Goal: Task Accomplishment & Management: Complete application form

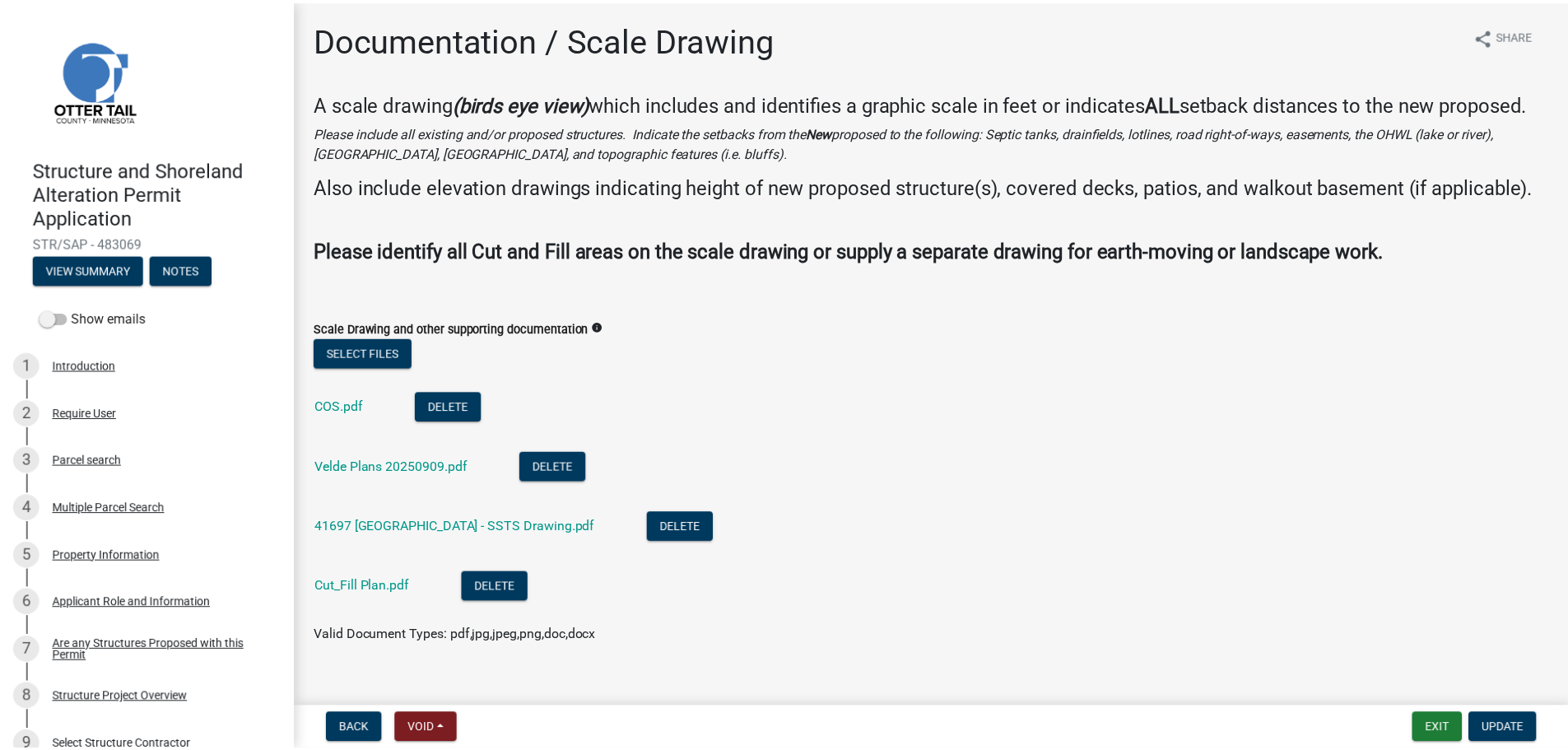
scroll to position [905, 0]
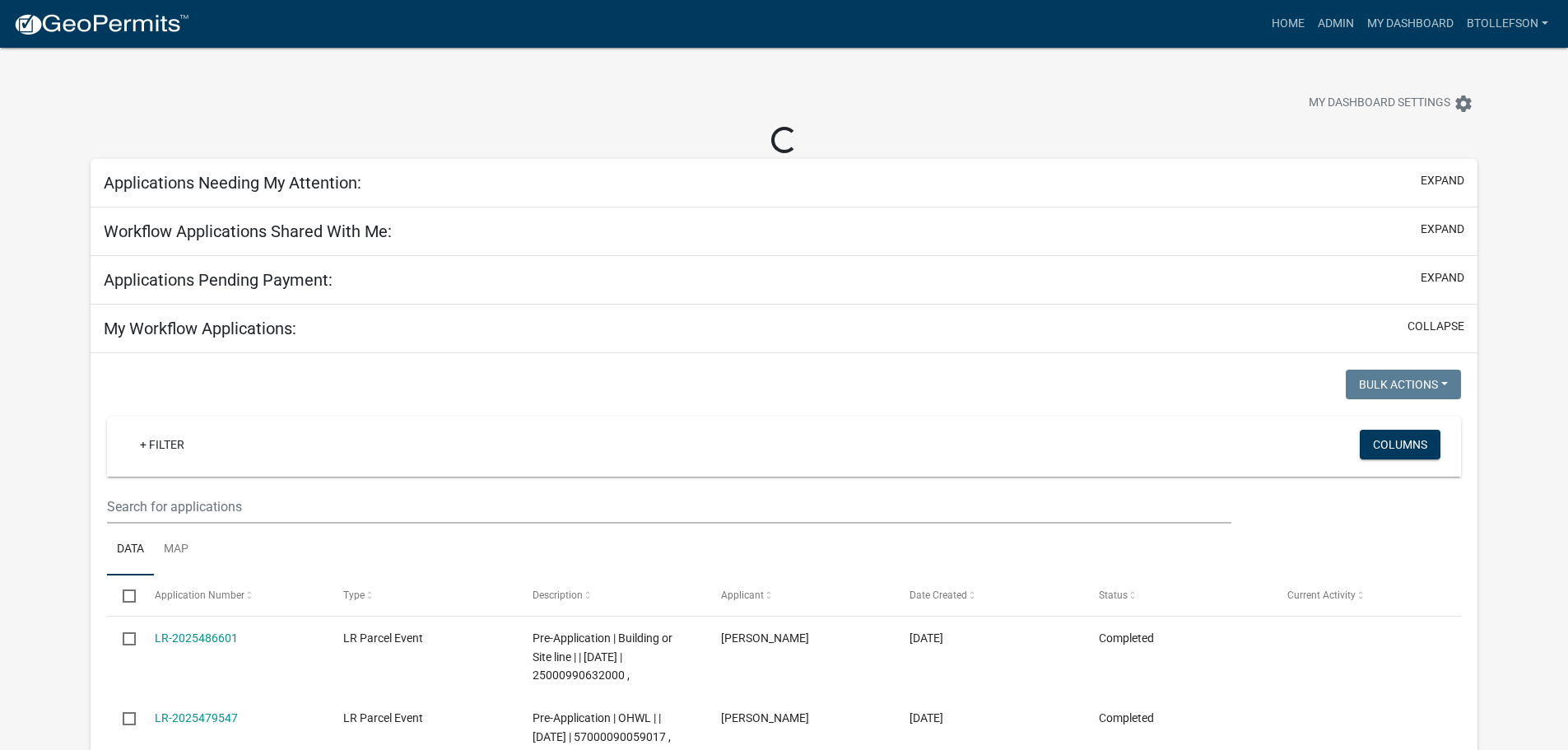
select select "3: 100"
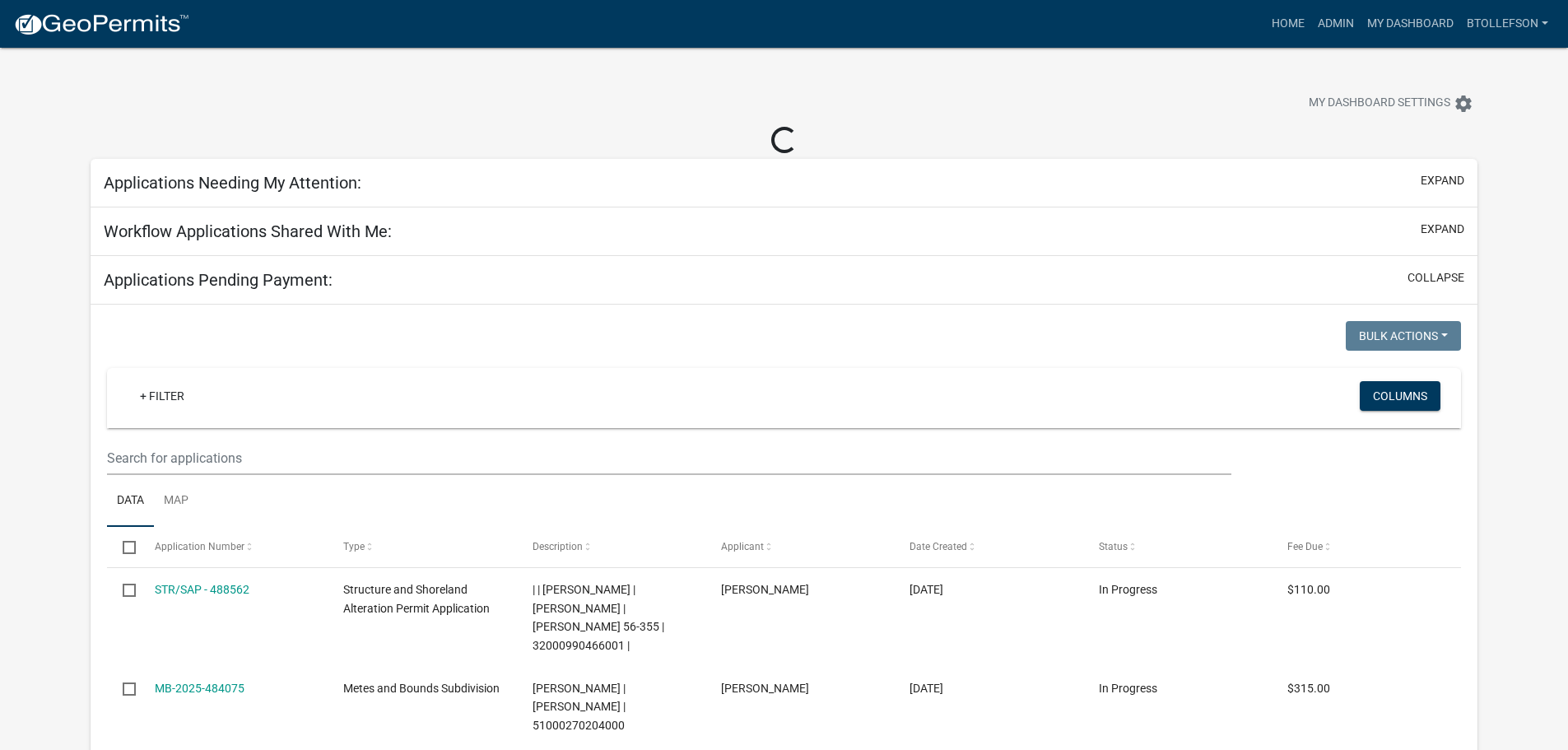
select select "3: 100"
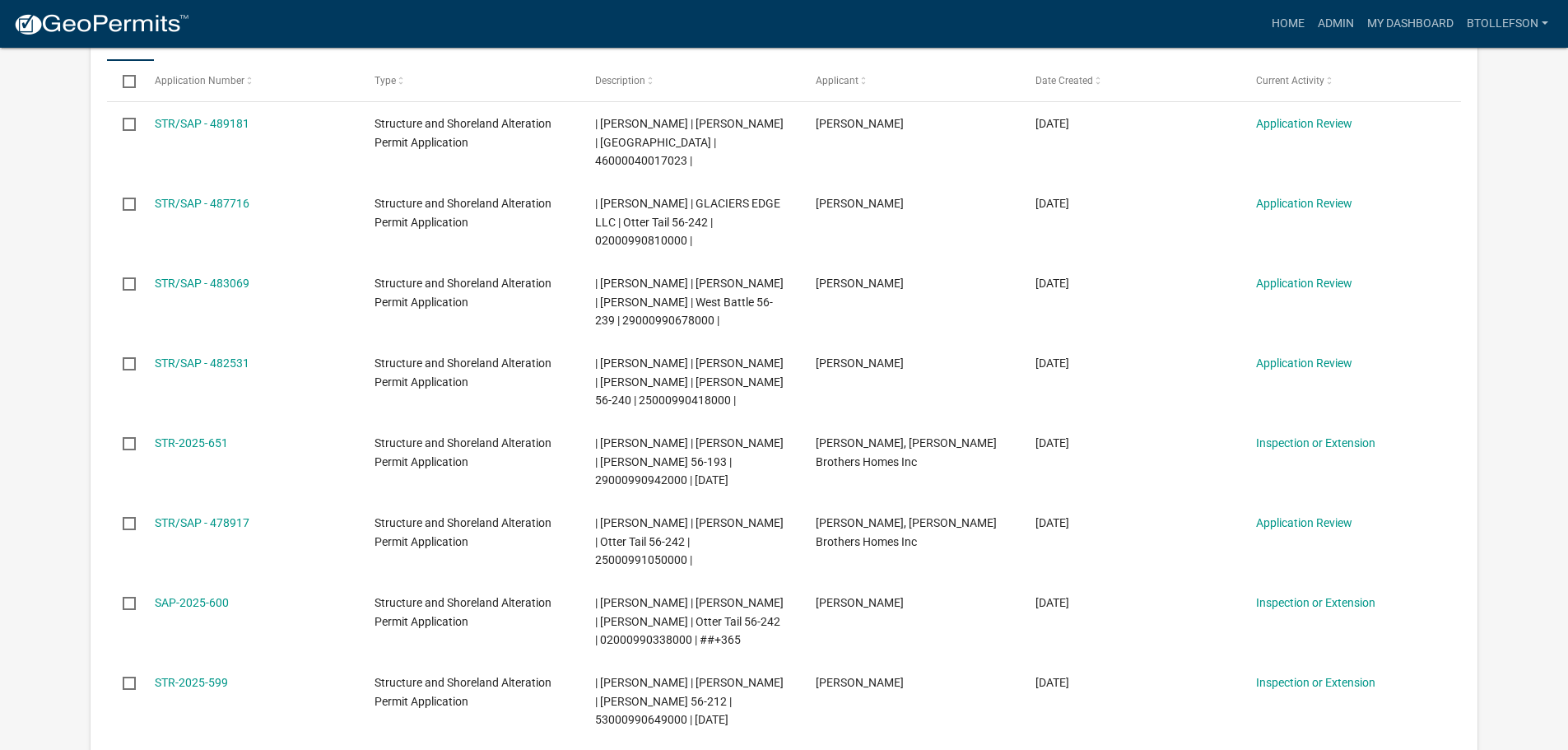
scroll to position [329, 0]
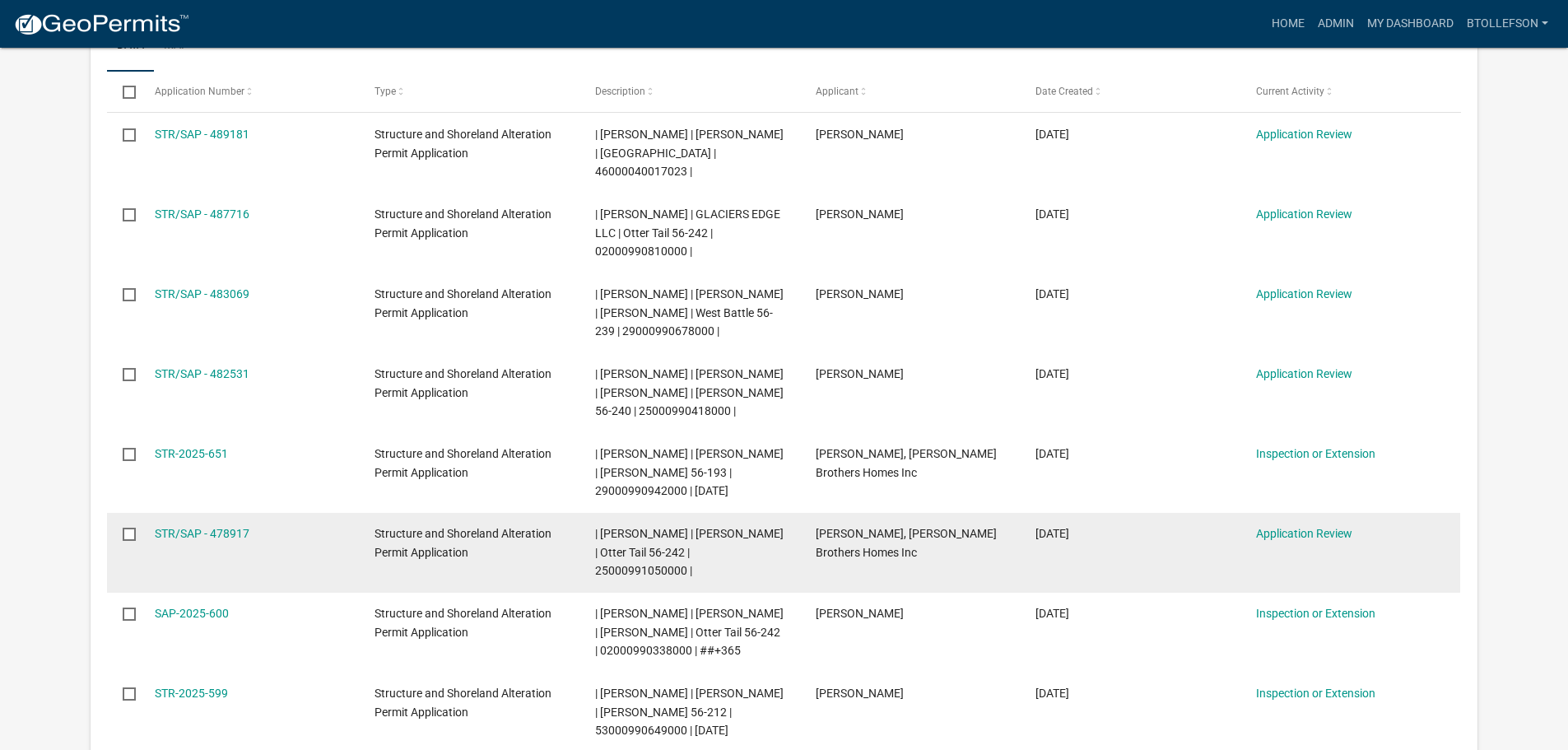
drag, startPoint x: 596, startPoint y: 556, endPoint x: 683, endPoint y: 554, distance: 87.0
click at [683, 554] on span "| [PERSON_NAME] | [PERSON_NAME] | Otter Tail 56-242 | 25000991050000 |" at bounding box center [689, 552] width 189 height 51
copy span "25000991050000"
click at [200, 527] on link "STR/SAP - 478917" at bounding box center [202, 533] width 95 height 13
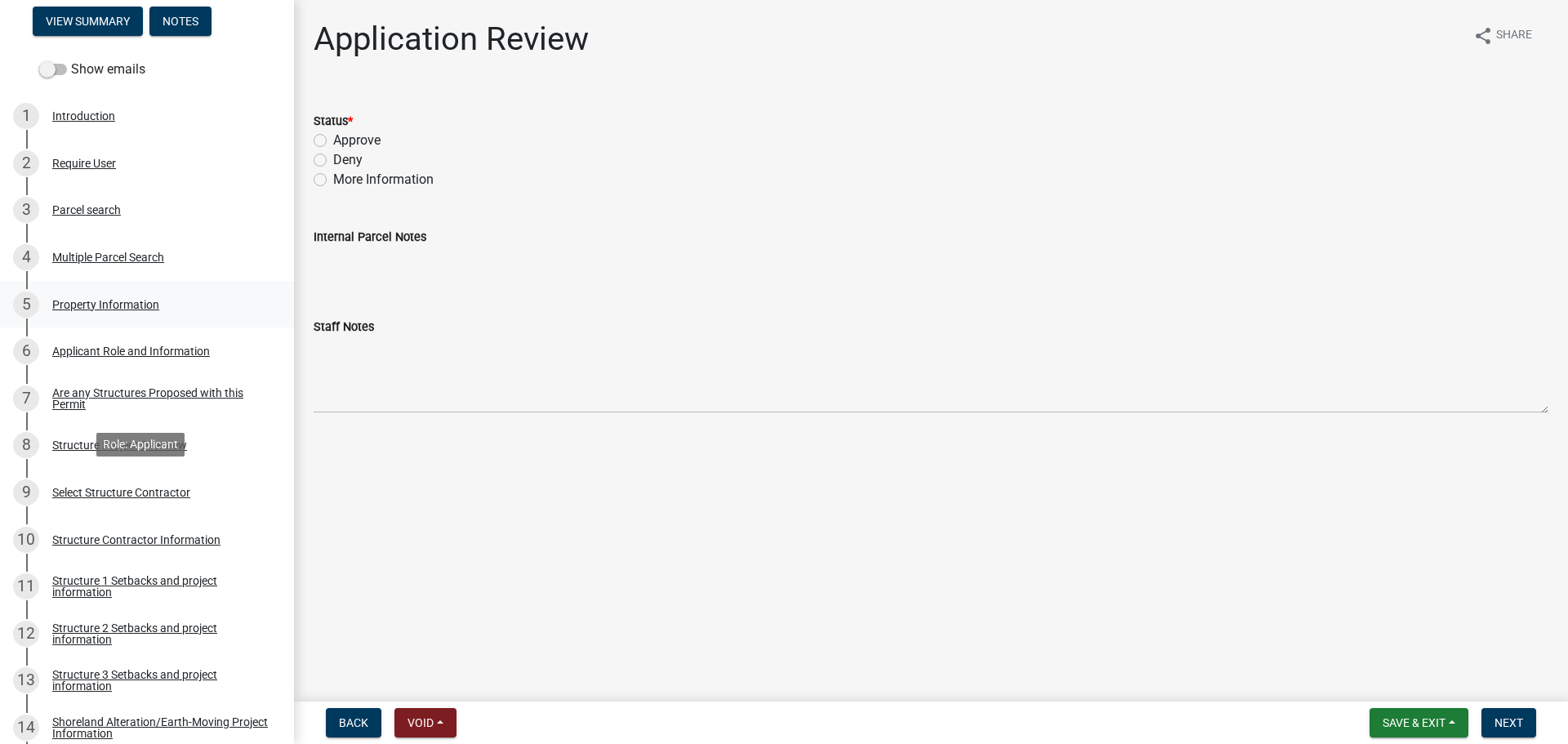
scroll to position [327, 0]
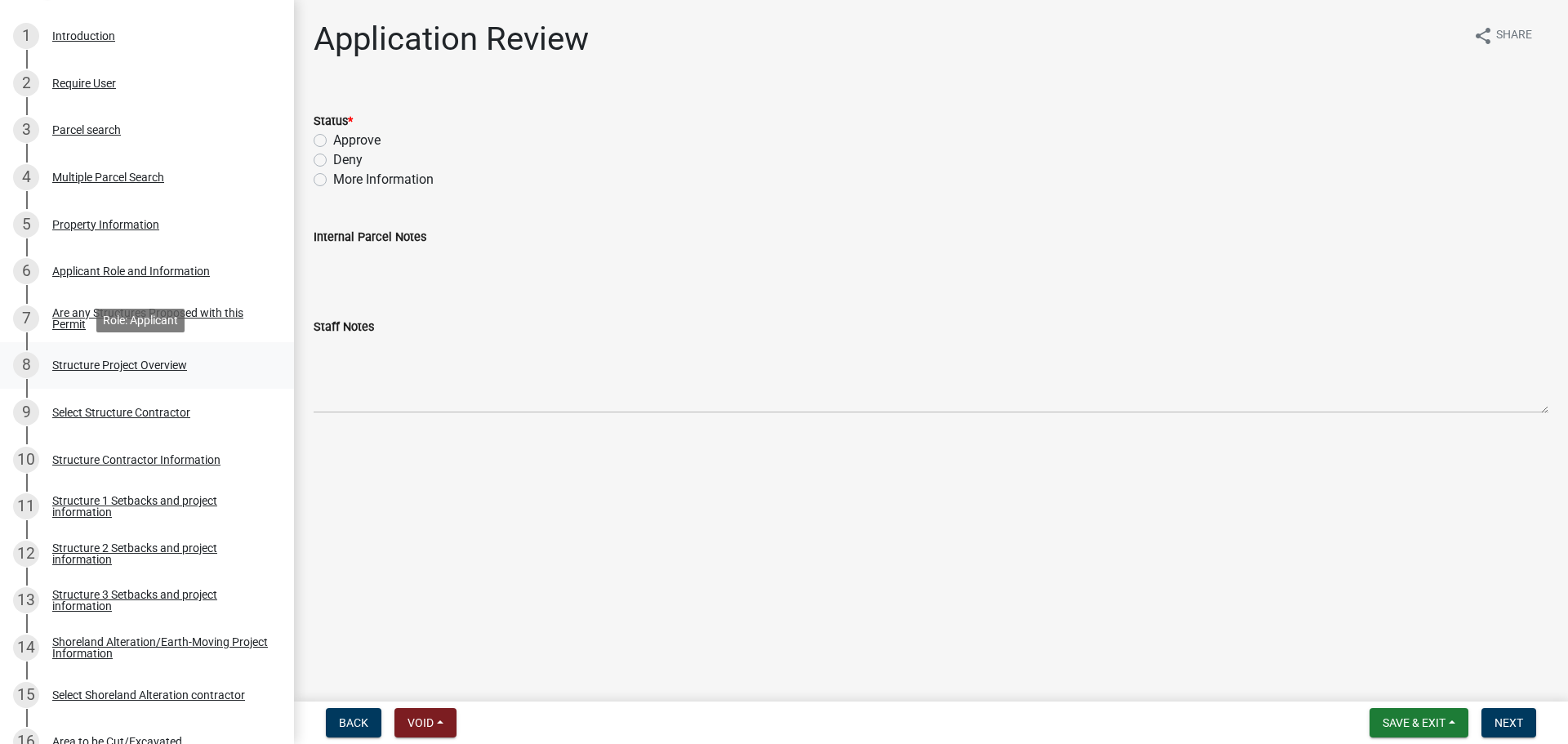
click at [124, 368] on div "Structure Project Overview" at bounding box center [120, 365] width 135 height 11
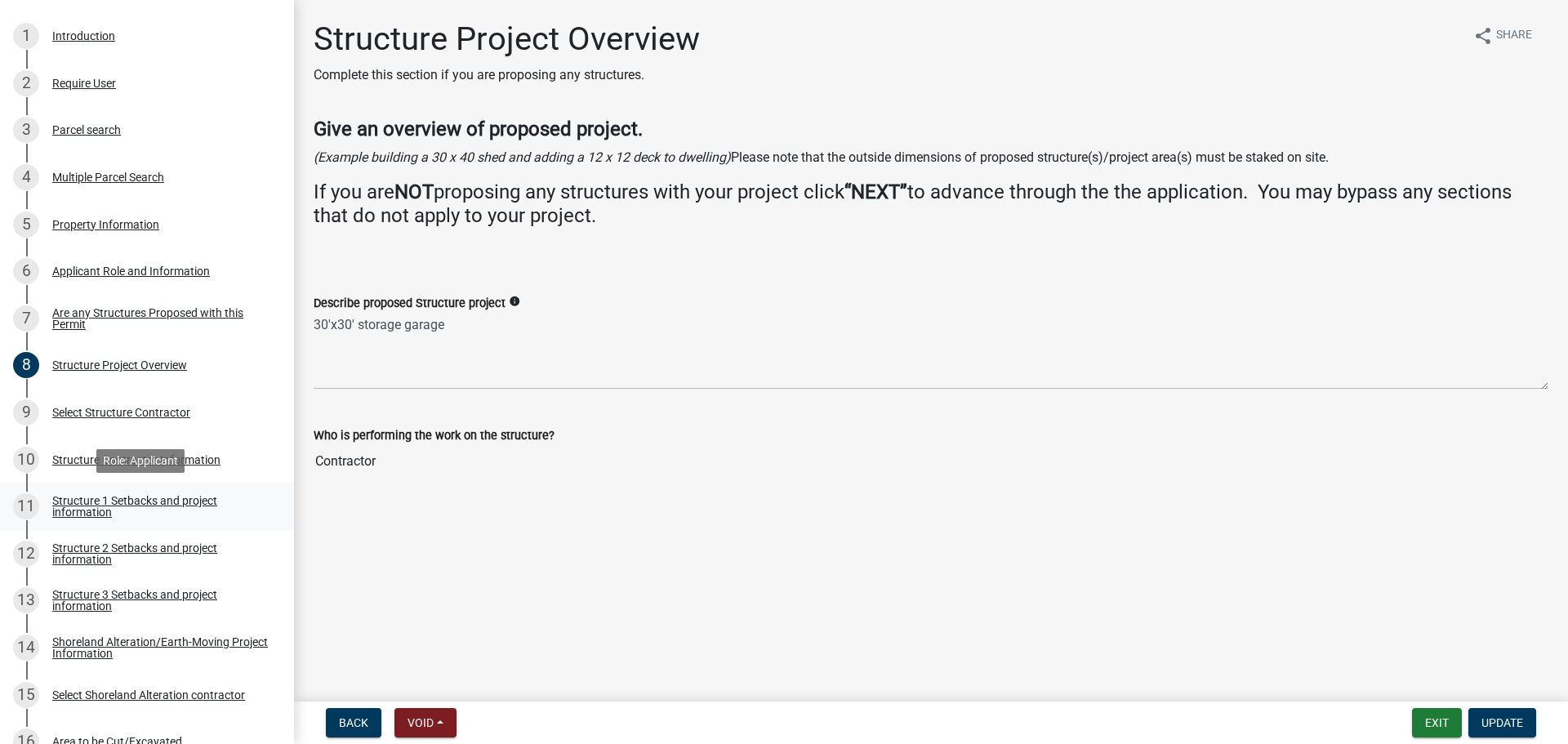
click at [64, 508] on div "Structure 1 Setbacks and project information" at bounding box center [160, 506] width 216 height 23
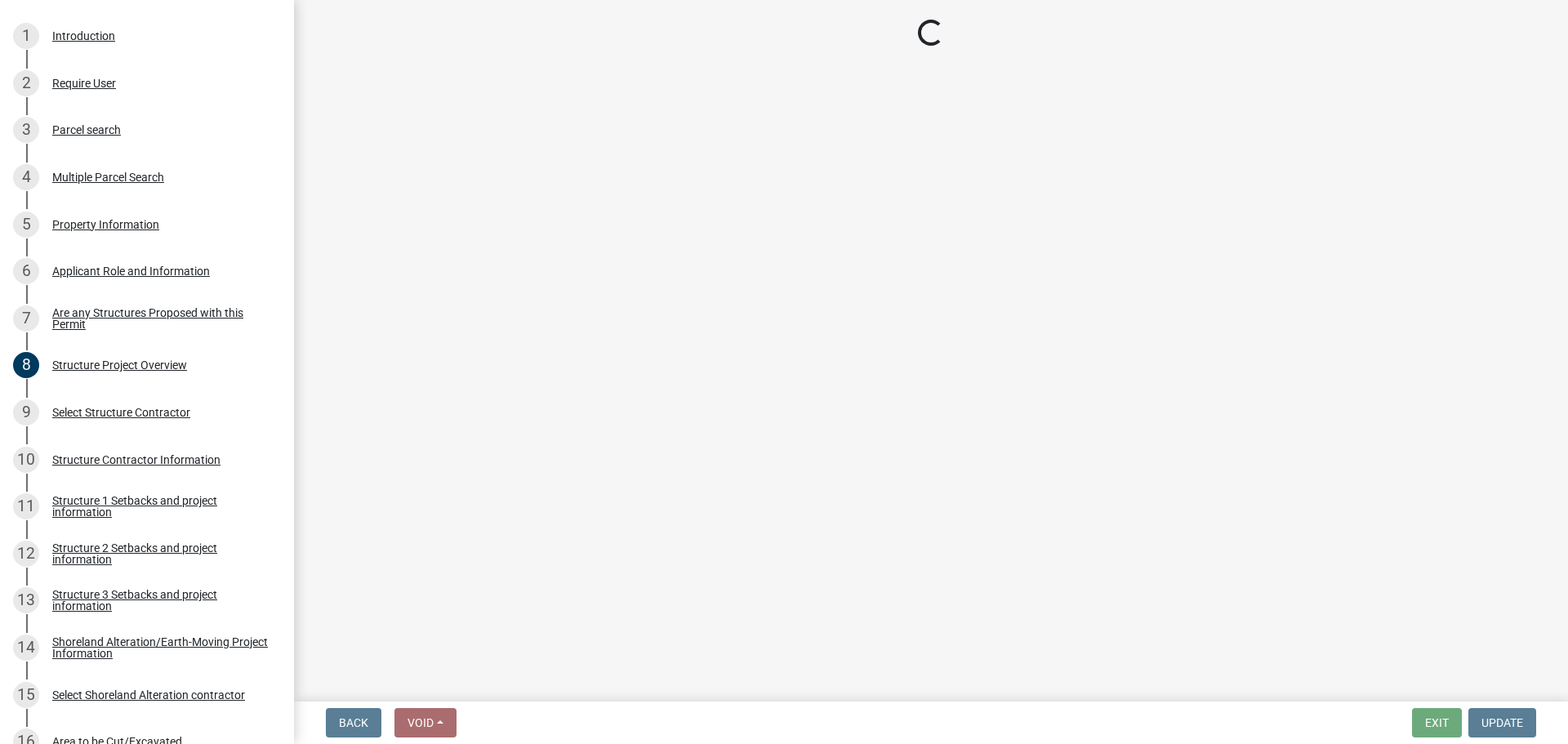
select select "c185e313-3403-4239-bd61-bb563c58a77a"
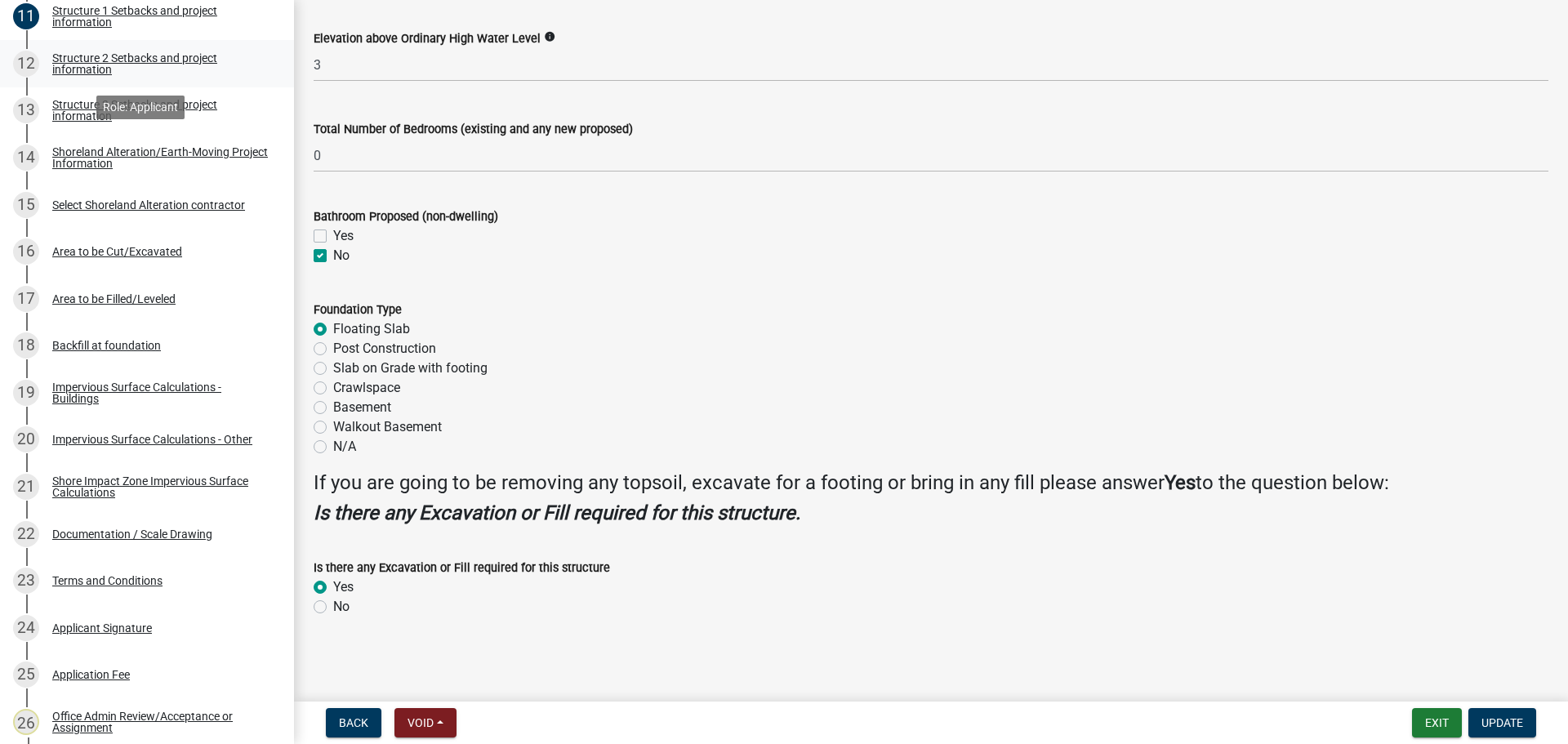
scroll to position [897, 0]
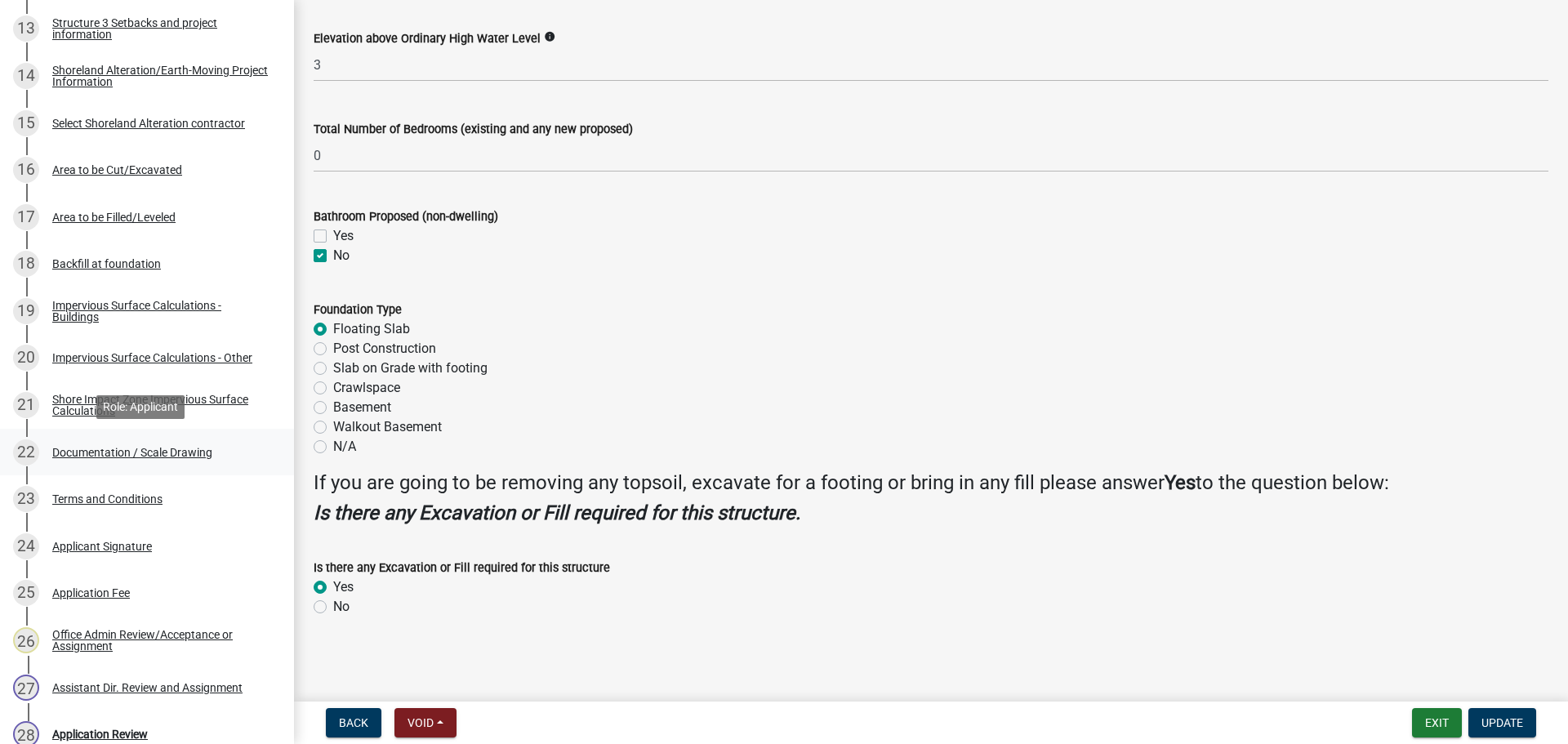
click at [92, 453] on div "Documentation / Scale Drawing" at bounding box center [133, 452] width 160 height 11
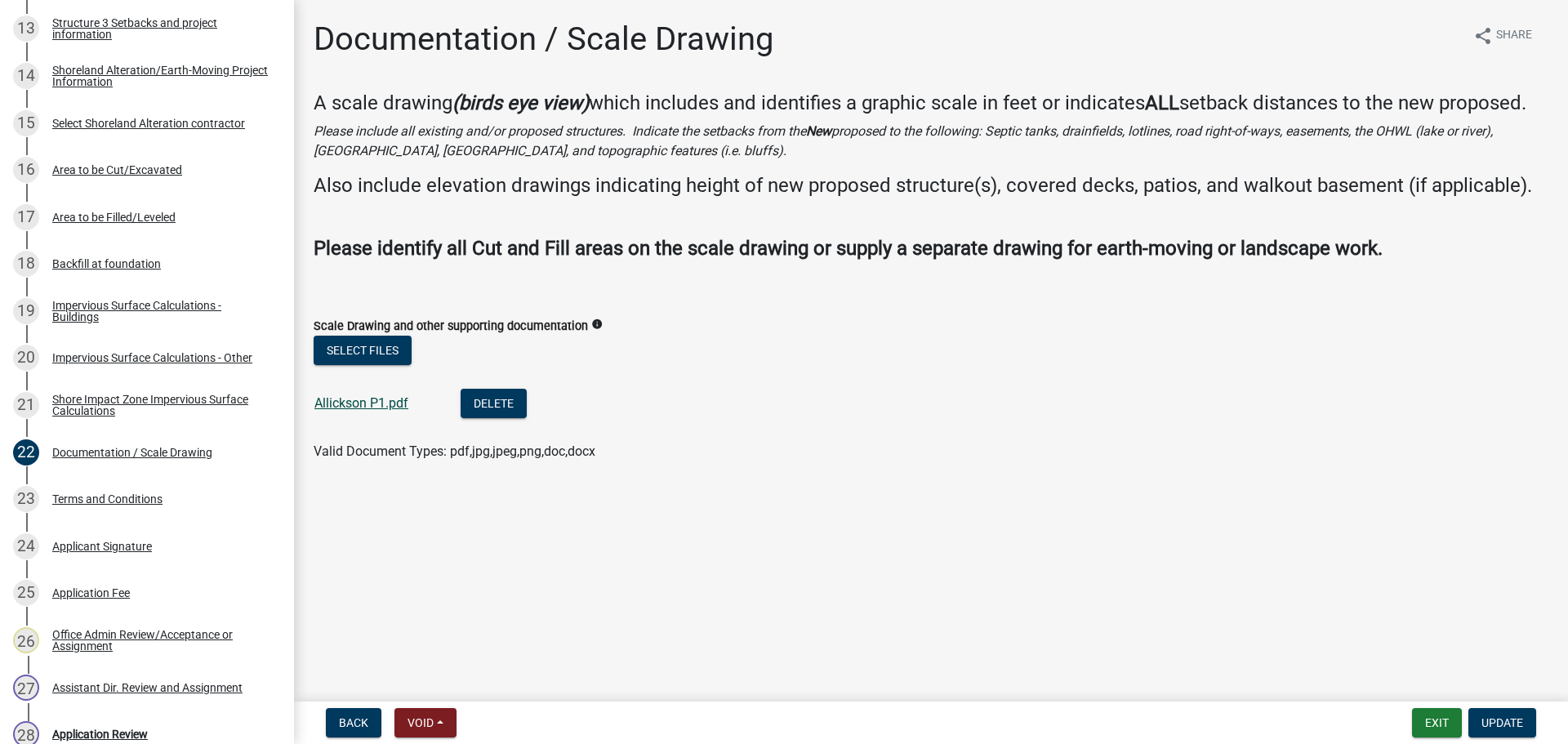
click at [368, 407] on link "Allickson P1.pdf" at bounding box center [361, 403] width 94 height 16
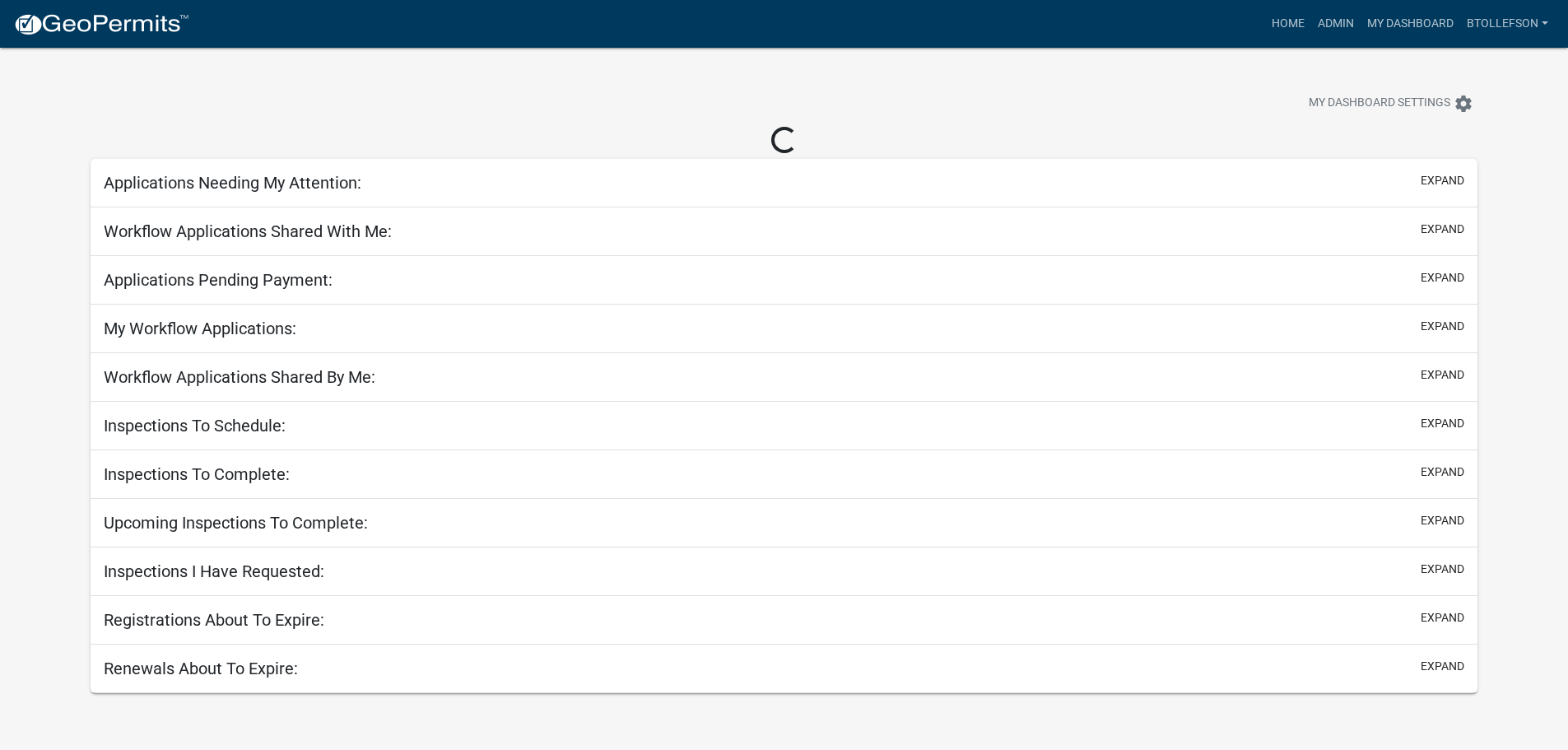
select select "3: 100"
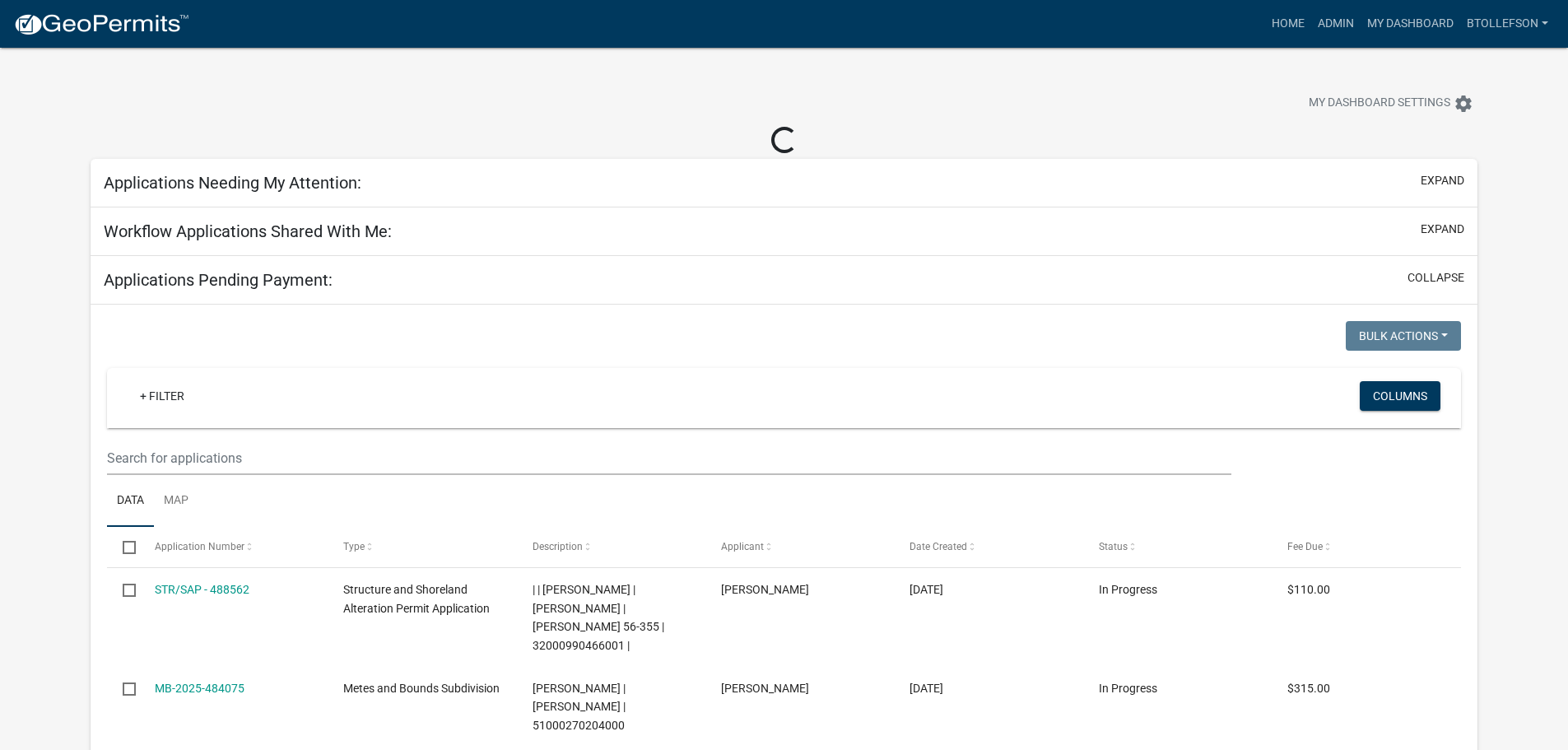
select select "3: 100"
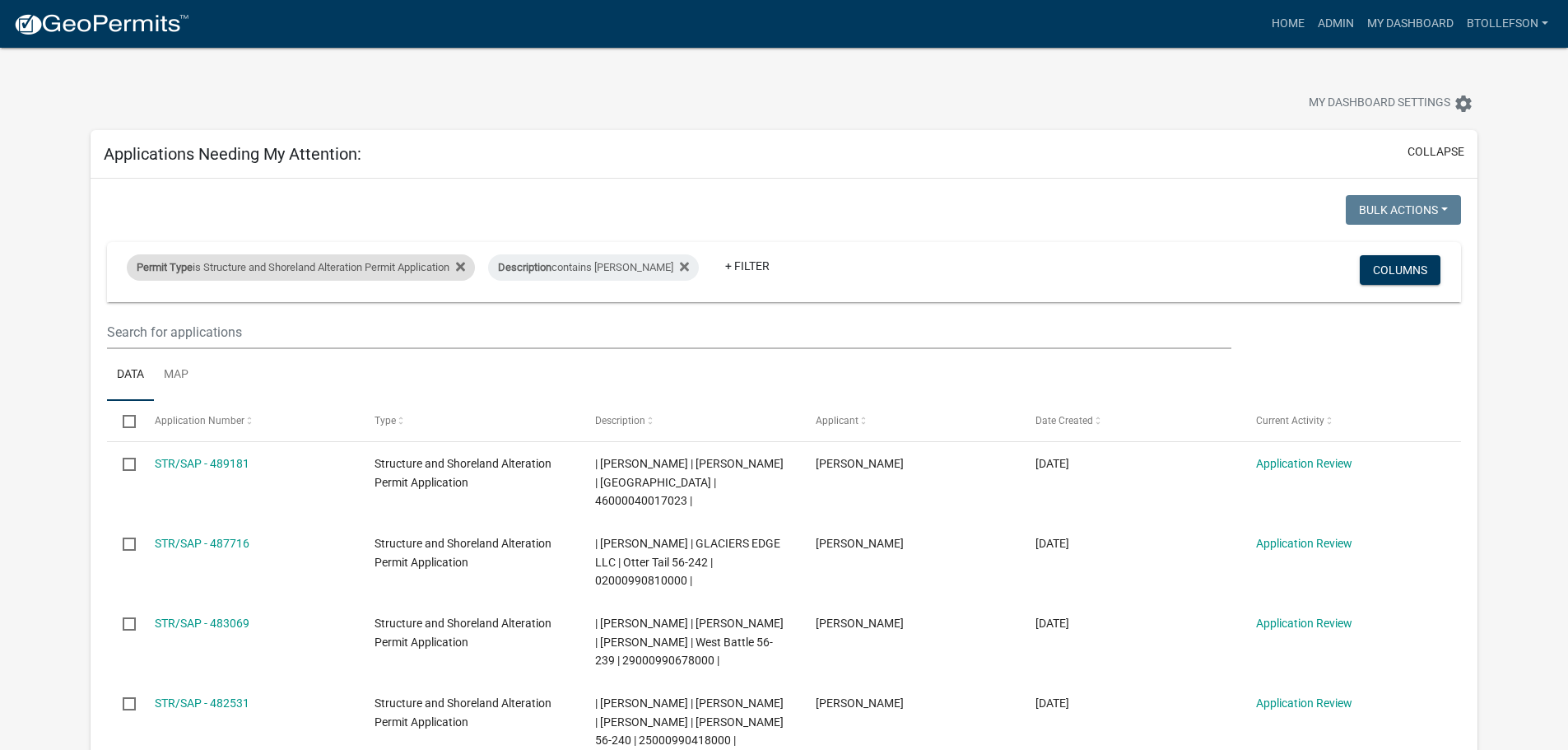
click at [367, 260] on div "Permit Type is Structure and Shoreland Alteration Permit Application" at bounding box center [301, 268] width 348 height 26
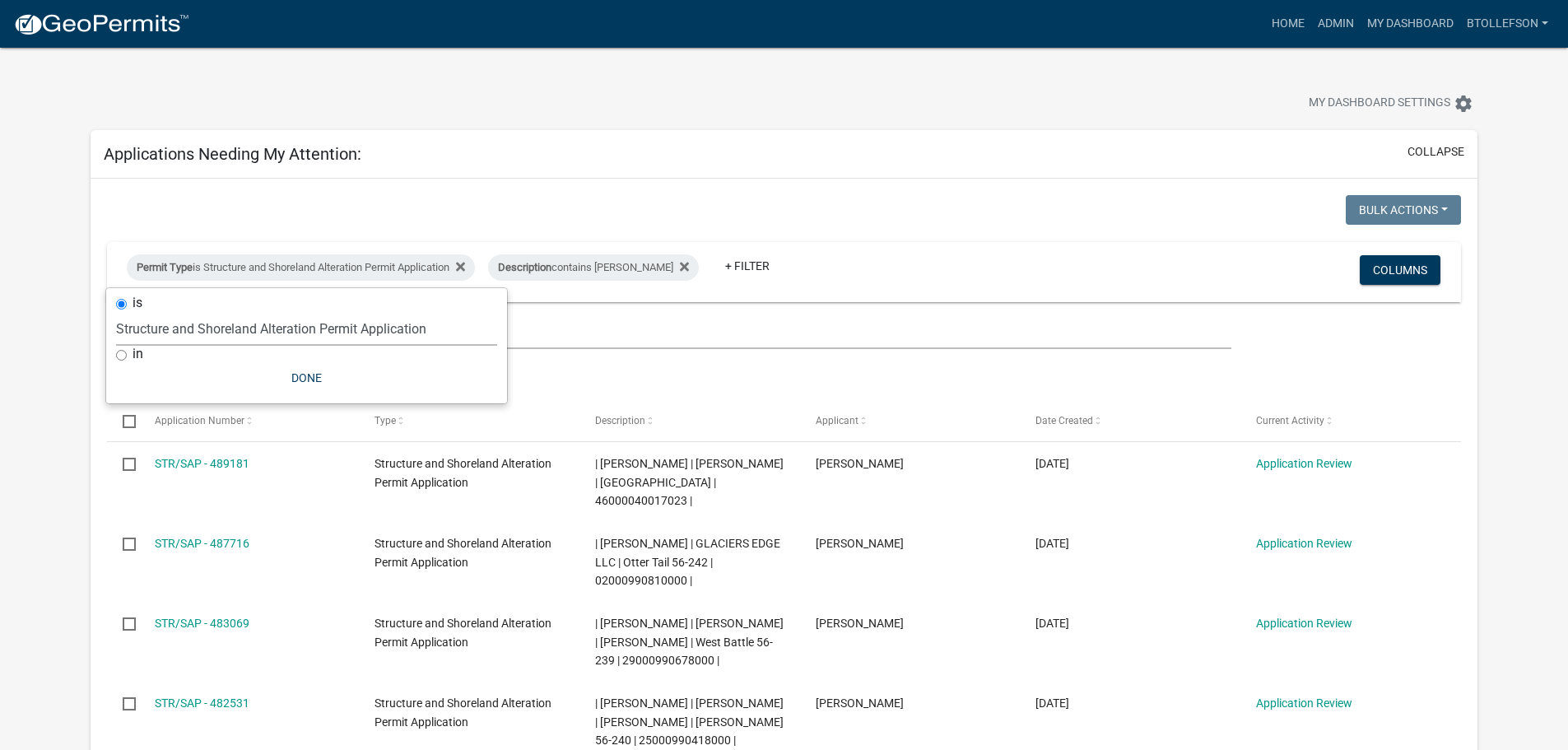
click at [381, 322] on select "Select an option Building Contractor / Excavators (Registration) Building Contr…" at bounding box center [306, 329] width 381 height 34
select select "68d28c81-f724-4f90-9ad3-bed34bf6fb80"
click at [144, 312] on select "Select an option Building Contractor / Excavators (Registration) Building Contr…" at bounding box center [306, 329] width 381 height 34
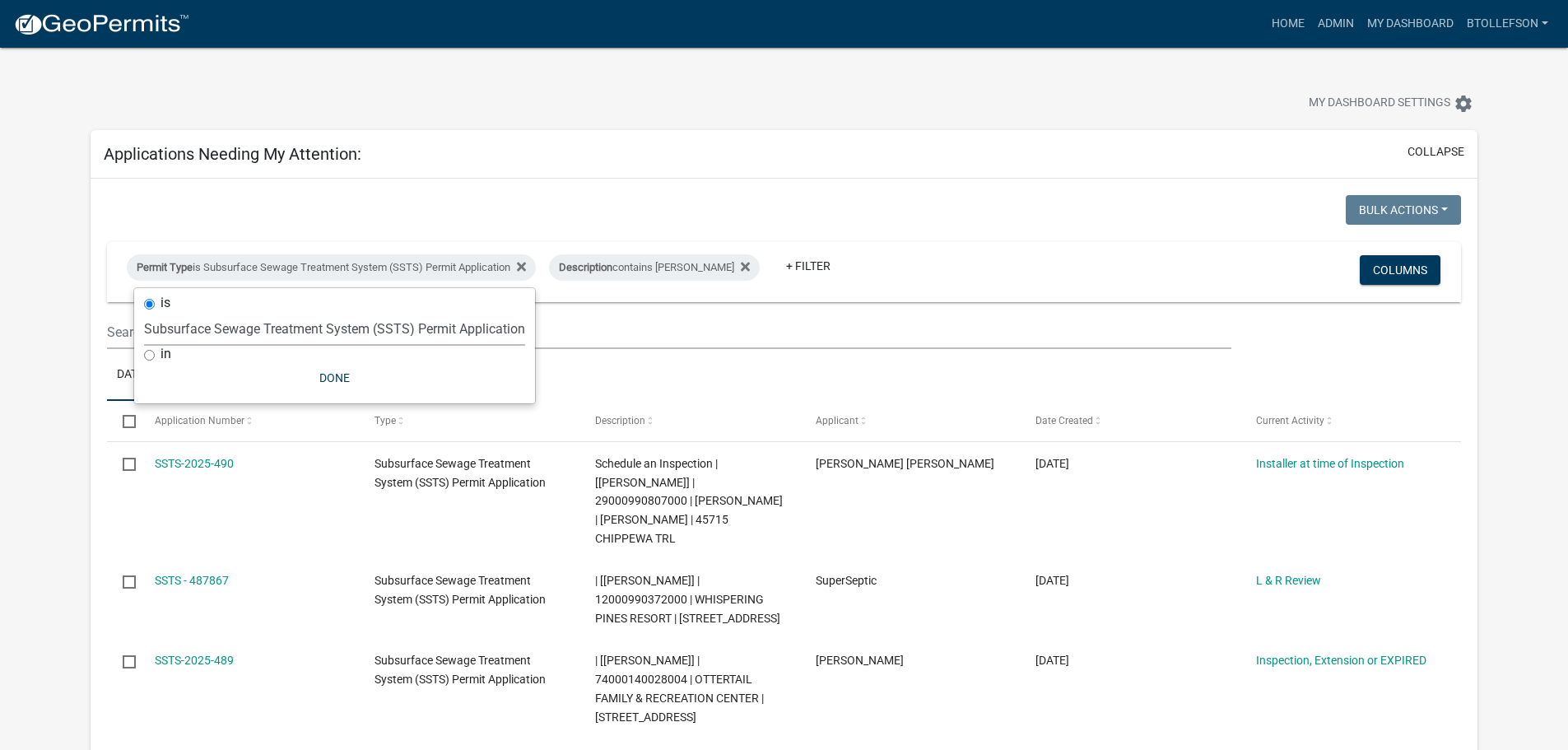
scroll to position [164, 0]
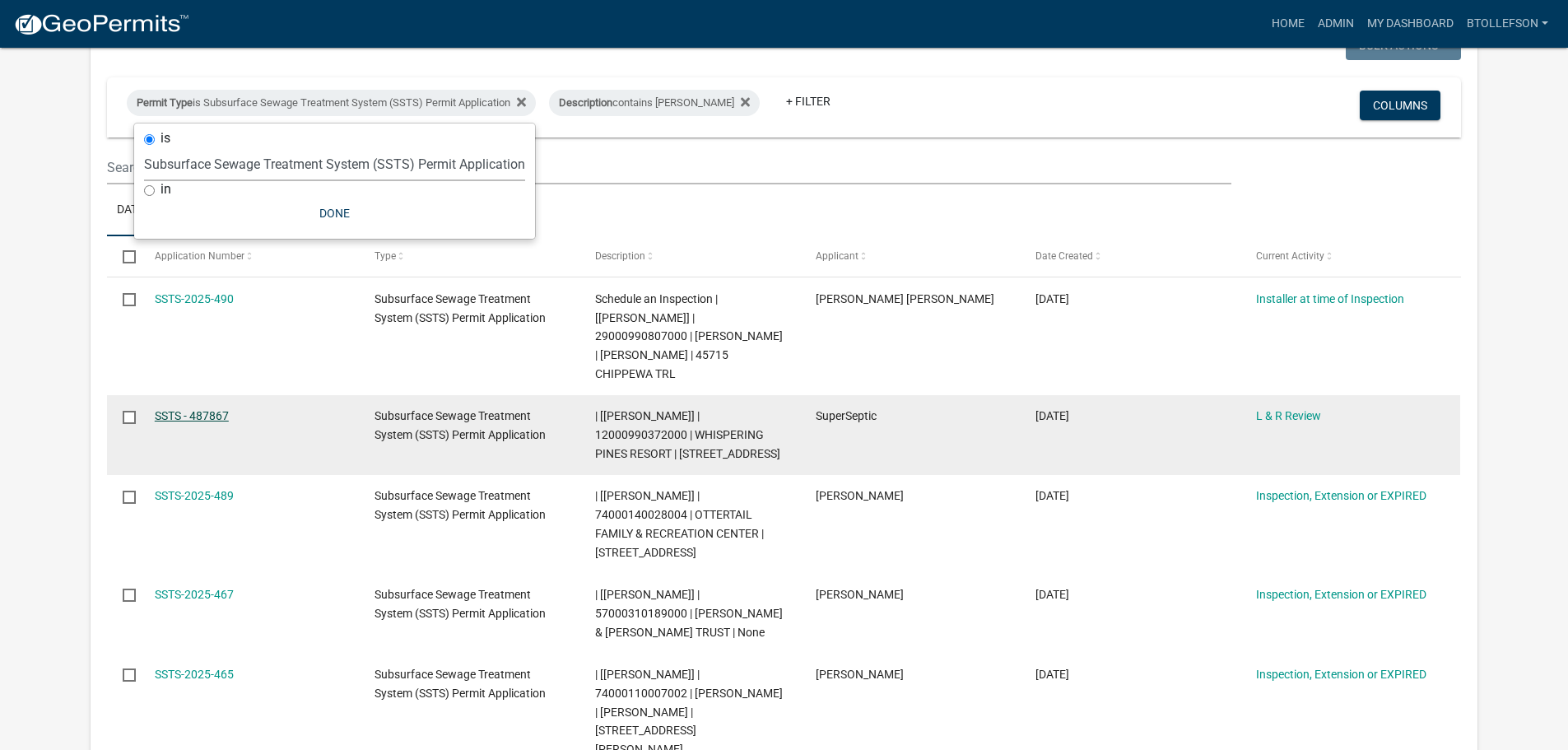
click at [205, 409] on link "SSTS - 487867" at bounding box center [191, 415] width 74 height 13
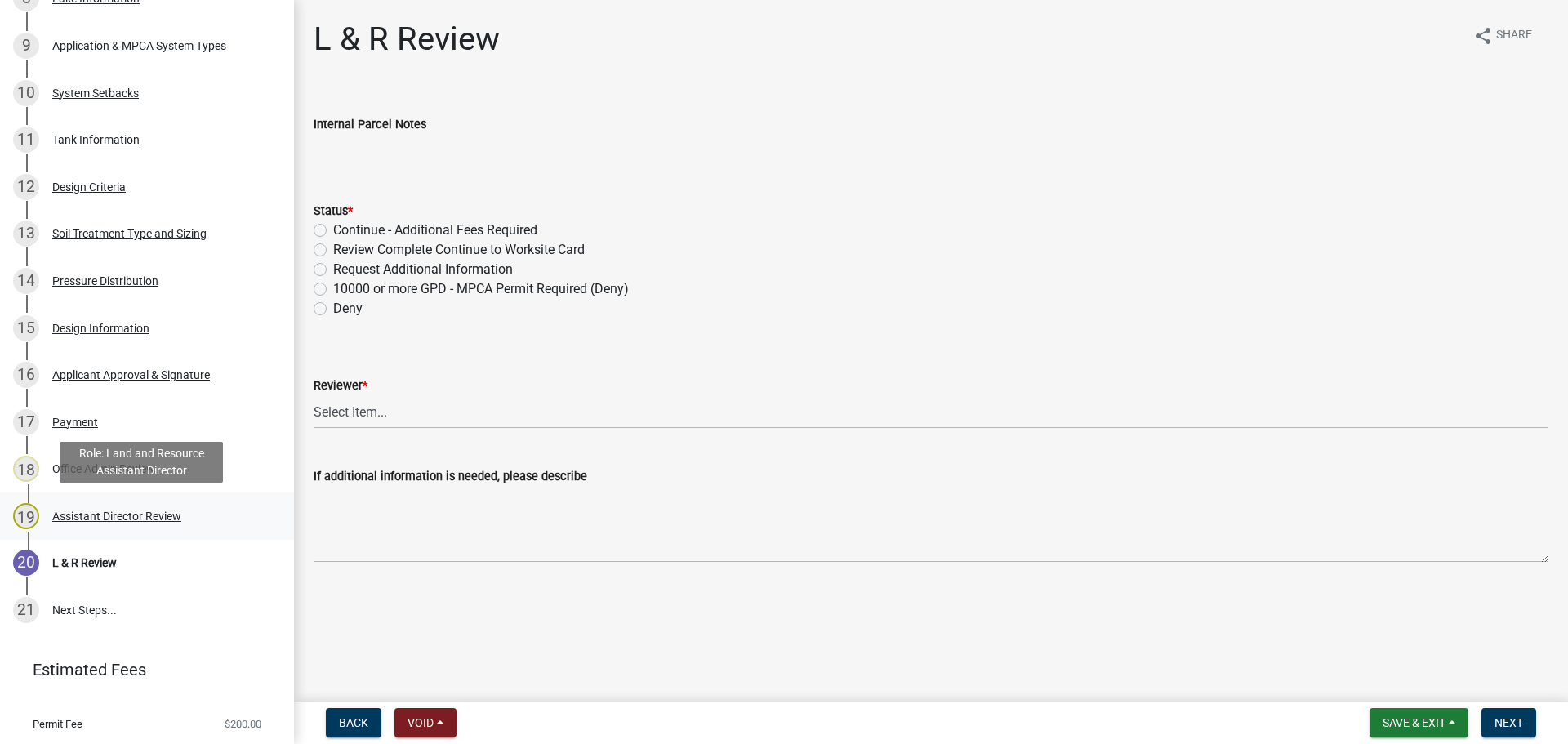
scroll to position [653, 0]
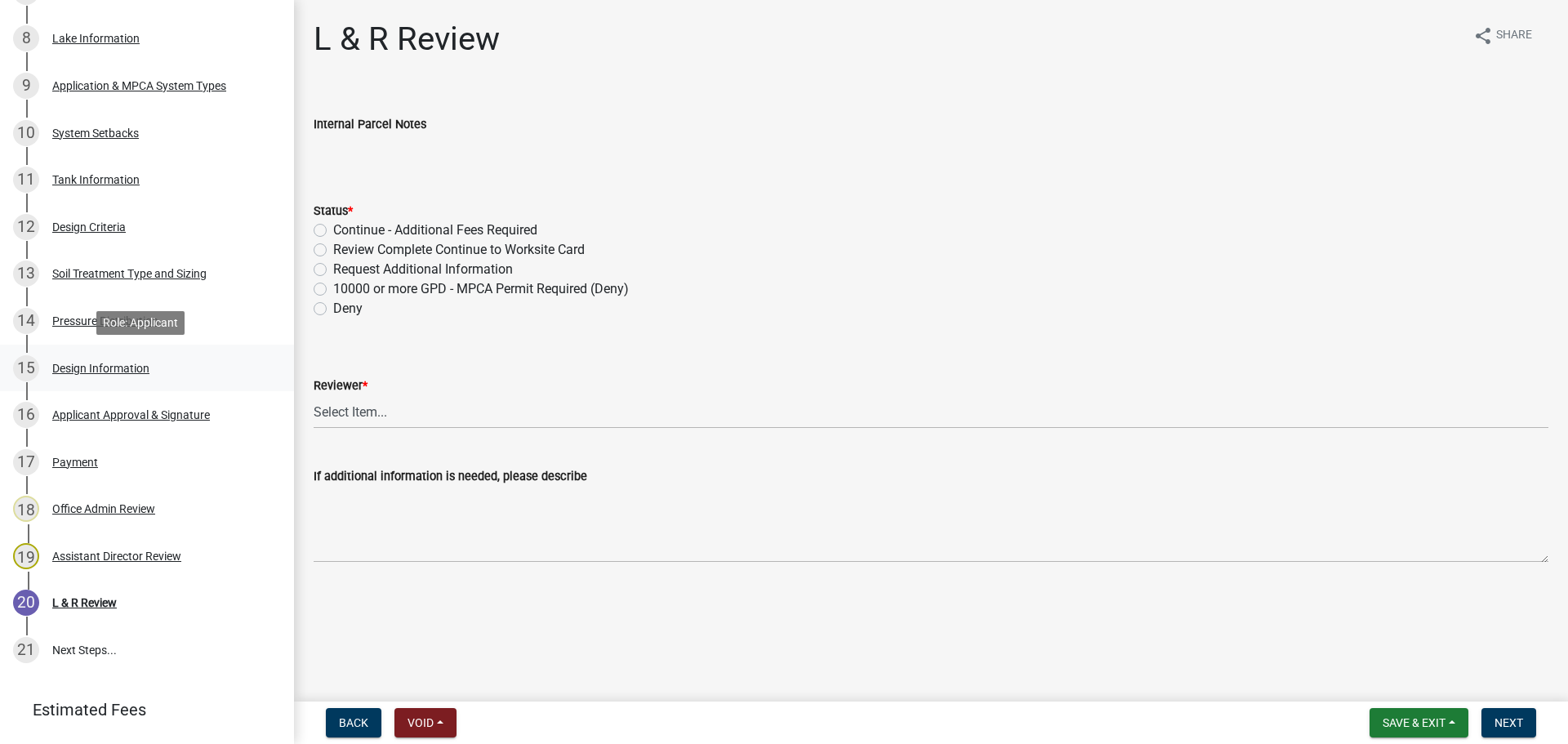
drag, startPoint x: 95, startPoint y: 360, endPoint x: 103, endPoint y: 360, distance: 8.0
click at [95, 362] on div "Design Information" at bounding box center [101, 367] width 97 height 11
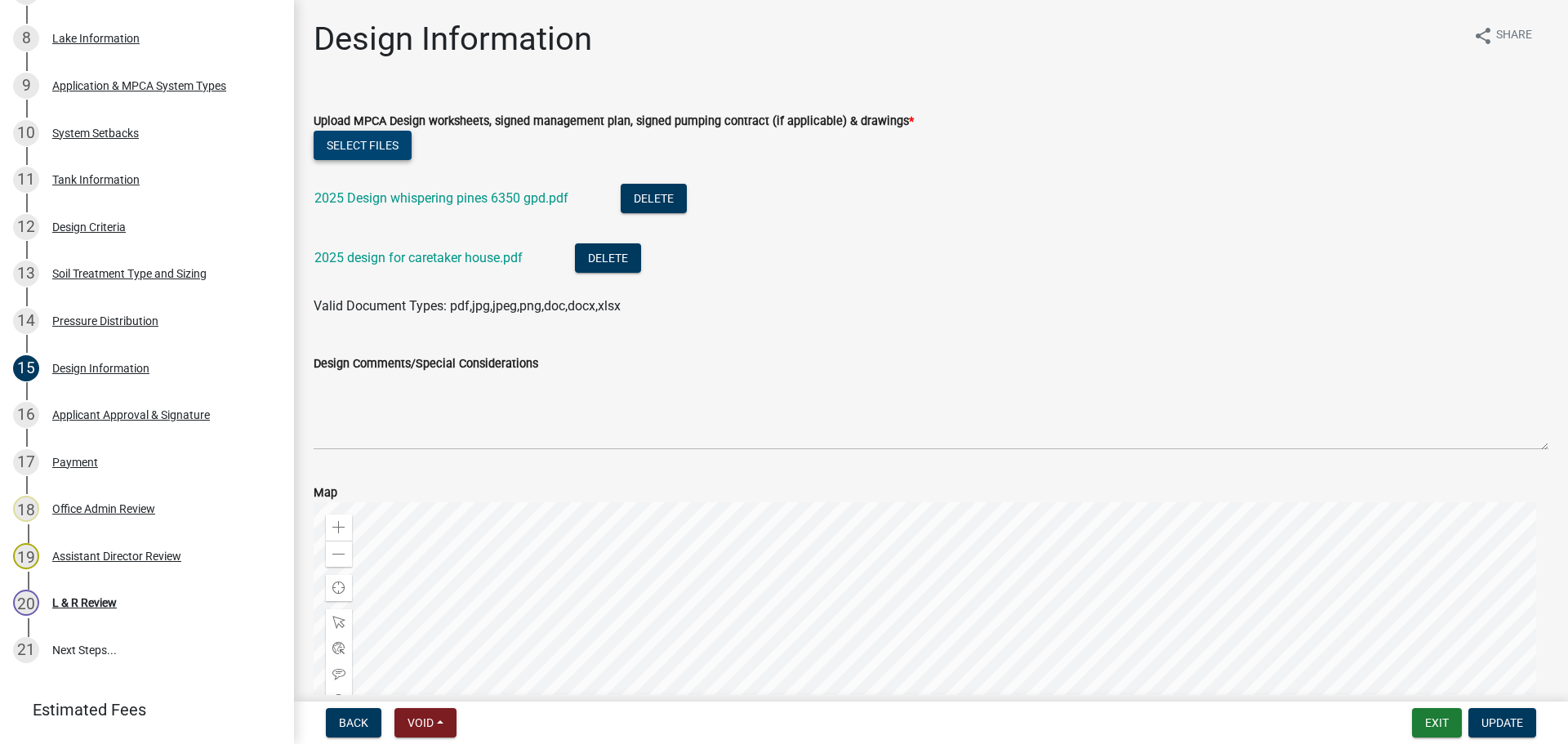
click at [349, 147] on button "Select files" at bounding box center [363, 145] width 98 height 29
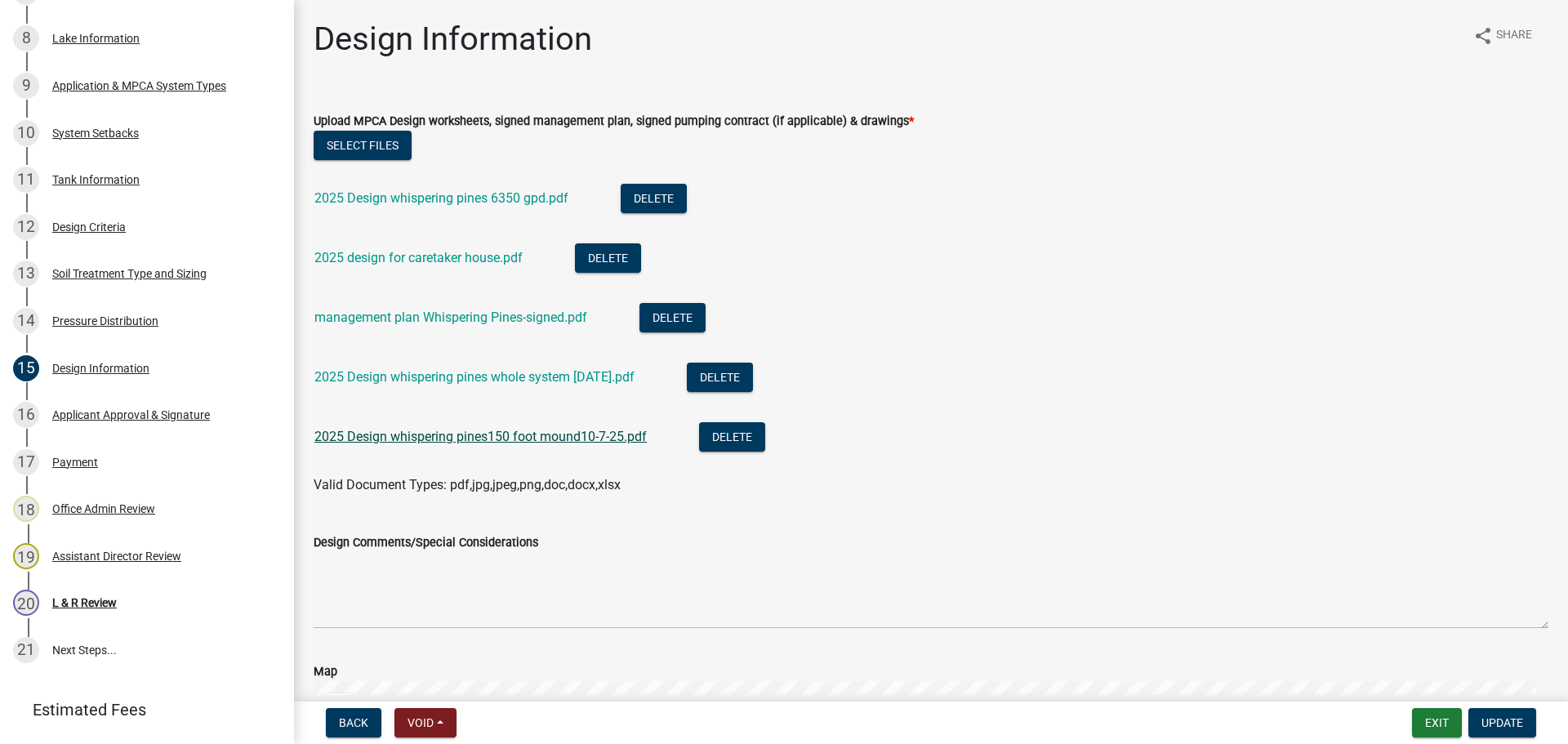
click at [486, 434] on link "2025 Design whispering pines150 foot mound10-7-25.pdf" at bounding box center [480, 436] width 332 height 16
click at [458, 376] on link "2025 Design whispering pines whole system [DATE].pdf" at bounding box center [474, 377] width 320 height 16
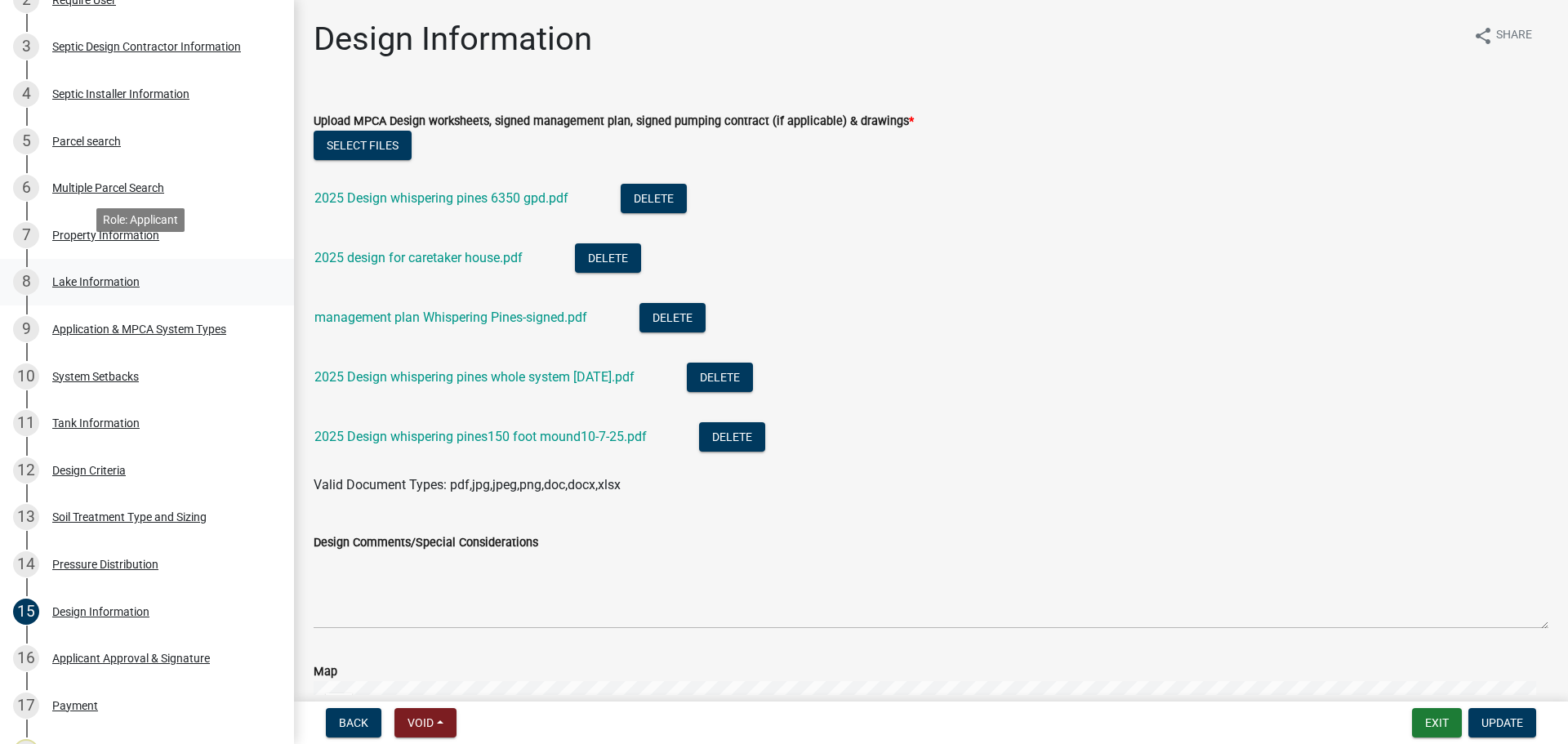
scroll to position [408, 0]
click at [132, 141] on div "5 Parcel search" at bounding box center [140, 143] width 254 height 26
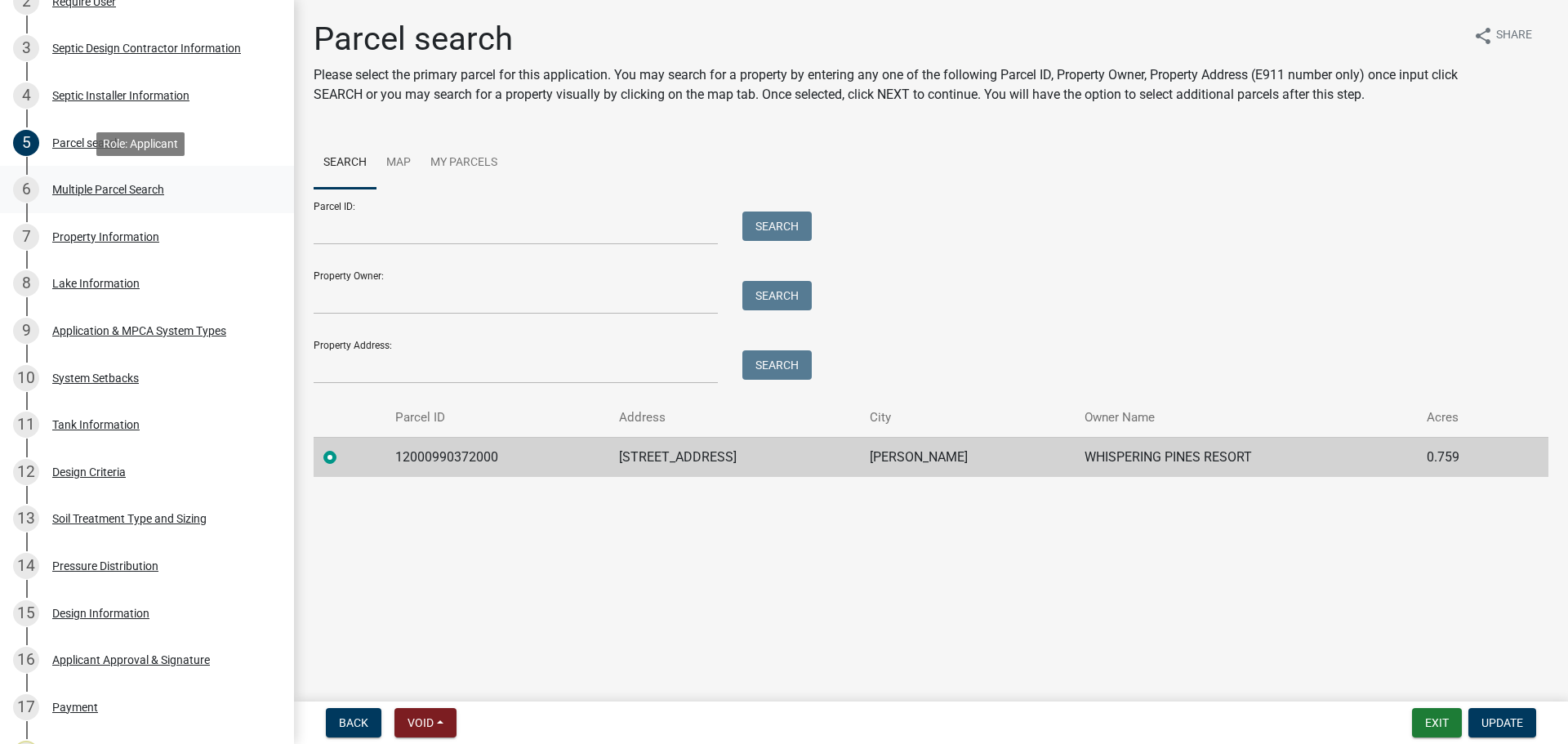
click at [209, 190] on div "6 Multiple Parcel Search" at bounding box center [140, 190] width 254 height 26
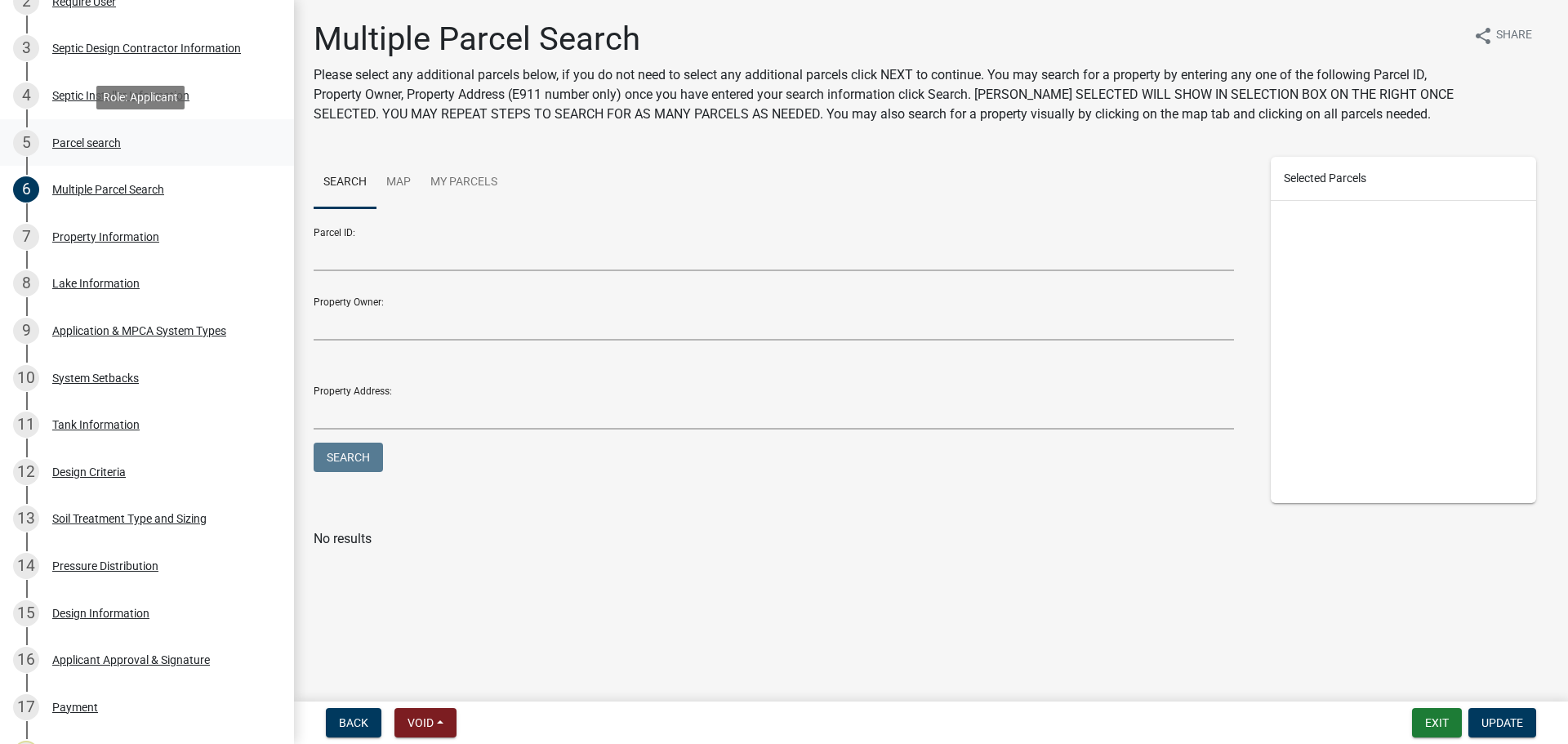
click at [47, 147] on div "5 Parcel search" at bounding box center [140, 143] width 254 height 26
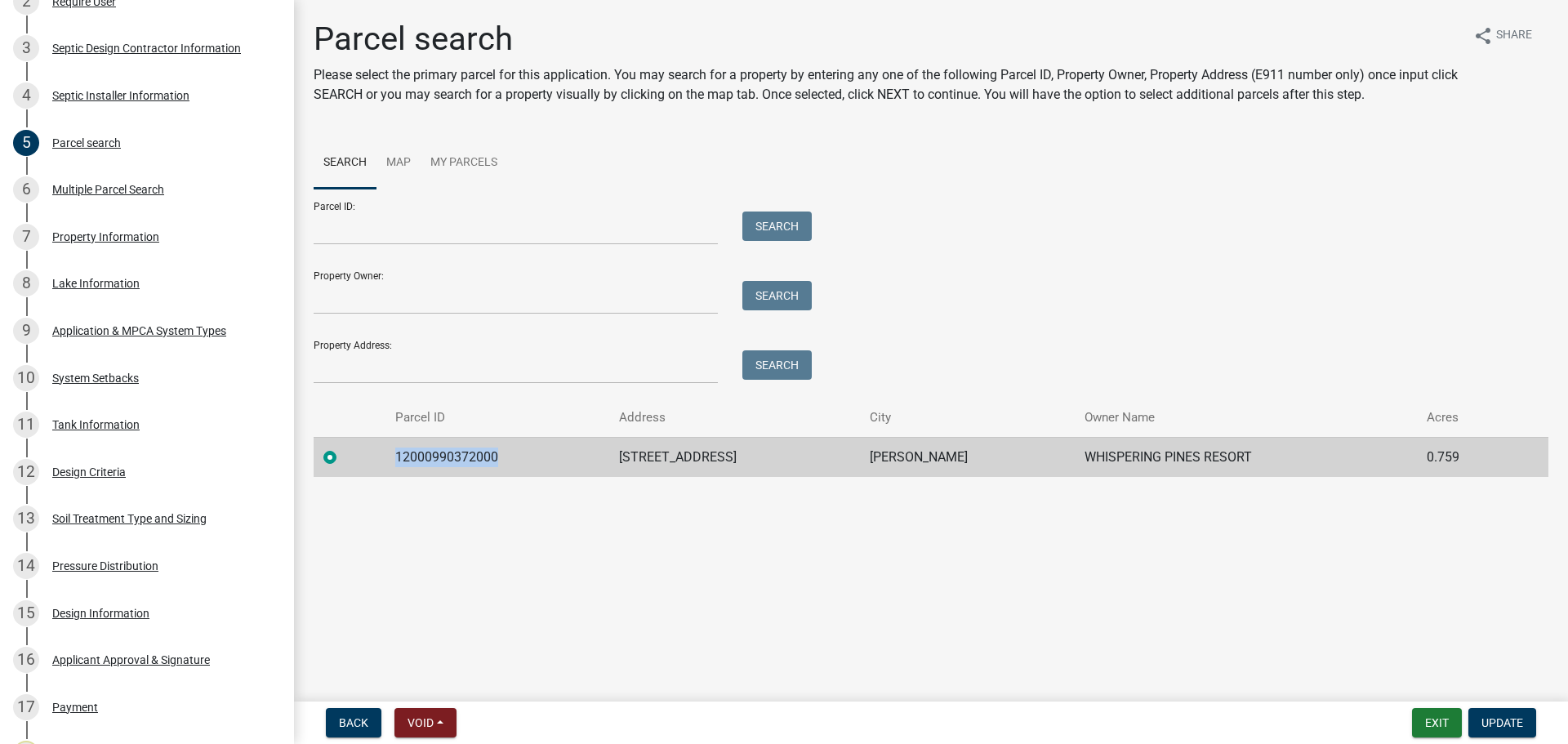
drag, startPoint x: 404, startPoint y: 451, endPoint x: 522, endPoint y: 461, distance: 118.4
click at [522, 461] on td "12000990372000" at bounding box center [497, 457] width 223 height 40
copy td "12000990372000"
drag, startPoint x: 89, startPoint y: 191, endPoint x: 80, endPoint y: 223, distance: 33.2
click at [90, 200] on div "6 Multiple Parcel Search" at bounding box center [140, 190] width 254 height 26
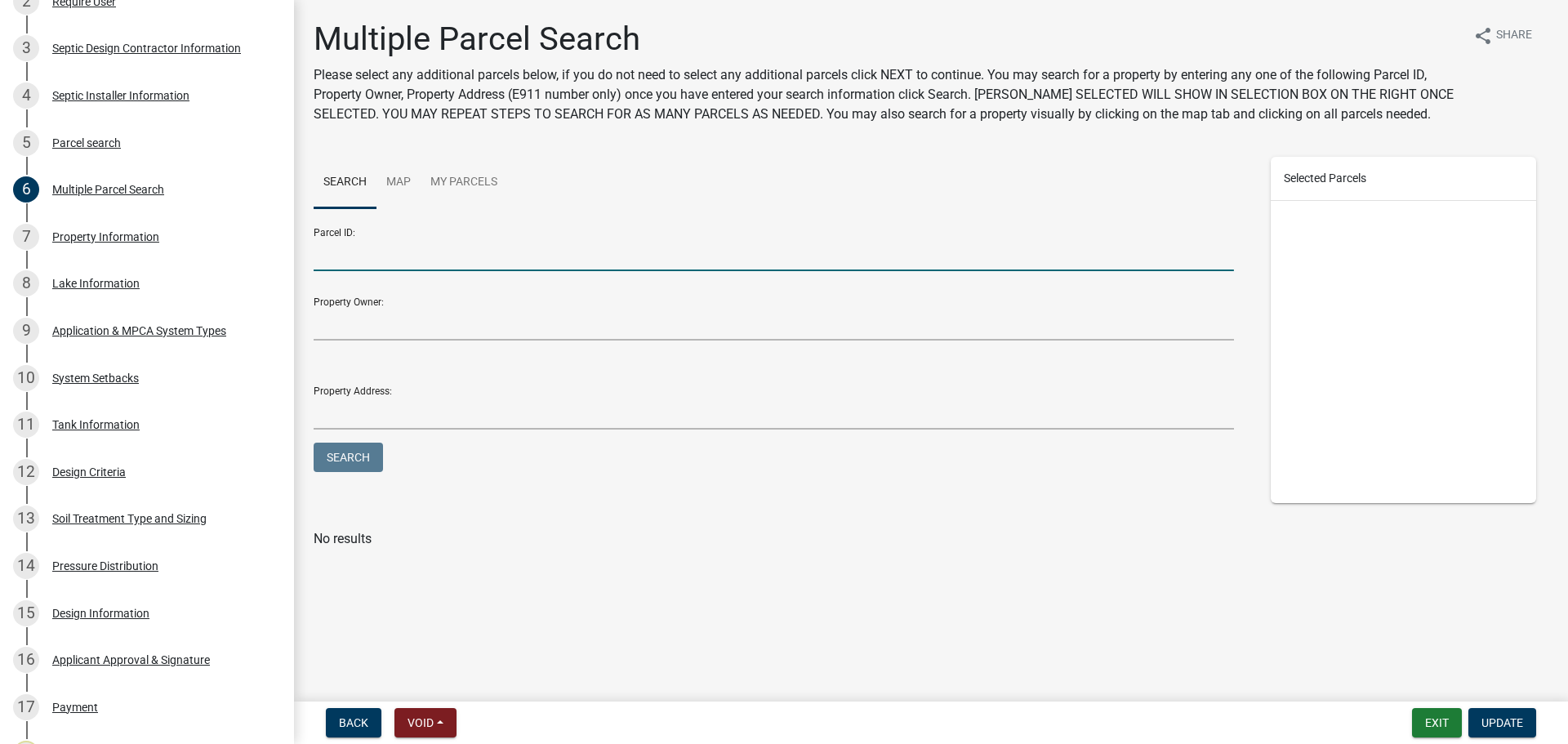
click at [413, 246] on input "Parcel ID:" at bounding box center [774, 254] width 920 height 34
paste input "12000990376000"
type input "12000990376000"
click at [357, 463] on button "Search" at bounding box center [348, 457] width 69 height 29
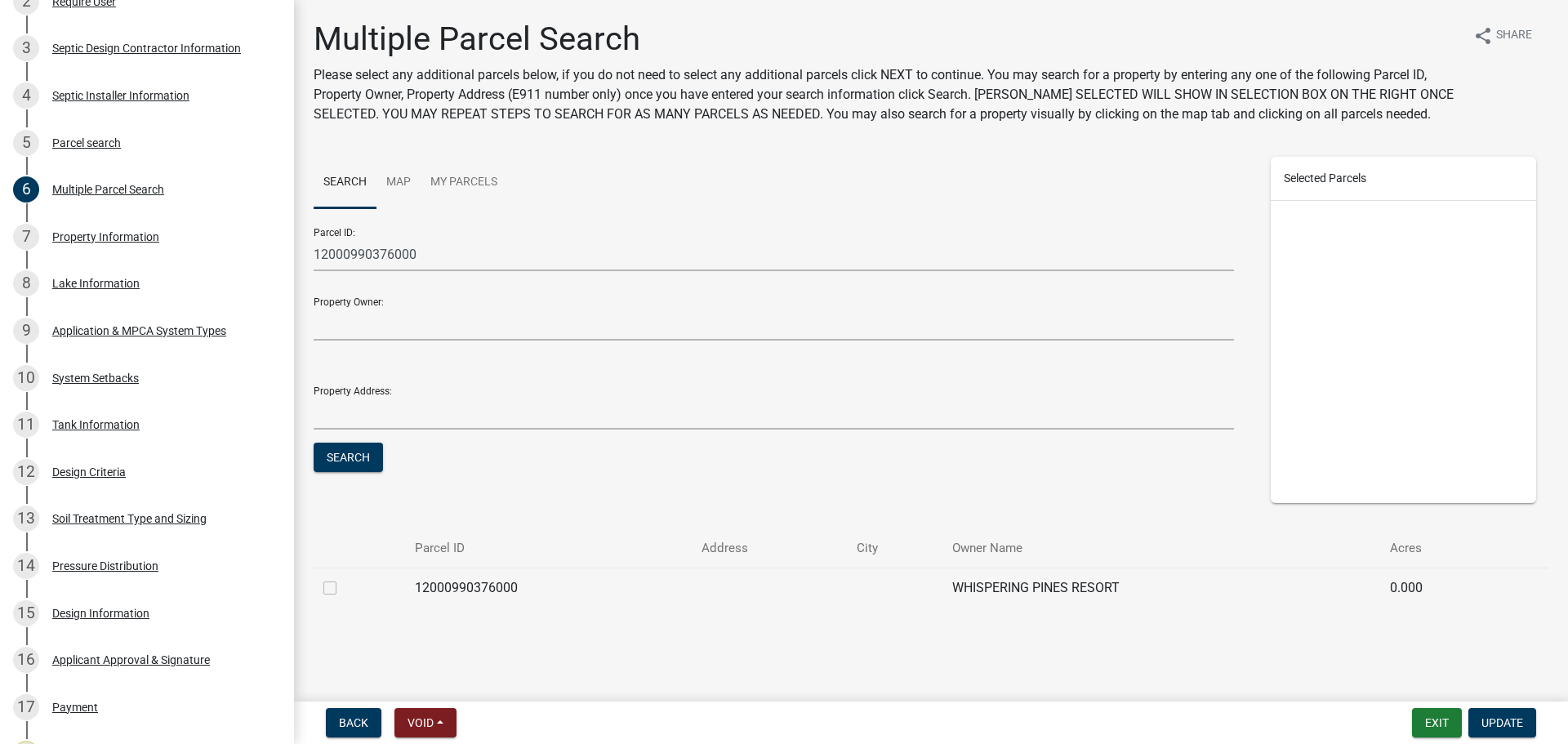
click at [343, 578] on label at bounding box center [343, 578] width 0 height 0
click at [343, 589] on input "checkbox" at bounding box center [348, 583] width 10 height 10
checkbox input "true"
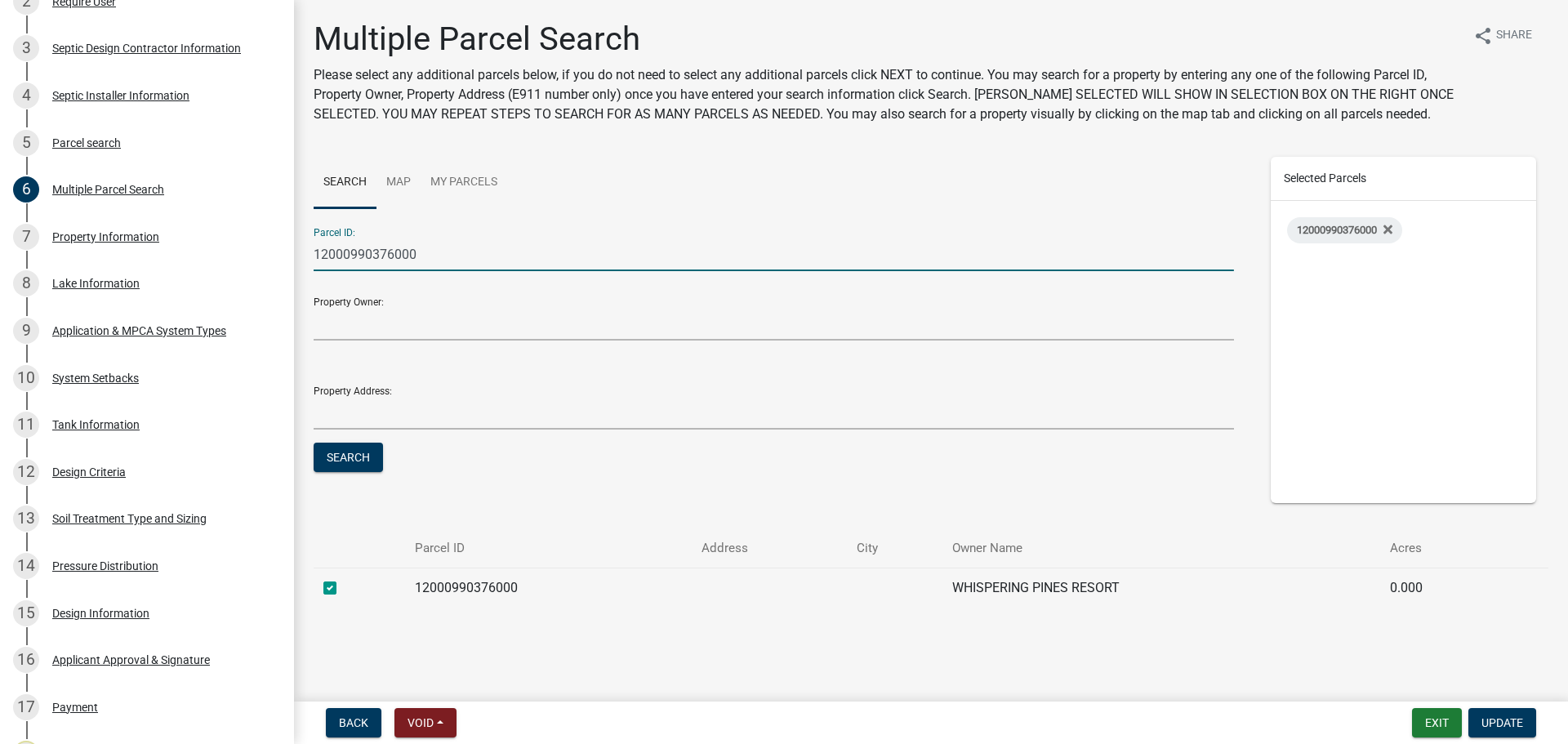
drag, startPoint x: 452, startPoint y: 264, endPoint x: 328, endPoint y: 245, distance: 125.4
click at [263, 252] on div "Subsurface Sewage Treatment System (SSTS) Permit Application SSTS - 487867 View…" at bounding box center [784, 372] width 1568 height 744
paste input "5"
type input "12000990375000"
click at [314, 442] on button "Search" at bounding box center [348, 457] width 69 height 29
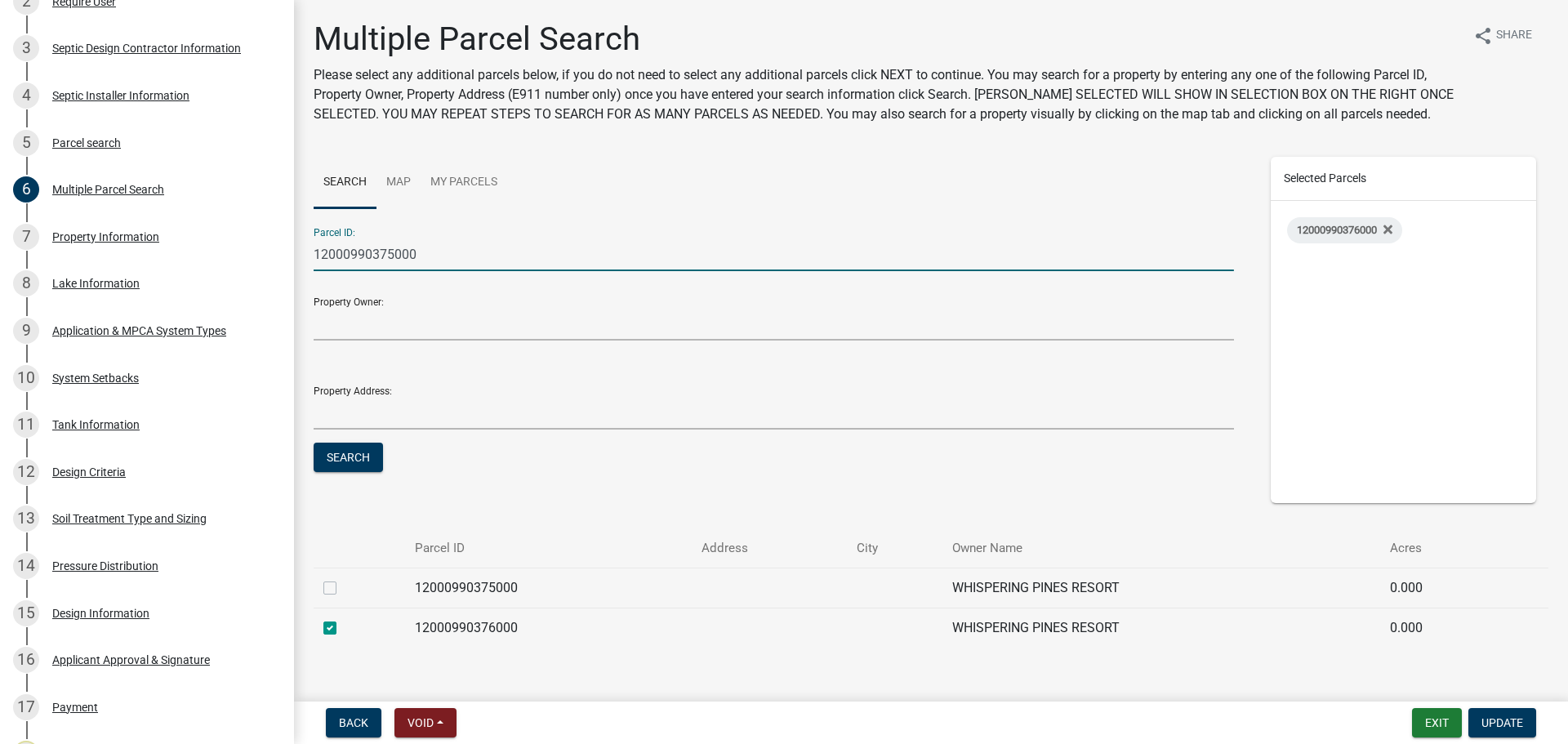
click at [343, 578] on label at bounding box center [343, 578] width 0 height 0
click at [343, 585] on input "checkbox" at bounding box center [348, 583] width 10 height 10
checkbox input "true"
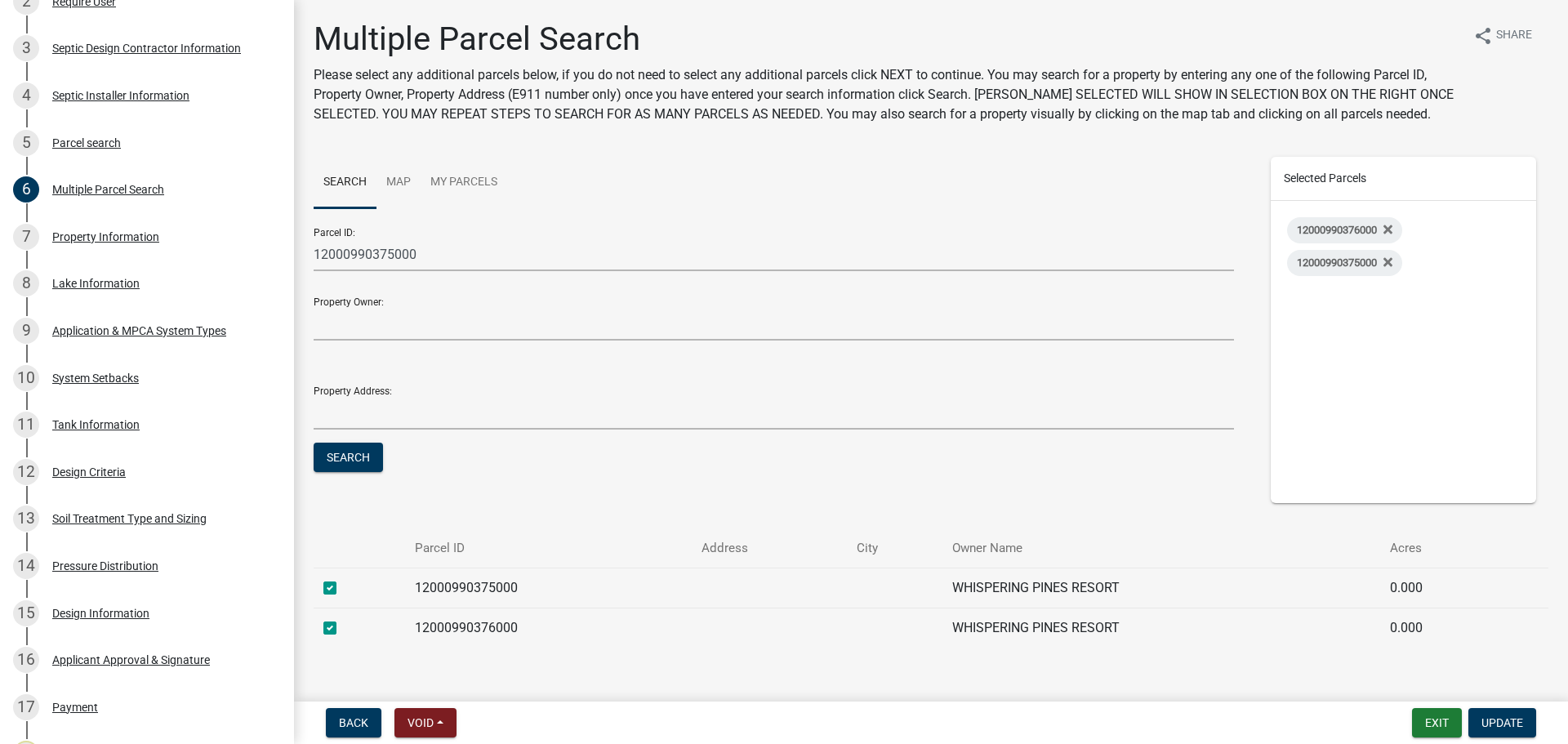
scroll to position [29, 0]
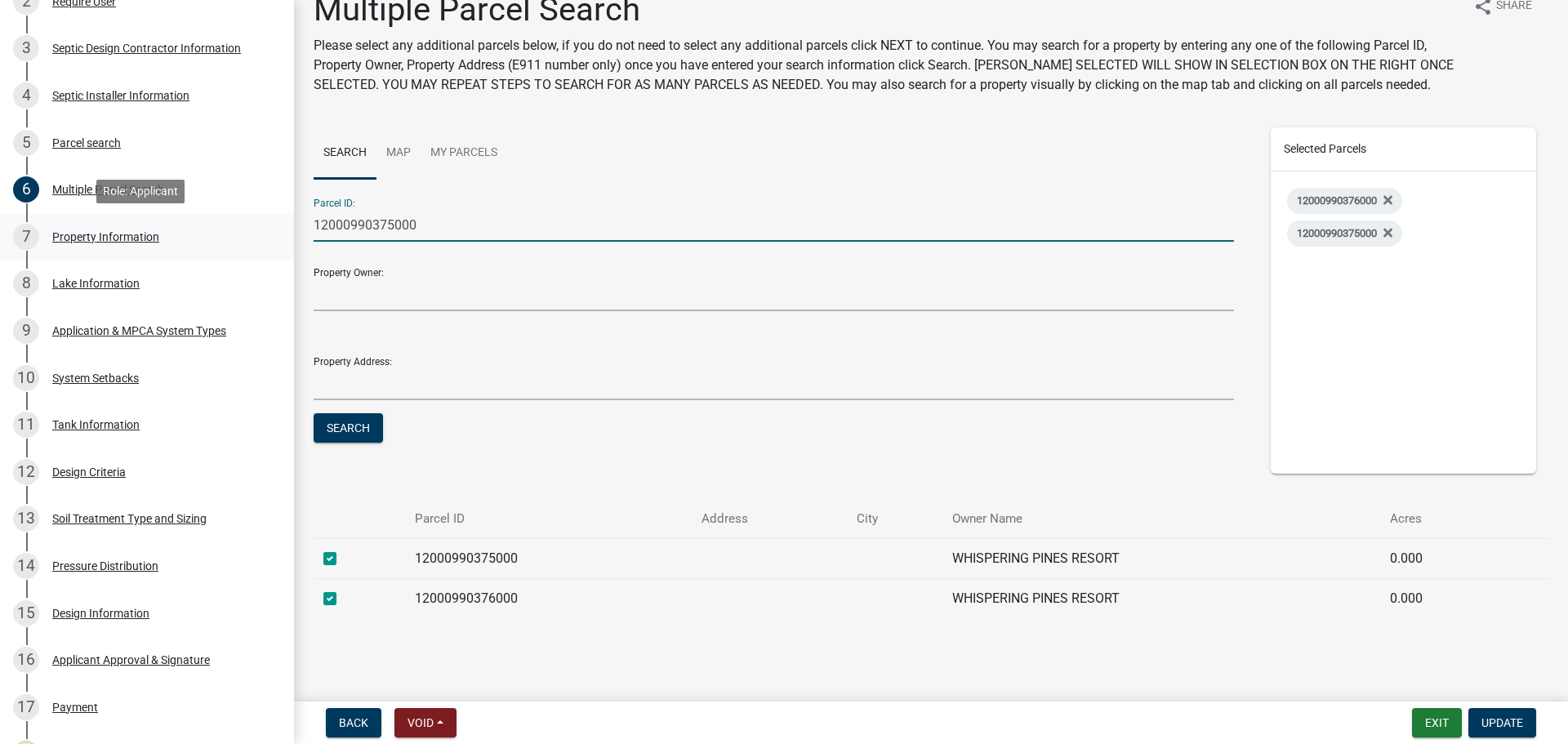
drag, startPoint x: 493, startPoint y: 228, endPoint x: 250, endPoint y: 251, distance: 244.1
click at [187, 237] on div "Subsurface Sewage Treatment System (SSTS) Permit Application SSTS - 487867 View…" at bounding box center [784, 372] width 1568 height 744
paste input "4"
type input "12000990374000"
click at [314, 413] on button "Search" at bounding box center [348, 428] width 69 height 29
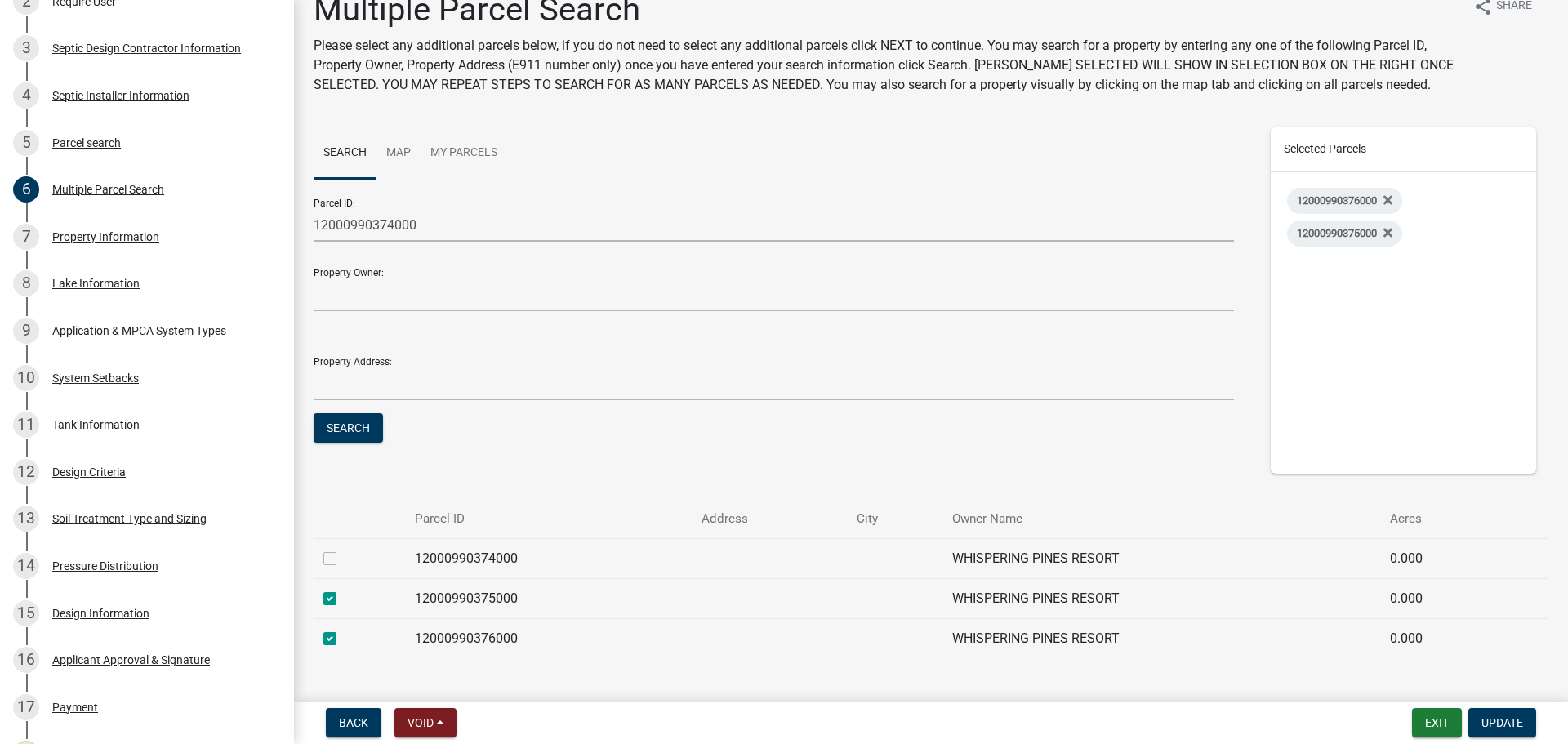
click at [343, 548] on label at bounding box center [343, 548] width 0 height 0
click at [343, 558] on input "checkbox" at bounding box center [348, 553] width 10 height 10
checkbox input "true"
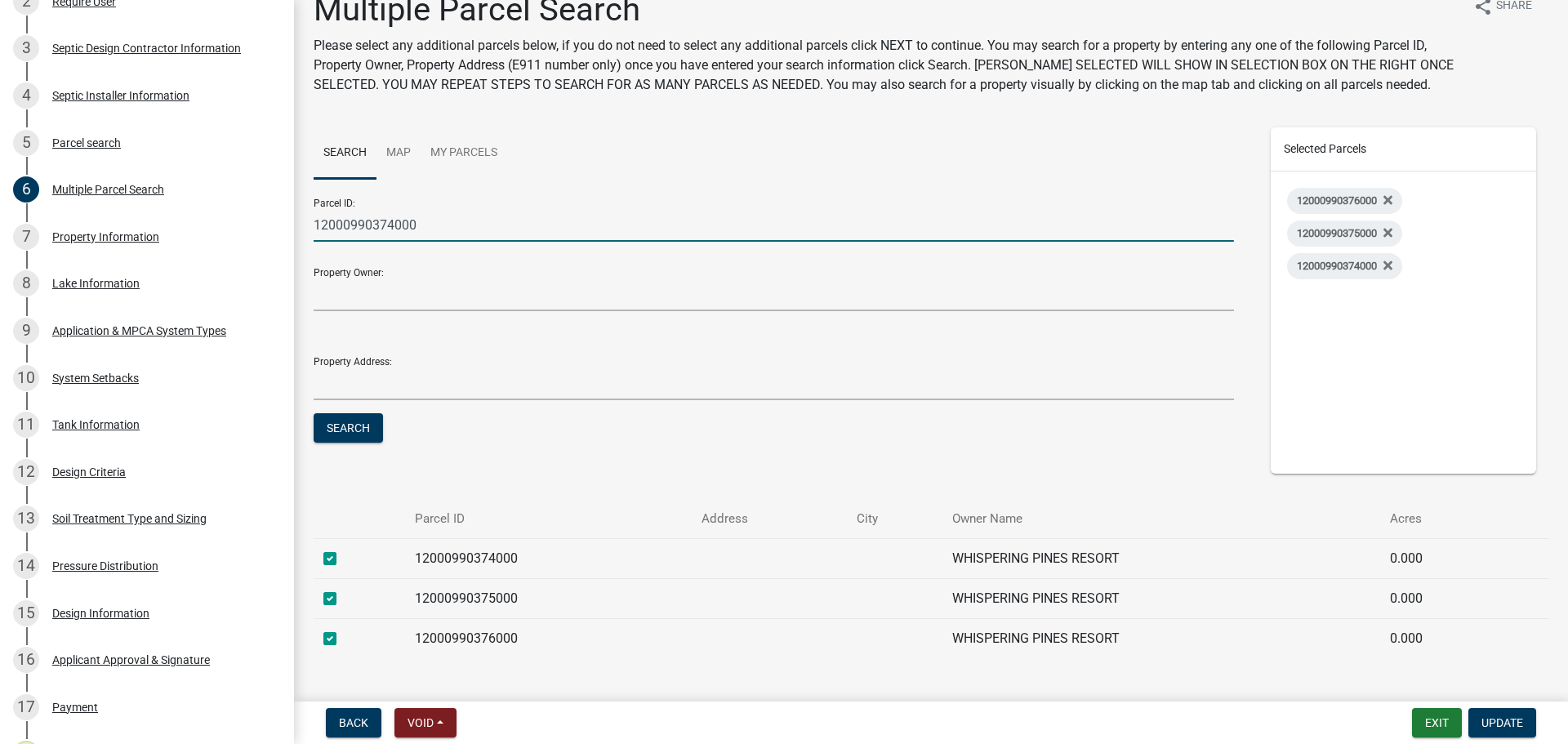
click at [393, 227] on input "12000990374000" at bounding box center [774, 224] width 920 height 34
type input "12000990373000"
click at [314, 413] on button "Search" at bounding box center [348, 428] width 69 height 29
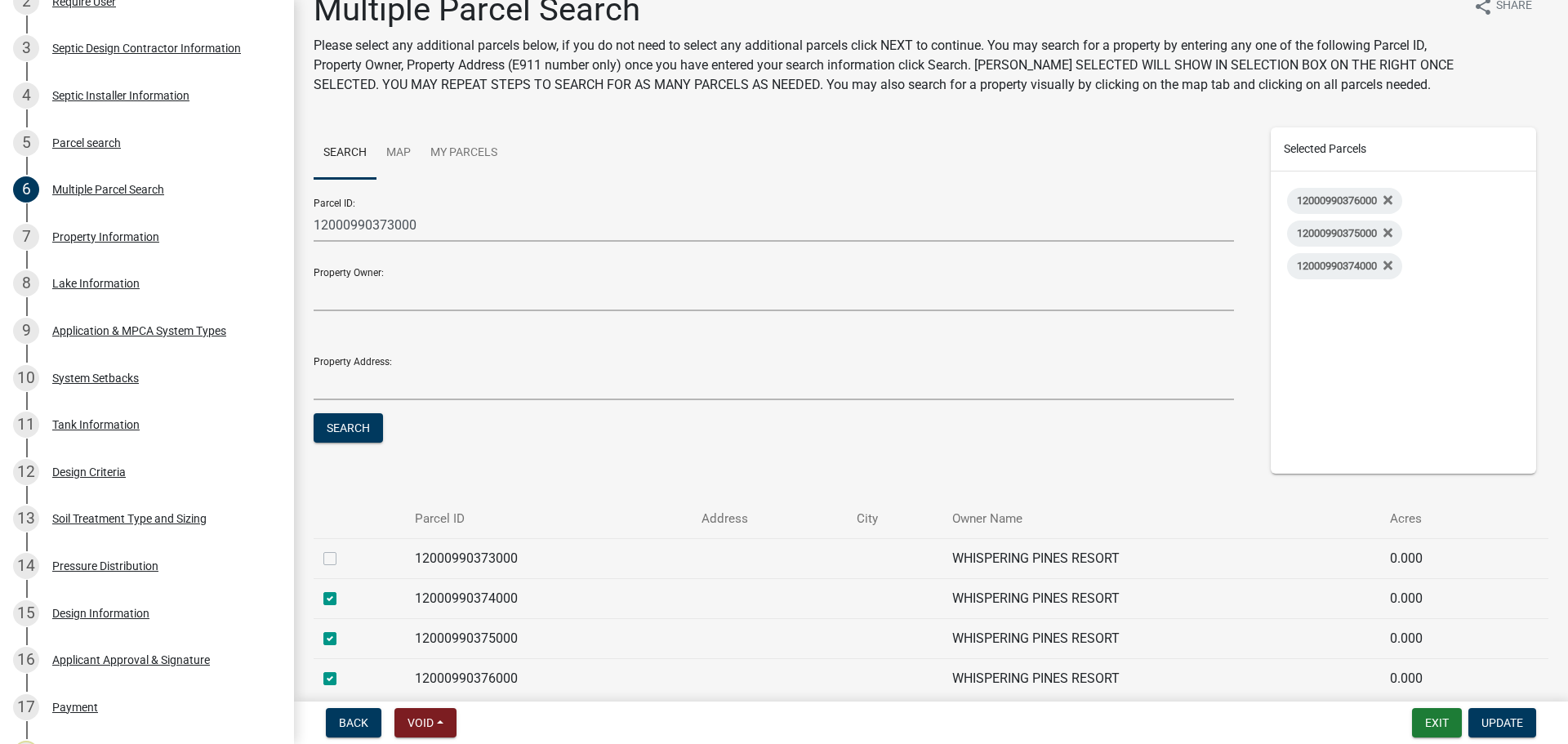
click at [343, 548] on label at bounding box center [343, 548] width 0 height 0
click at [343, 555] on input "checkbox" at bounding box center [348, 553] width 10 height 10
checkbox input "true"
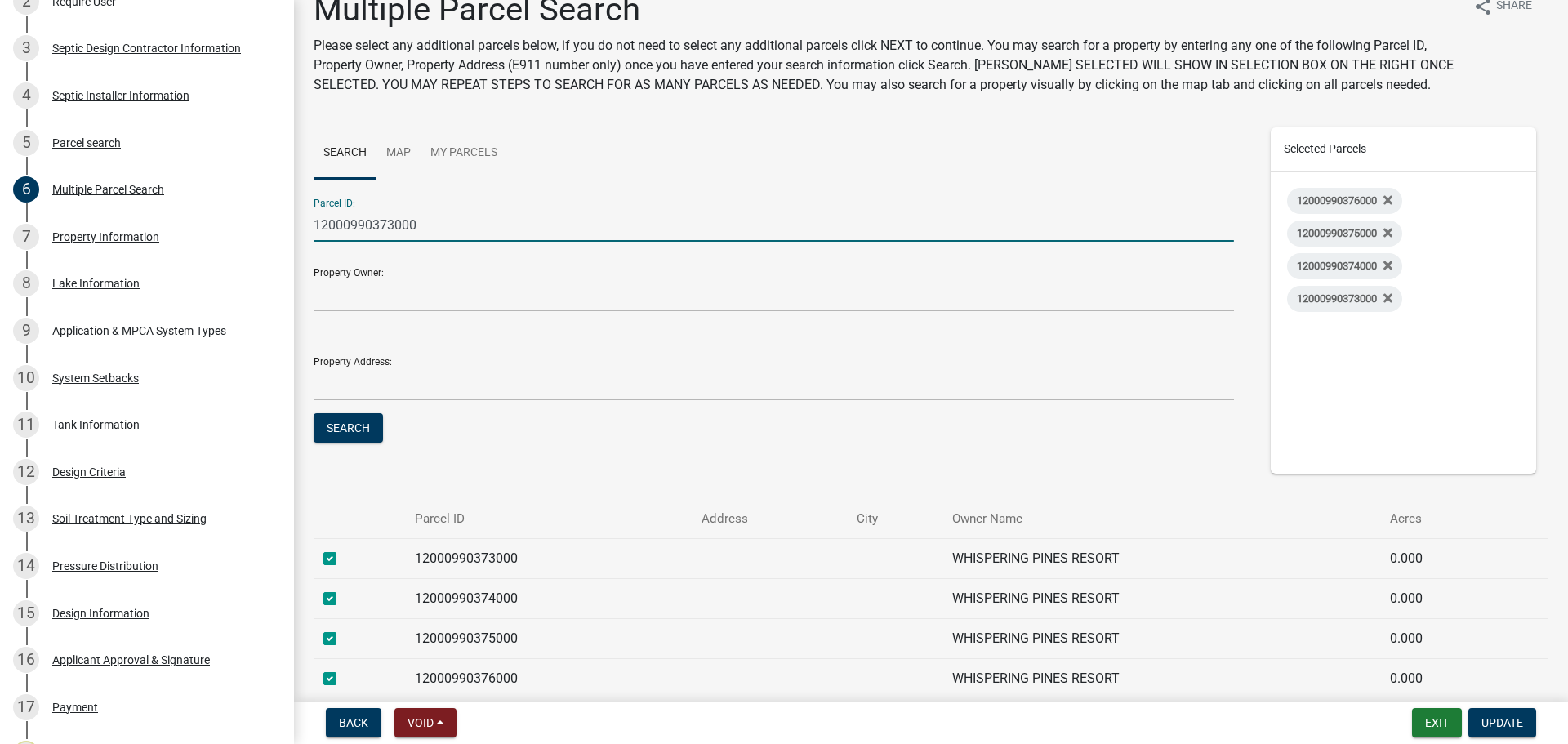
click at [392, 226] on input "12000990373000" at bounding box center [774, 224] width 920 height 34
type input "12000990371000"
click at [314, 413] on button "Search" at bounding box center [348, 428] width 69 height 29
click at [343, 548] on label at bounding box center [343, 548] width 0 height 0
click at [343, 558] on input "checkbox" at bounding box center [348, 553] width 10 height 10
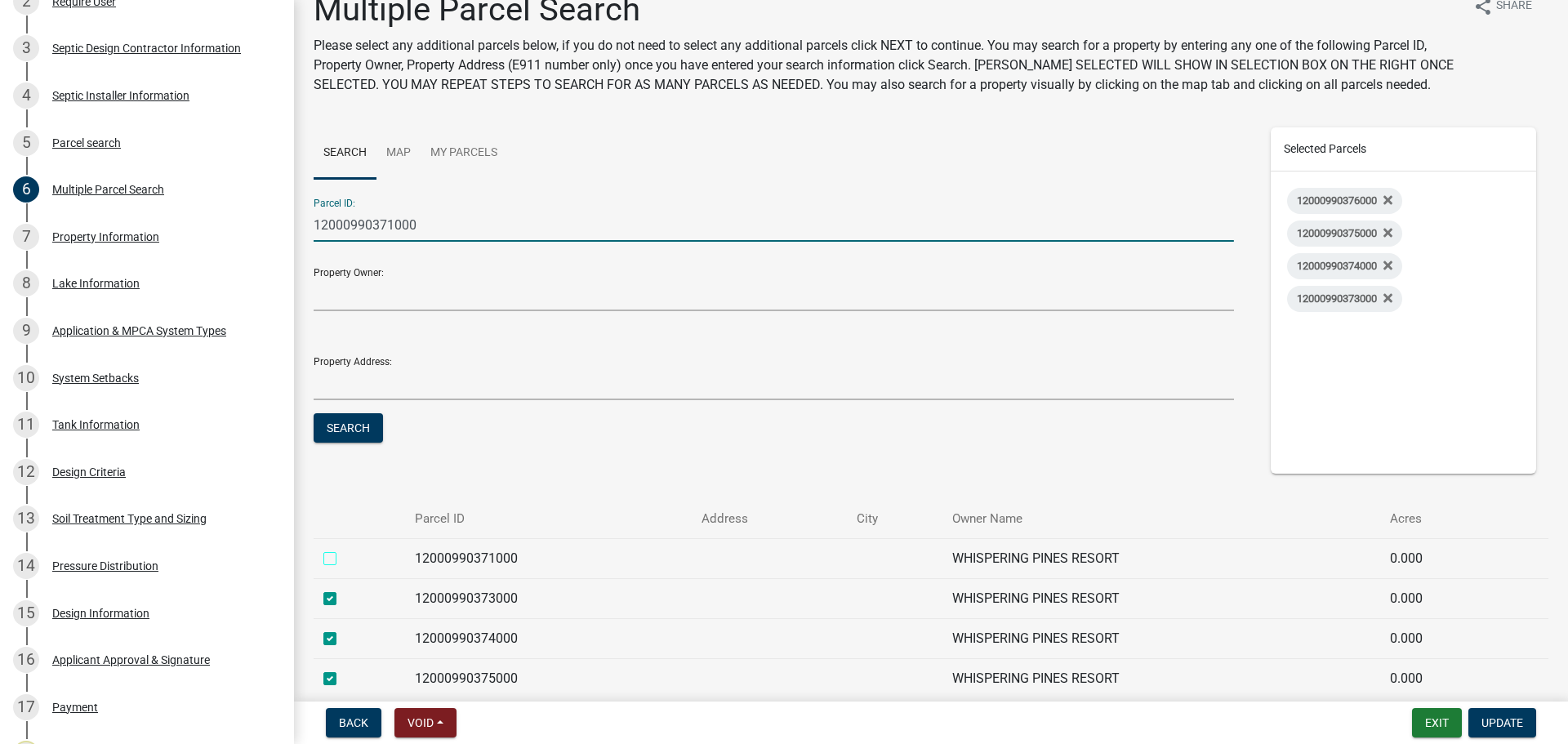
checkbox input "true"
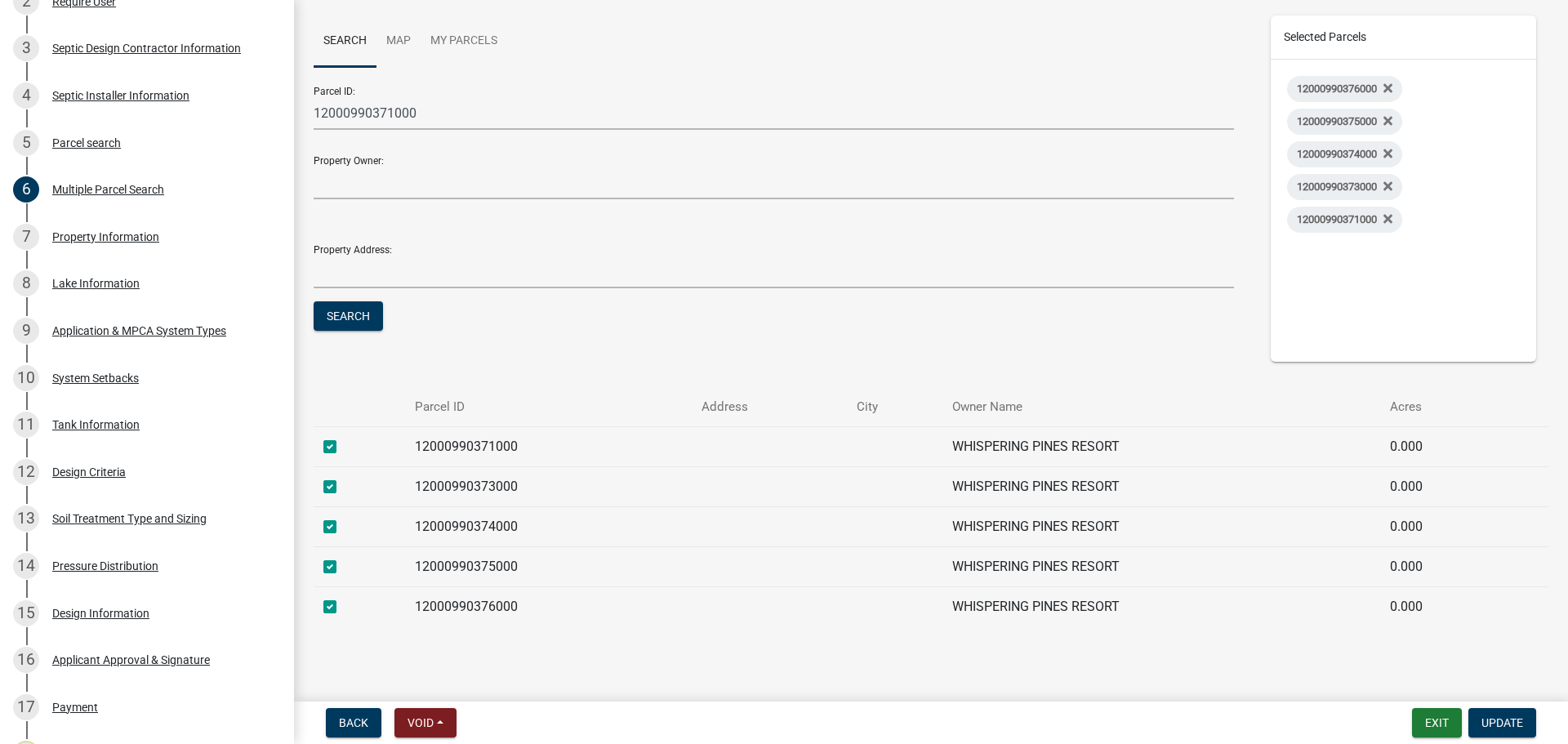
scroll to position [149, 0]
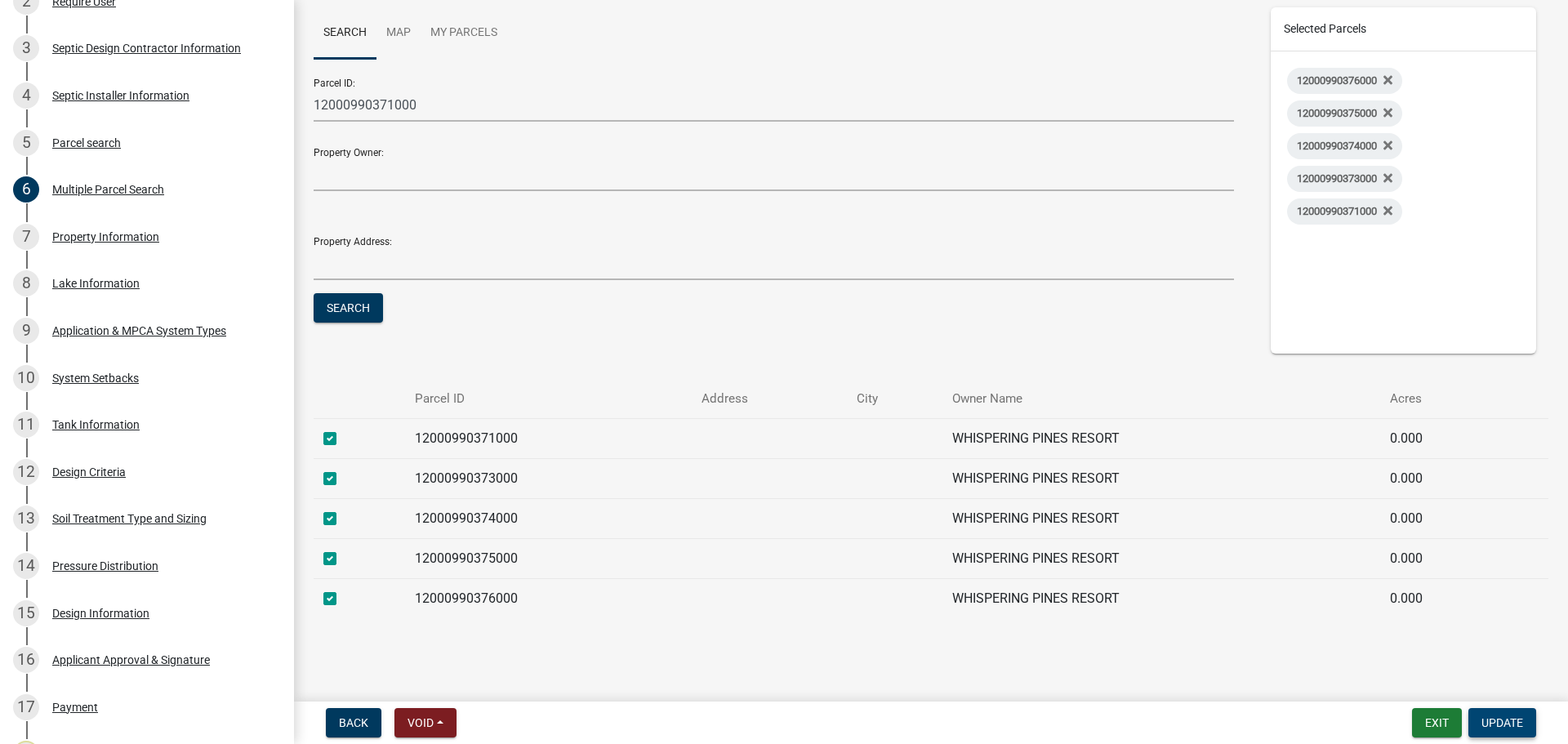
click at [1521, 735] on button "Update" at bounding box center [1502, 722] width 68 height 29
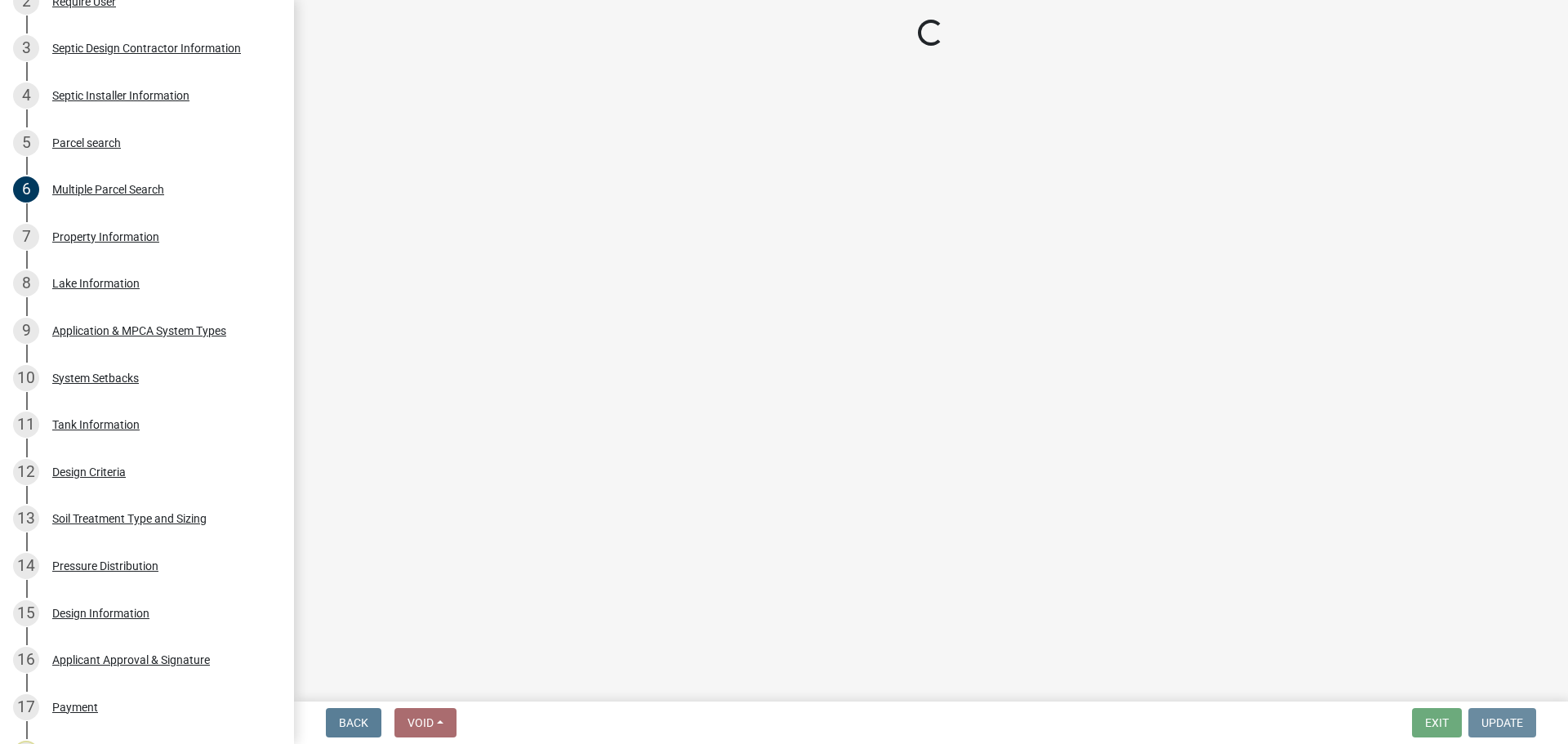
scroll to position [0, 0]
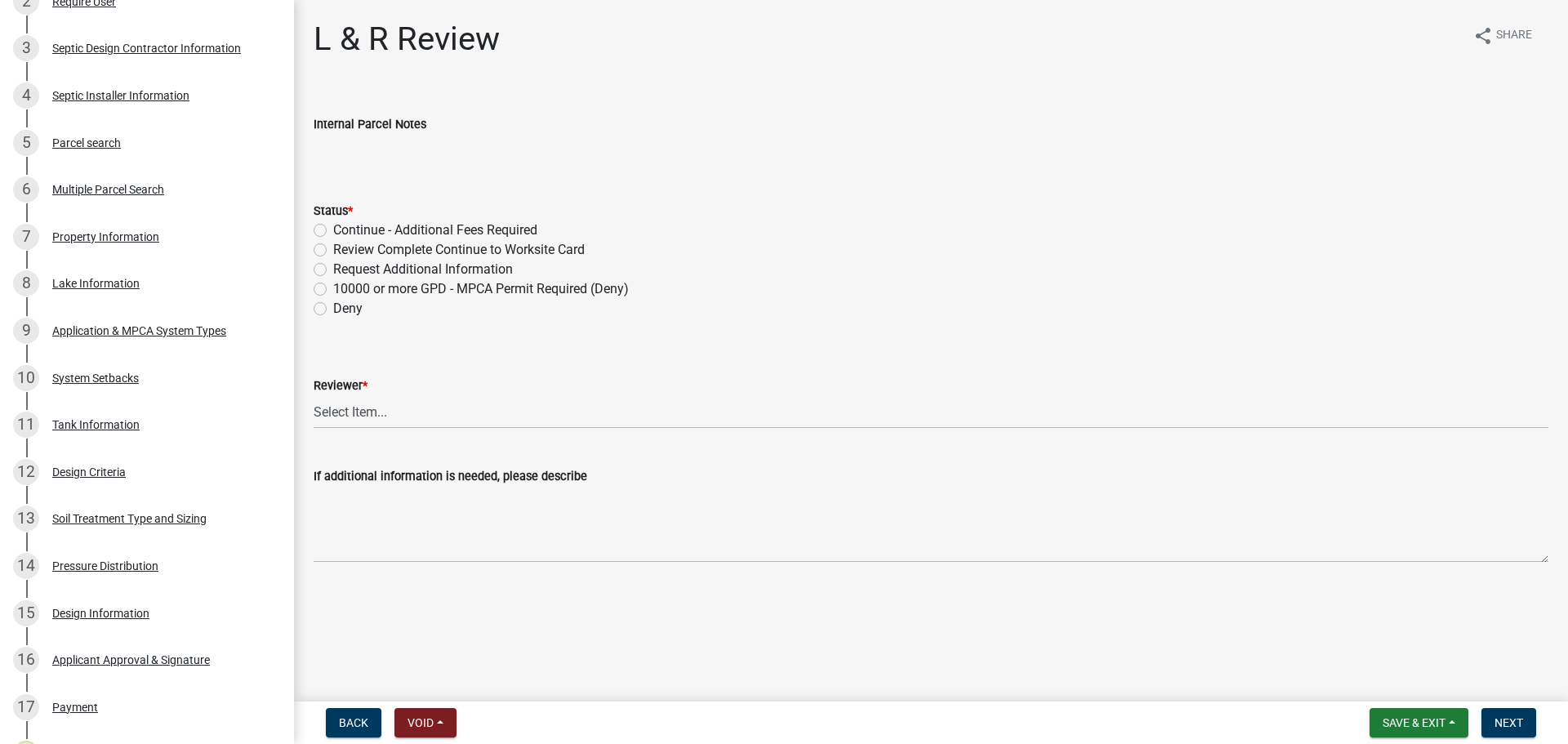
click at [432, 253] on label "Review Complete Continue to Worksite Card" at bounding box center [459, 249] width 252 height 20
click at [344, 251] on input "Review Complete Continue to Worksite Card" at bounding box center [338, 245] width 10 height 10
radio input "true"
click at [442, 415] on select "Select Item... [PERSON_NAME] [PERSON_NAME] [PERSON_NAME] [PERSON_NAME] [PERSON_…" at bounding box center [931, 411] width 1235 height 34
click at [314, 395] on select "Select Item... [PERSON_NAME] [PERSON_NAME] [PERSON_NAME] [PERSON_NAME] [PERSON_…" at bounding box center [931, 411] width 1235 height 34
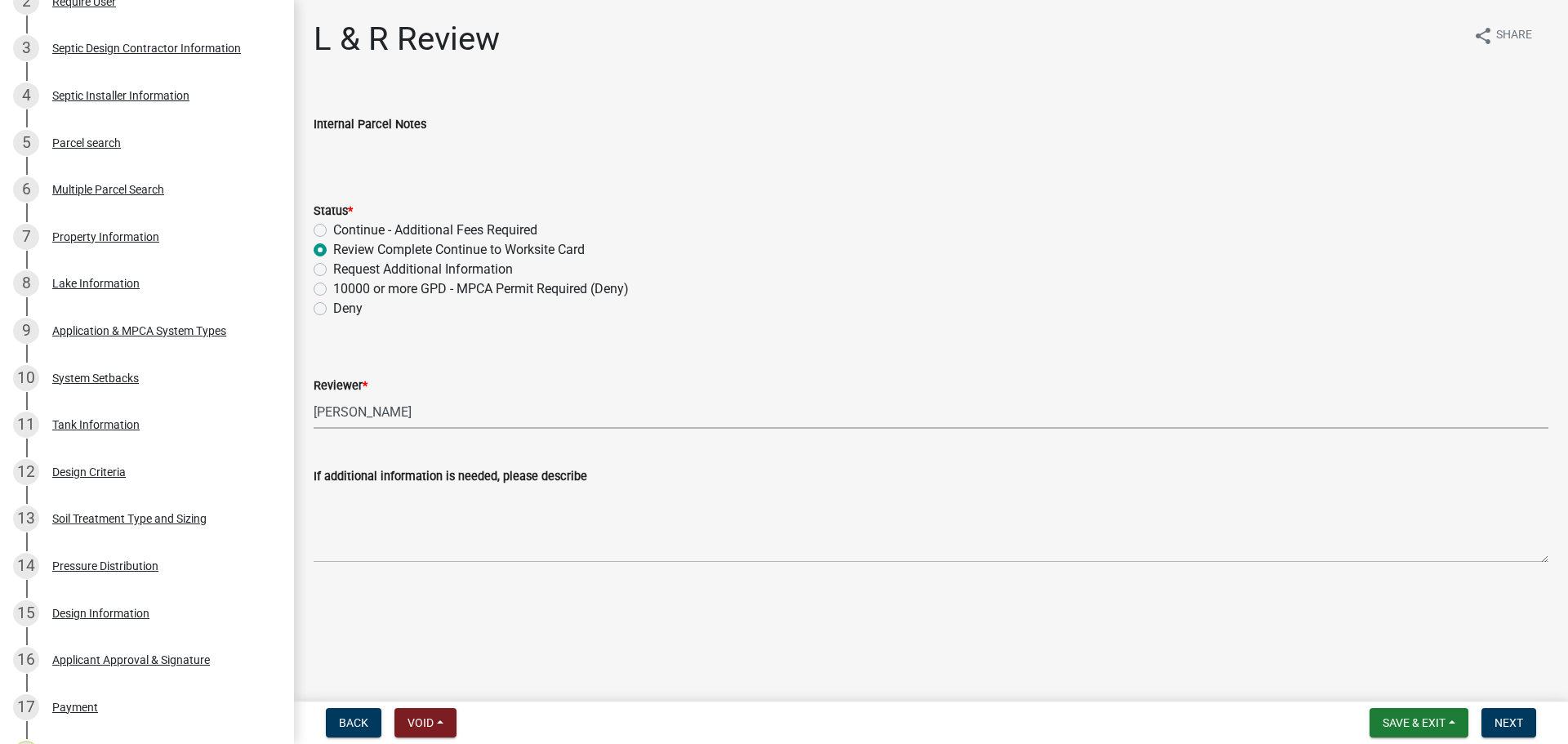
select select "0a311807-450c-48b8-9321-97c7e4f11950"
click at [1511, 720] on span "Next" at bounding box center [1508, 722] width 28 height 13
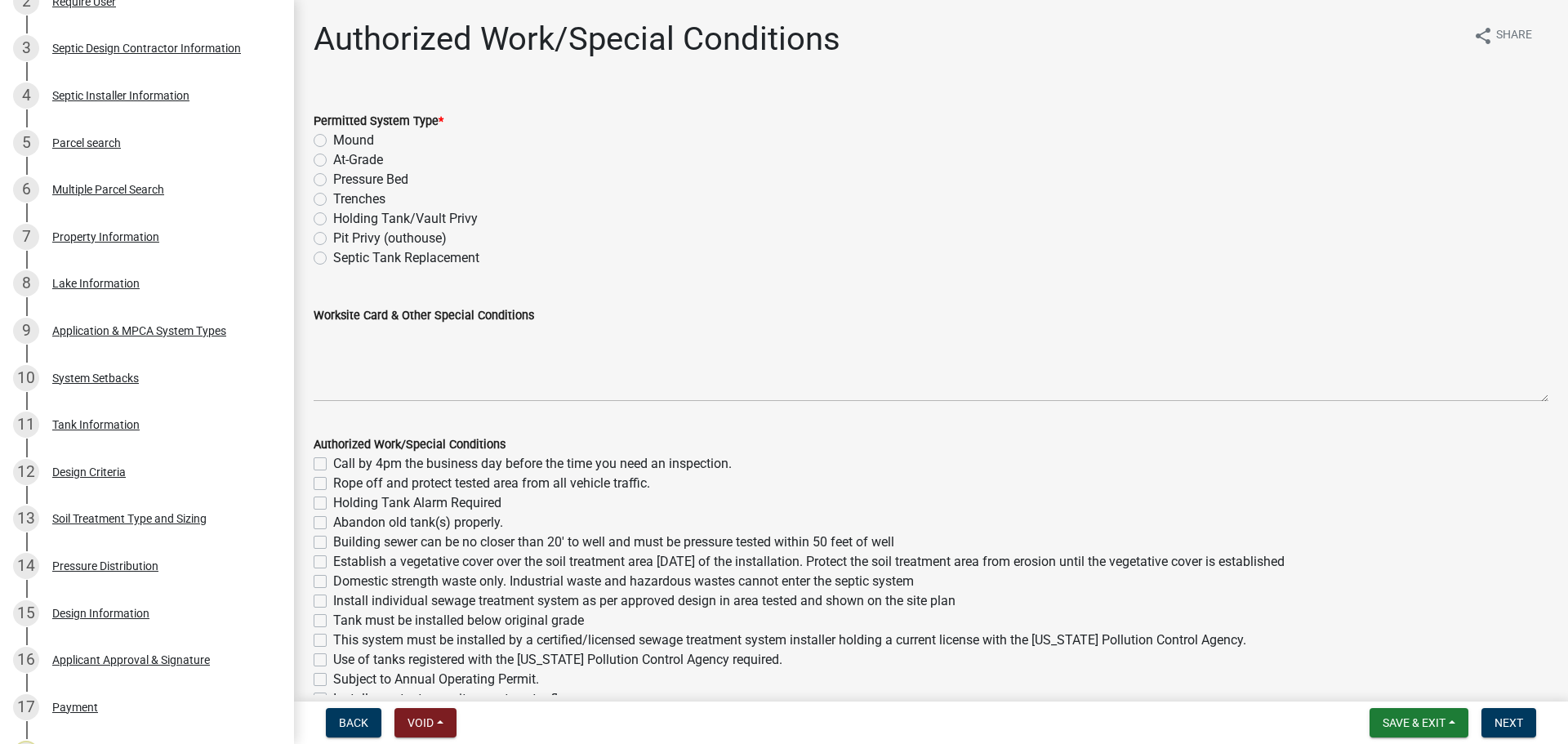
click at [333, 139] on label "Mound" at bounding box center [353, 140] width 41 height 20
click at [333, 139] on input "Mound" at bounding box center [338, 135] width 10 height 10
radio input "true"
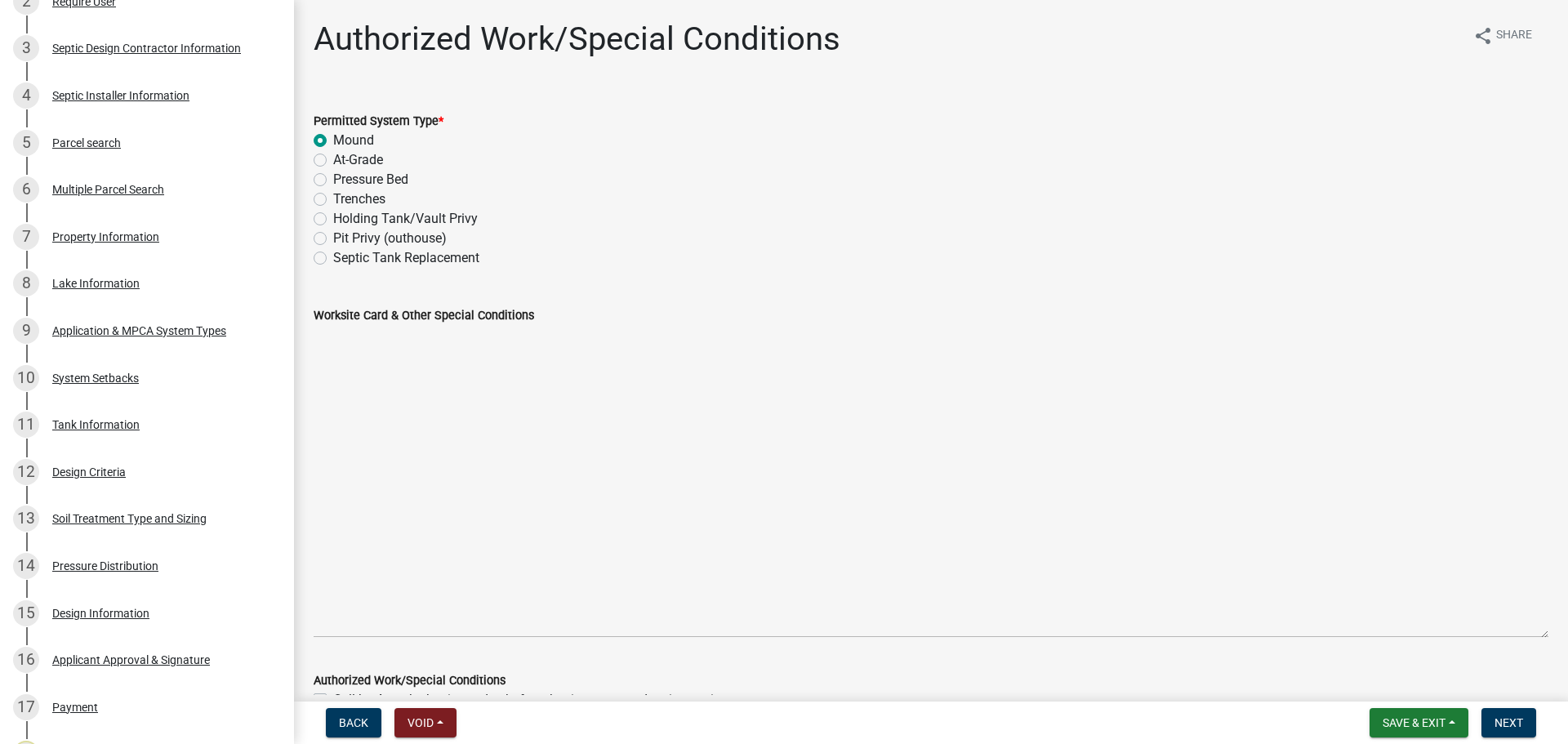
drag, startPoint x: 1532, startPoint y: 398, endPoint x: 994, endPoint y: 524, distance: 552.6
click at [1563, 635] on main "Authorized Work/Special Conditions share Share Permitted System Type * Mound At…" at bounding box center [931, 347] width 1274 height 695
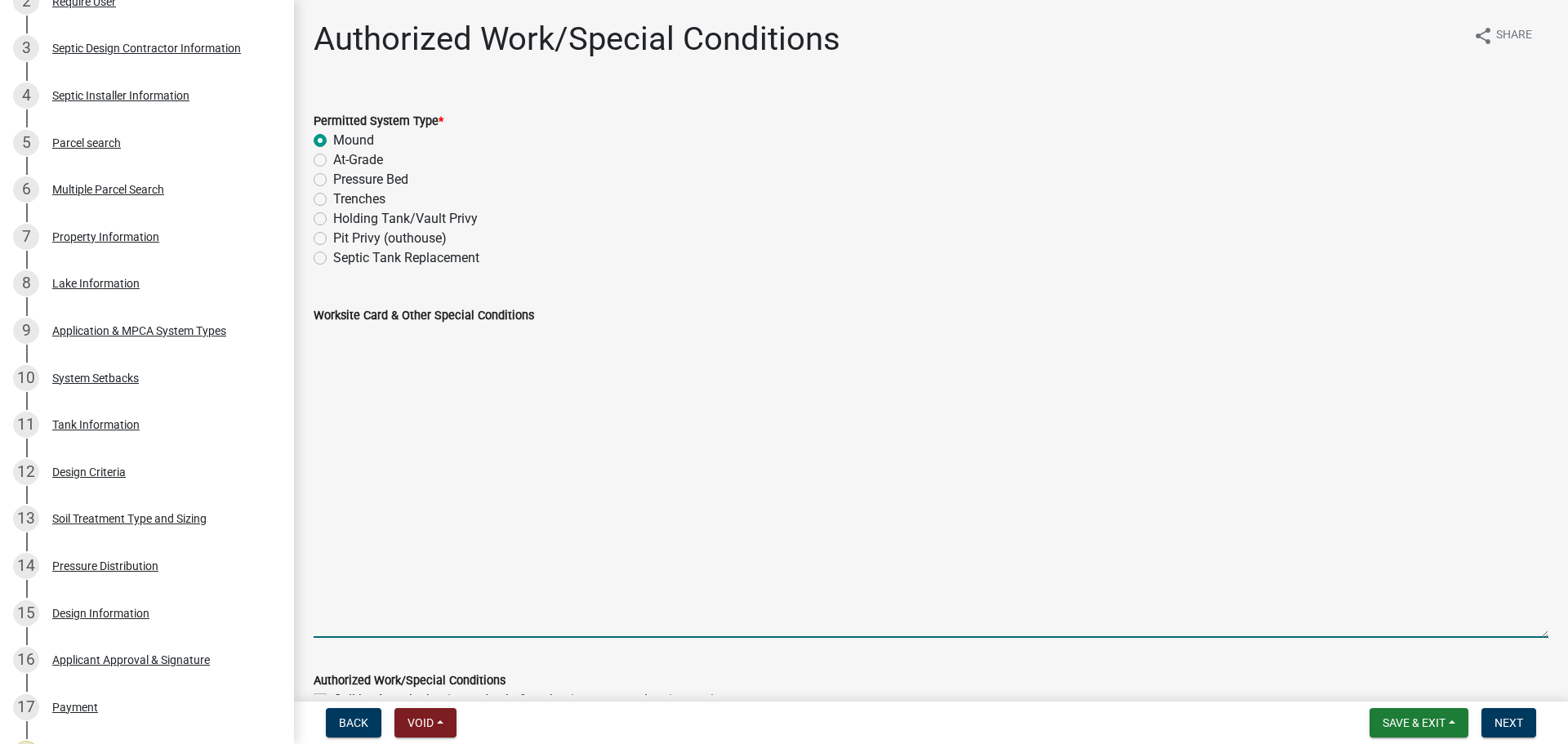
drag, startPoint x: 417, startPoint y: 346, endPoint x: 385, endPoint y: 345, distance: 32.0
click at [410, 341] on textarea "Worksite Card & Other Special Conditions" at bounding box center [931, 481] width 1235 height 313
drag, startPoint x: 342, startPoint y: 366, endPoint x: 510, endPoint y: 472, distance: 198.6
click at [342, 366] on textarea "Worksite Card & Other Special Conditions" at bounding box center [931, 481] width 1235 height 313
drag, startPoint x: 345, startPoint y: 342, endPoint x: 364, endPoint y: 347, distance: 19.6
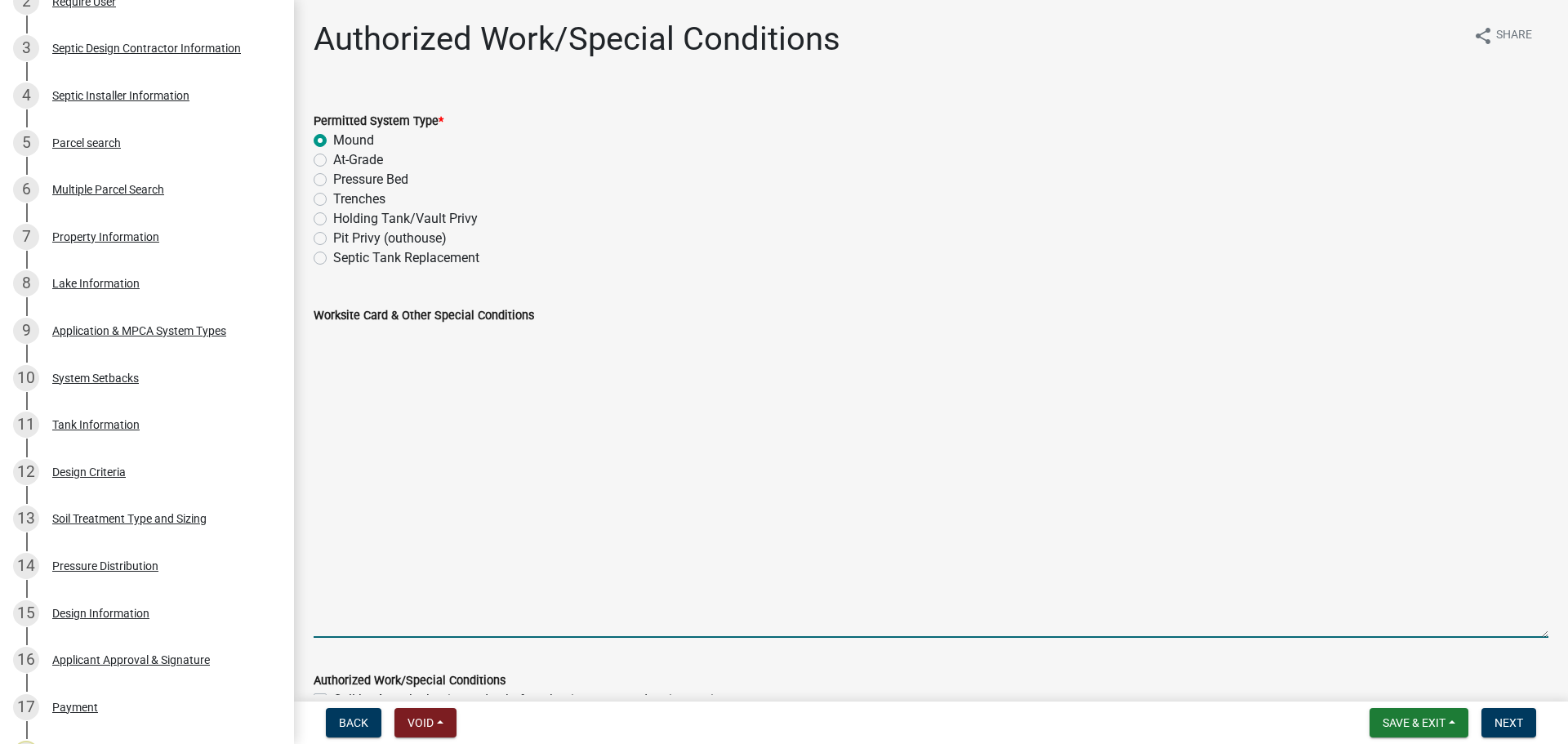
click at [345, 342] on textarea "Worksite Card & Other Special Conditions" at bounding box center [931, 481] width 1235 height 313
click at [360, 341] on textarea "Resort" at bounding box center [931, 481] width 1235 height 313
type textarea "R"
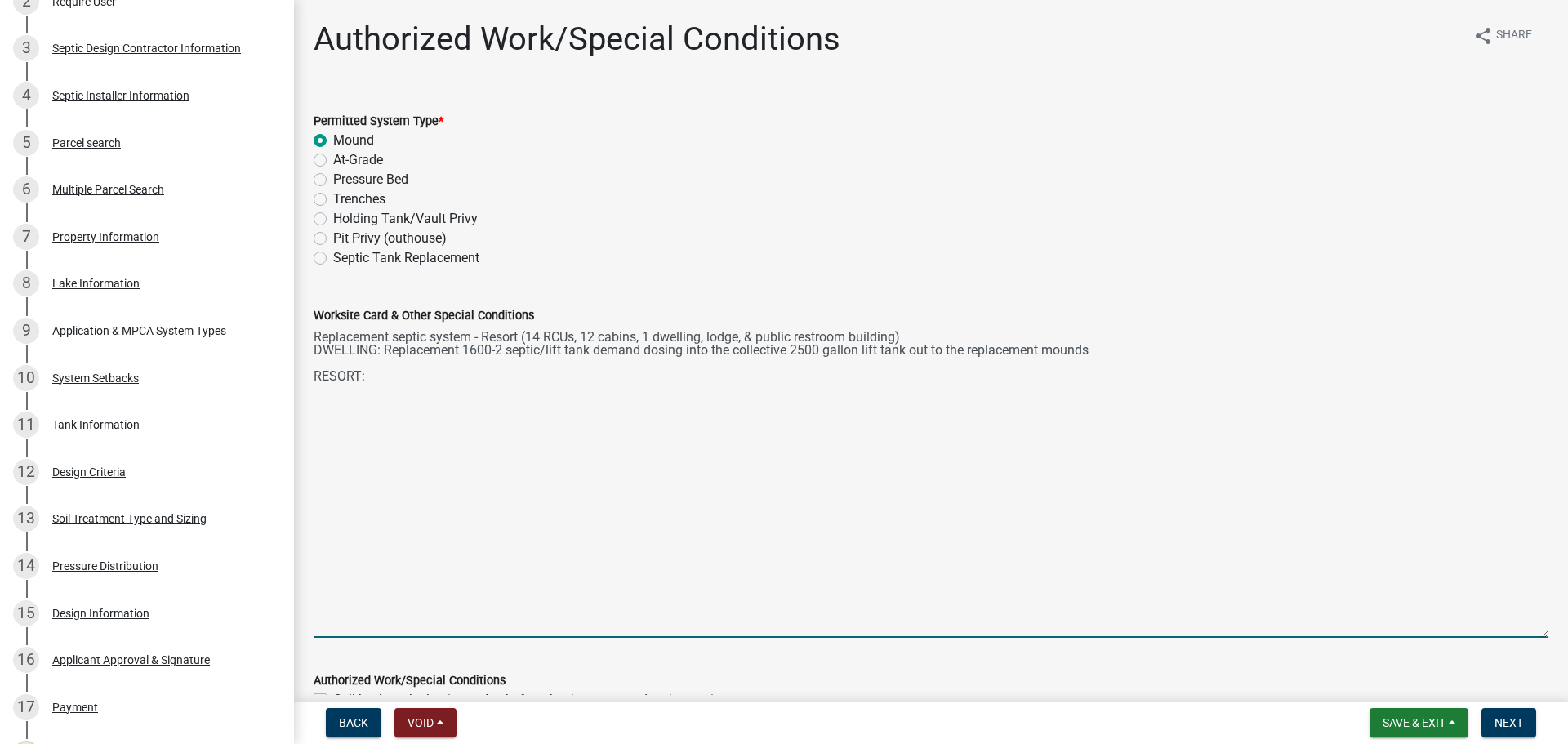
click at [392, 383] on textarea "Replacement septic system - Resort (14 RCUs, 12 cabins, 1 dwelling, lodge, & pu…" at bounding box center [931, 481] width 1235 height 313
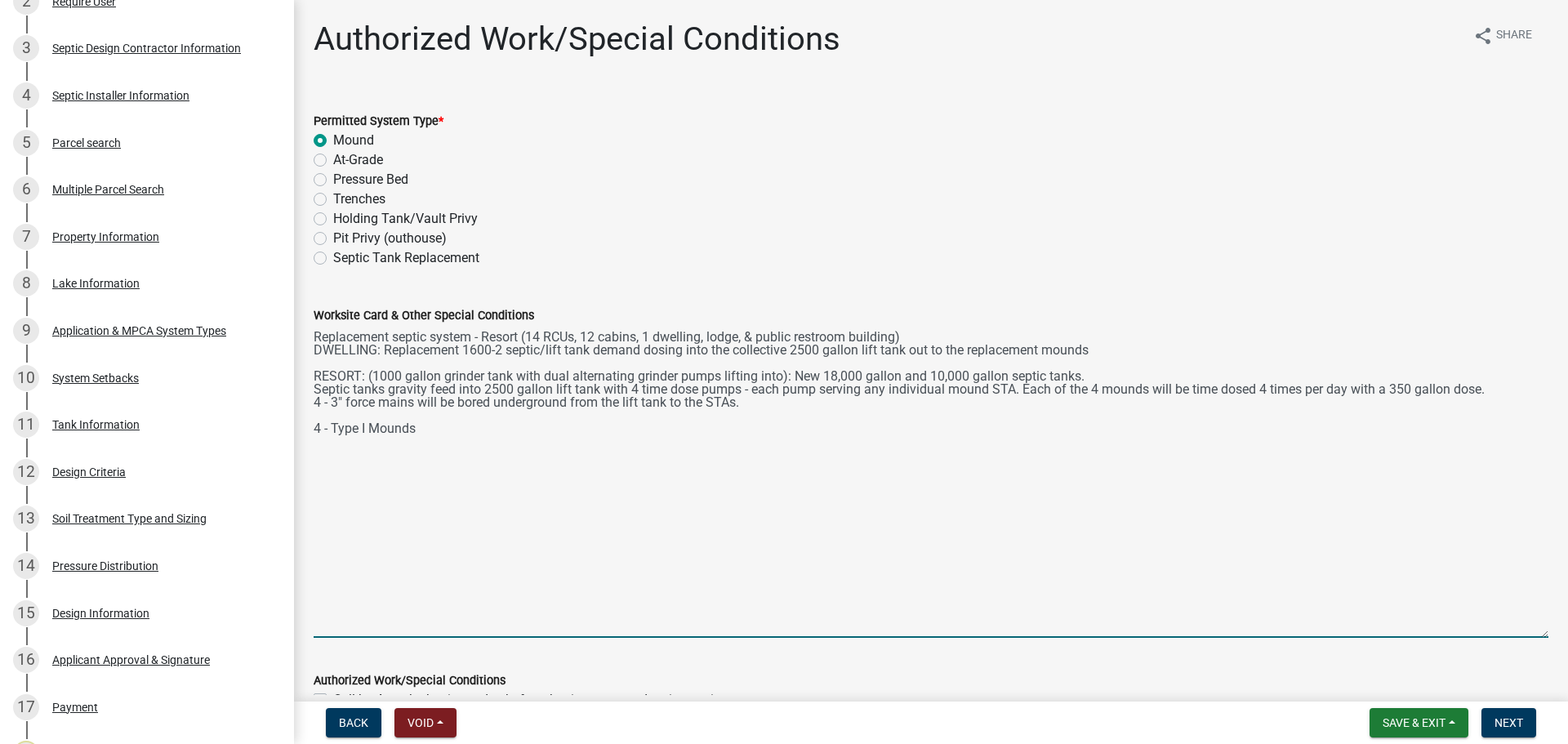
drag, startPoint x: 332, startPoint y: 425, endPoint x: 309, endPoint y: 426, distance: 23.0
click at [309, 426] on div "Worksite Card & Other Special Conditions Replacement septic system - Resort (14…" at bounding box center [931, 460] width 1259 height 355
click at [407, 428] on textarea "Replacement septic system - Resort (14 RCUs, 12 cabins, 1 dwelling, lodge, & pu…" at bounding box center [931, 481] width 1235 height 313
click at [499, 482] on textarea "Replacement septic system - Resort (14 RCUs, 12 cabins, 1 dwelling, lodge, & pu…" at bounding box center [931, 481] width 1235 height 313
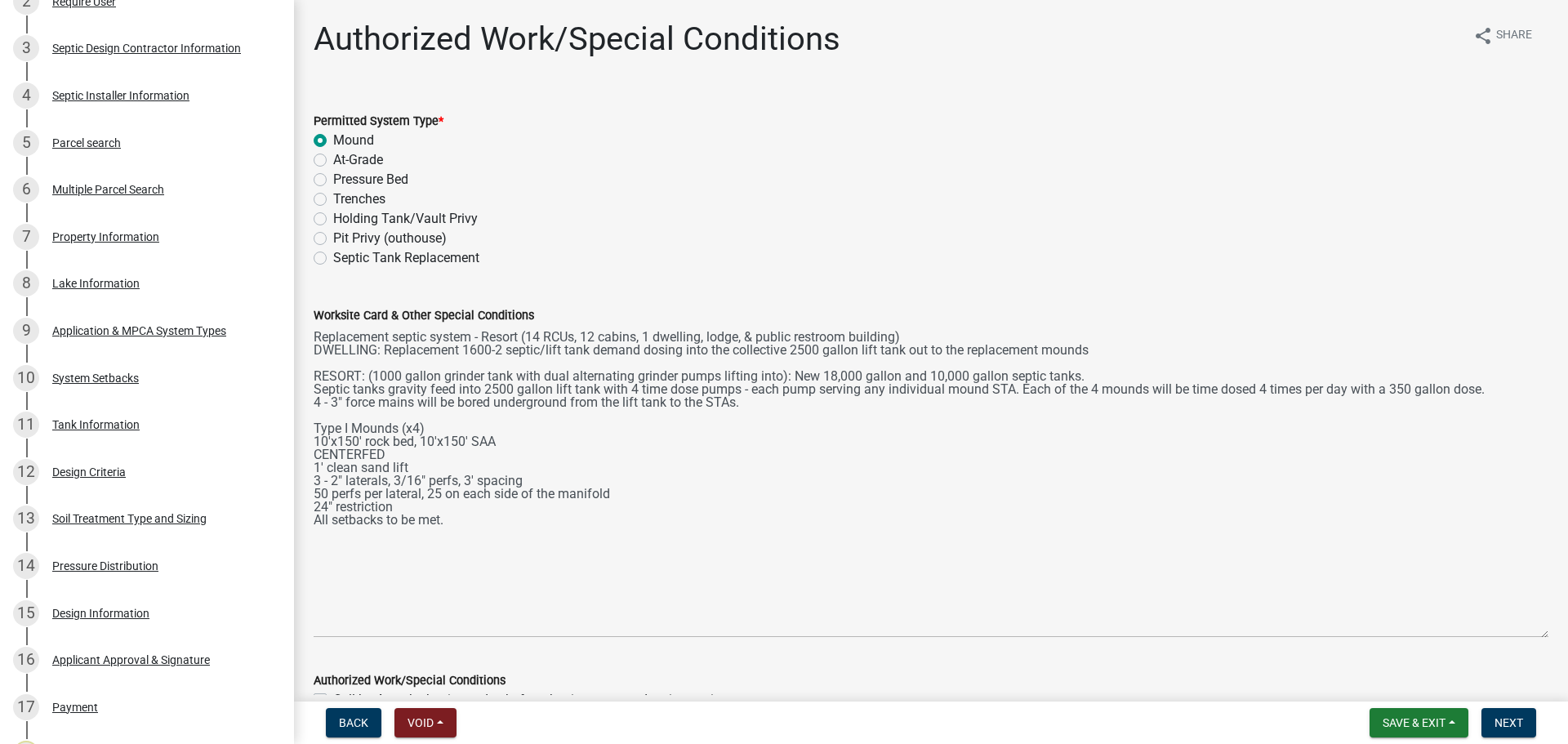
click at [313, 522] on div "Worksite Card & Other Special Conditions Replacement septic system - Resort (14…" at bounding box center [931, 460] width 1259 height 355
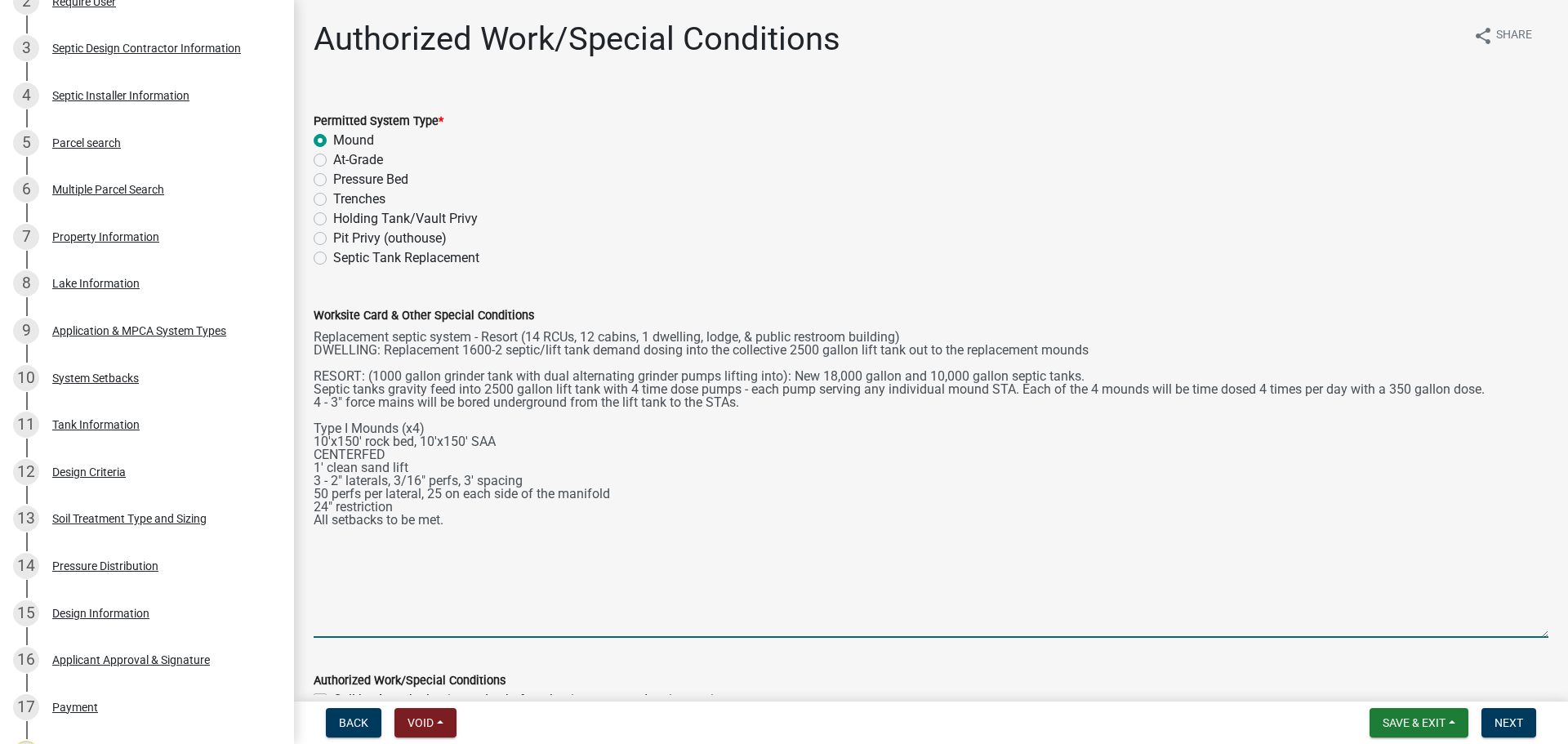
click at [318, 522] on textarea "Replacement septic system - Resort (14 RCUs, 12 cabins, 1 dwelling, lodge, & pu…" at bounding box center [931, 481] width 1235 height 313
click at [315, 522] on textarea "Replacement septic system - Resort (14 RCUs, 12 cabins, 1 dwelling, lodge, & pu…" at bounding box center [931, 481] width 1235 height 313
click at [705, 496] on textarea "Replacement septic system - Resort (14 RCUs, 12 cabins, 1 dwelling, lodge, & pu…" at bounding box center [931, 481] width 1235 height 313
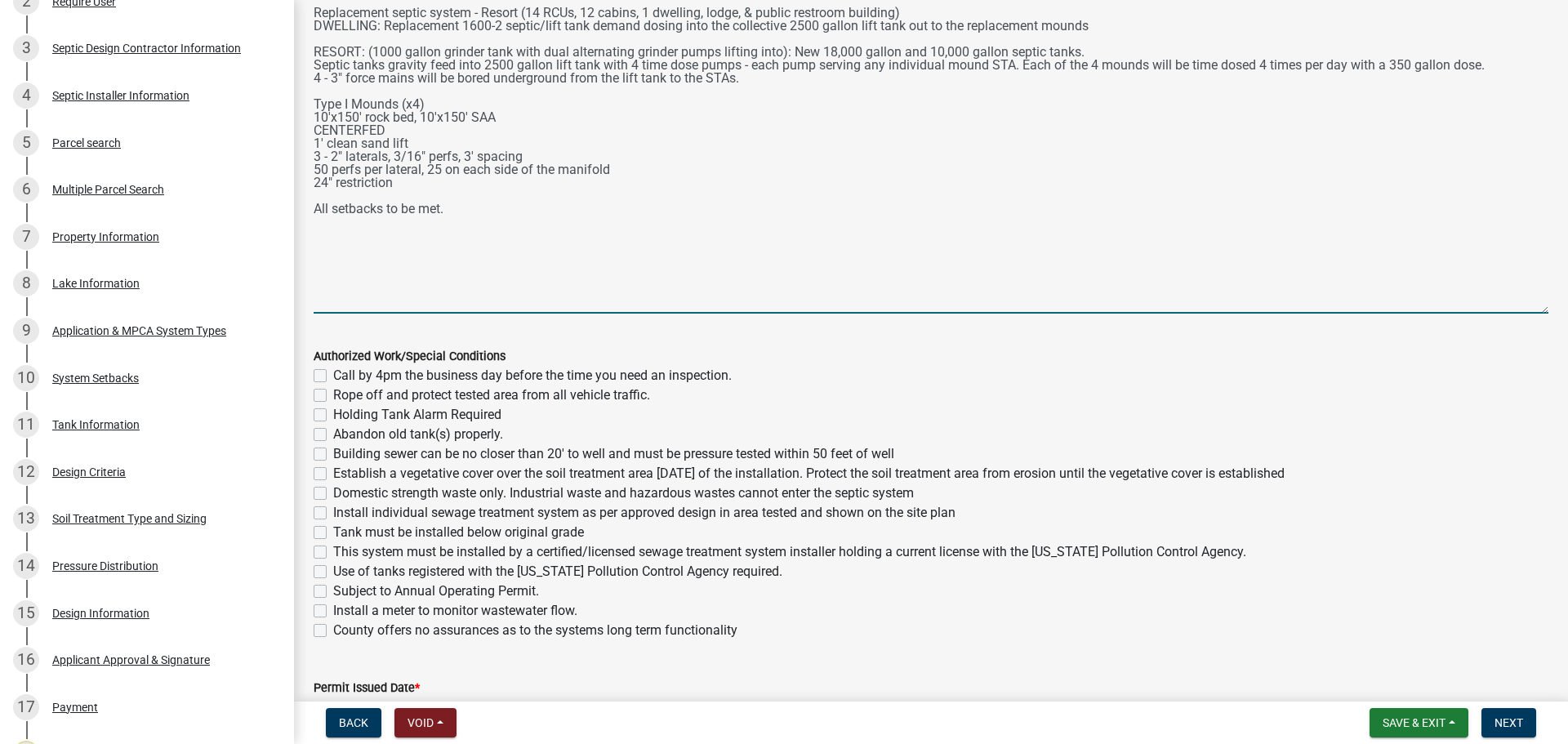
scroll to position [327, 0]
type textarea "Replacement septic system - Resort (14 RCUs, 12 cabins, 1 dwelling, lodge, & pu…"
click at [1446, 716] on span "Save & Exit" at bounding box center [1414, 722] width 63 height 13
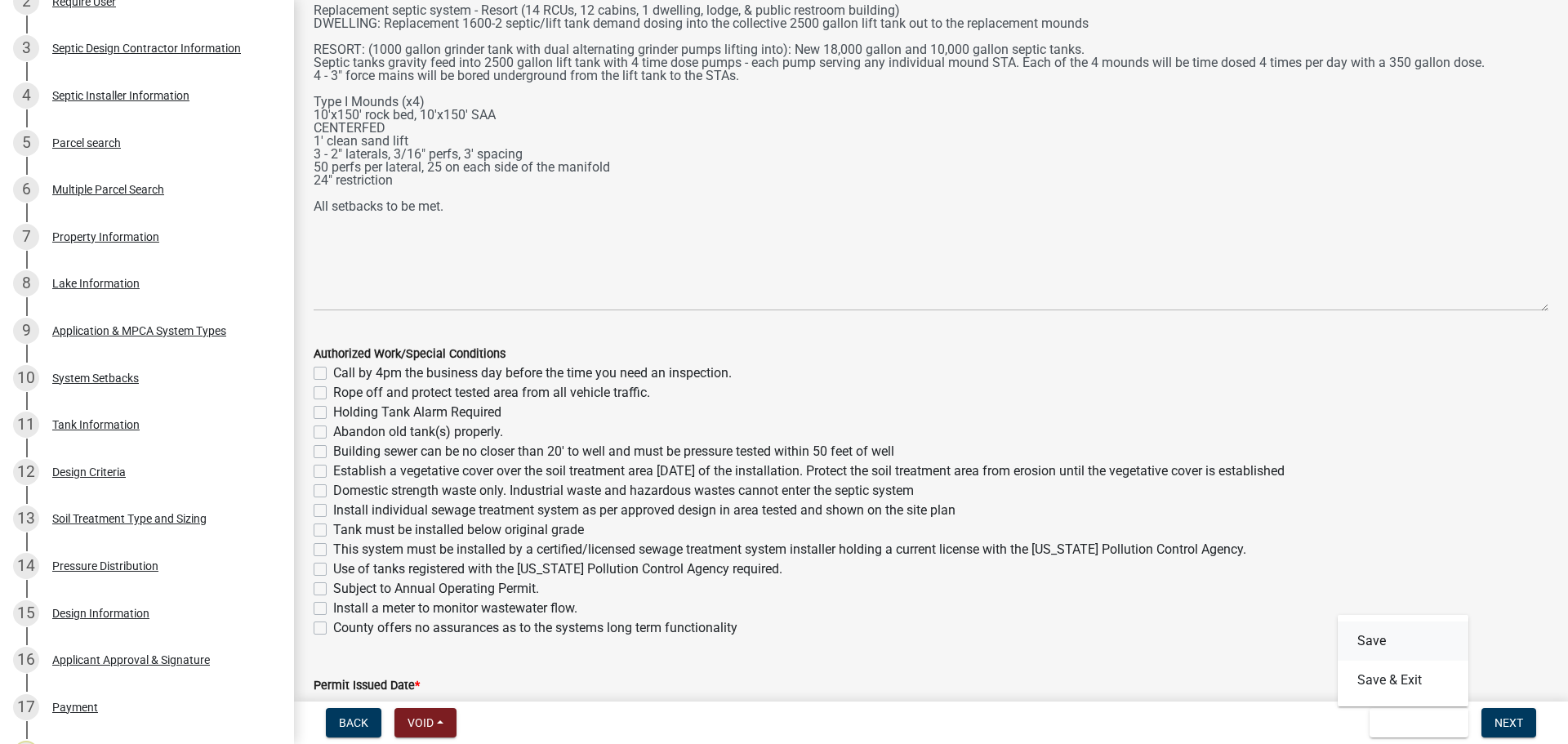
click at [1396, 643] on button "Save" at bounding box center [1402, 640] width 130 height 39
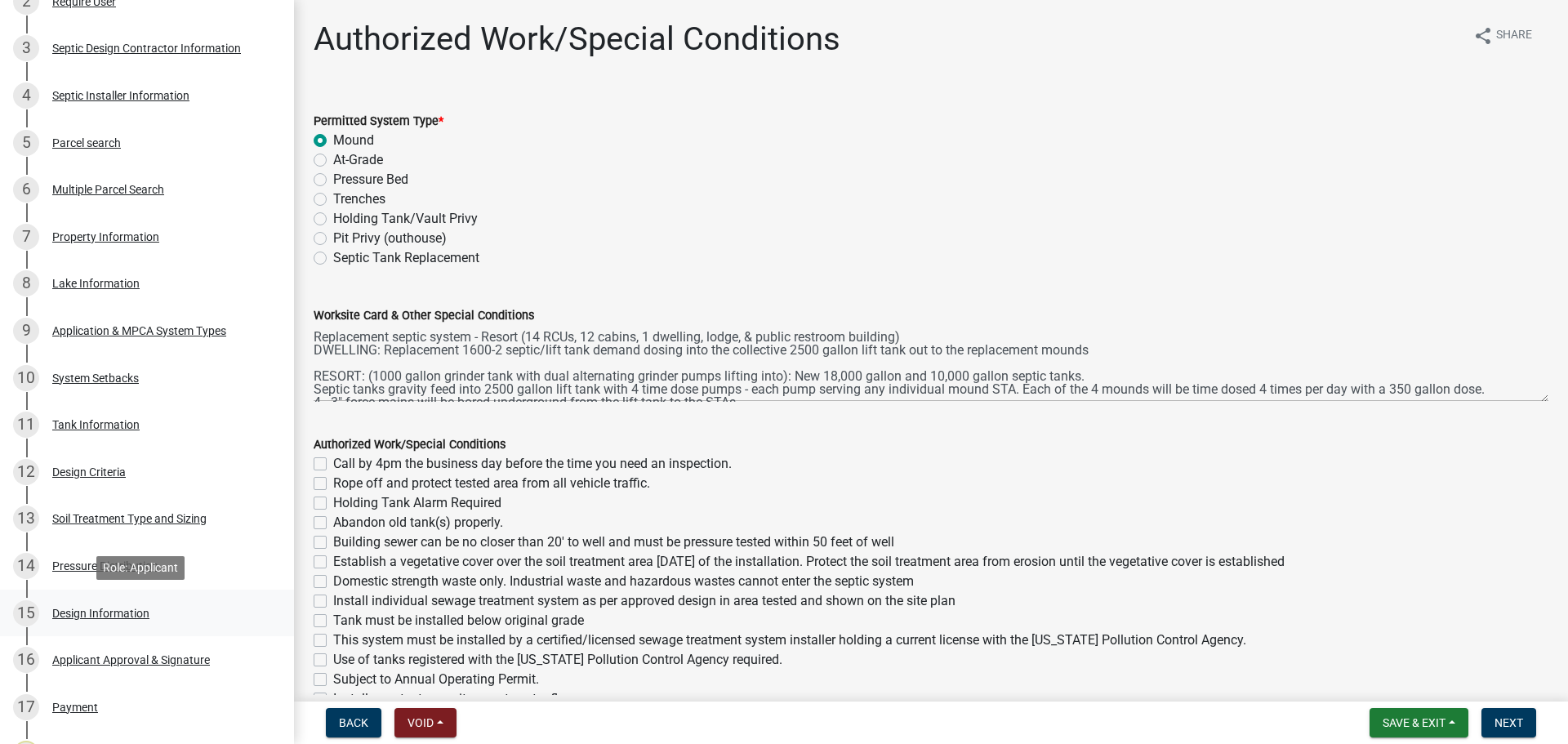
click at [151, 616] on div "15 Design Information" at bounding box center [140, 613] width 254 height 26
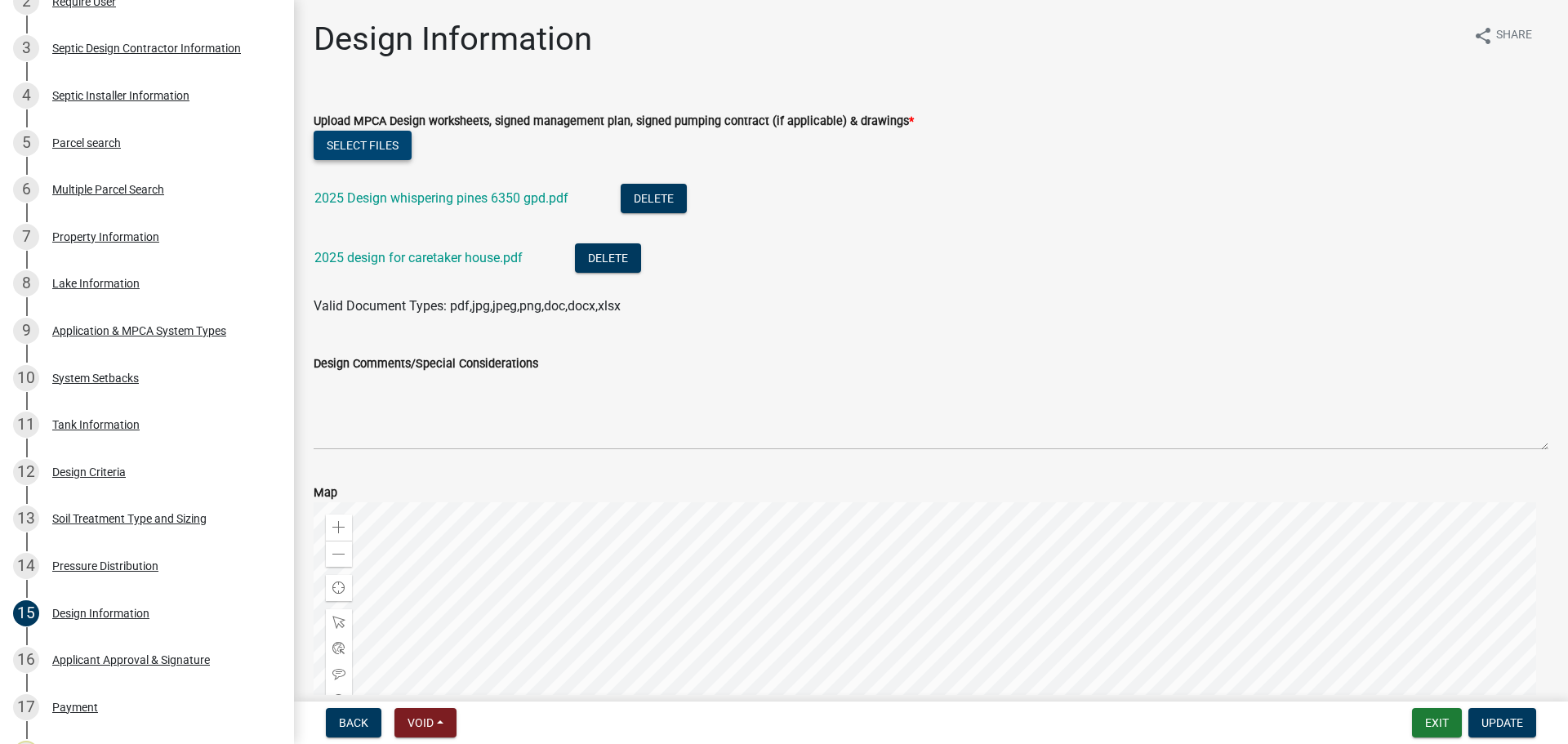
click at [391, 153] on button "Select files" at bounding box center [363, 145] width 98 height 29
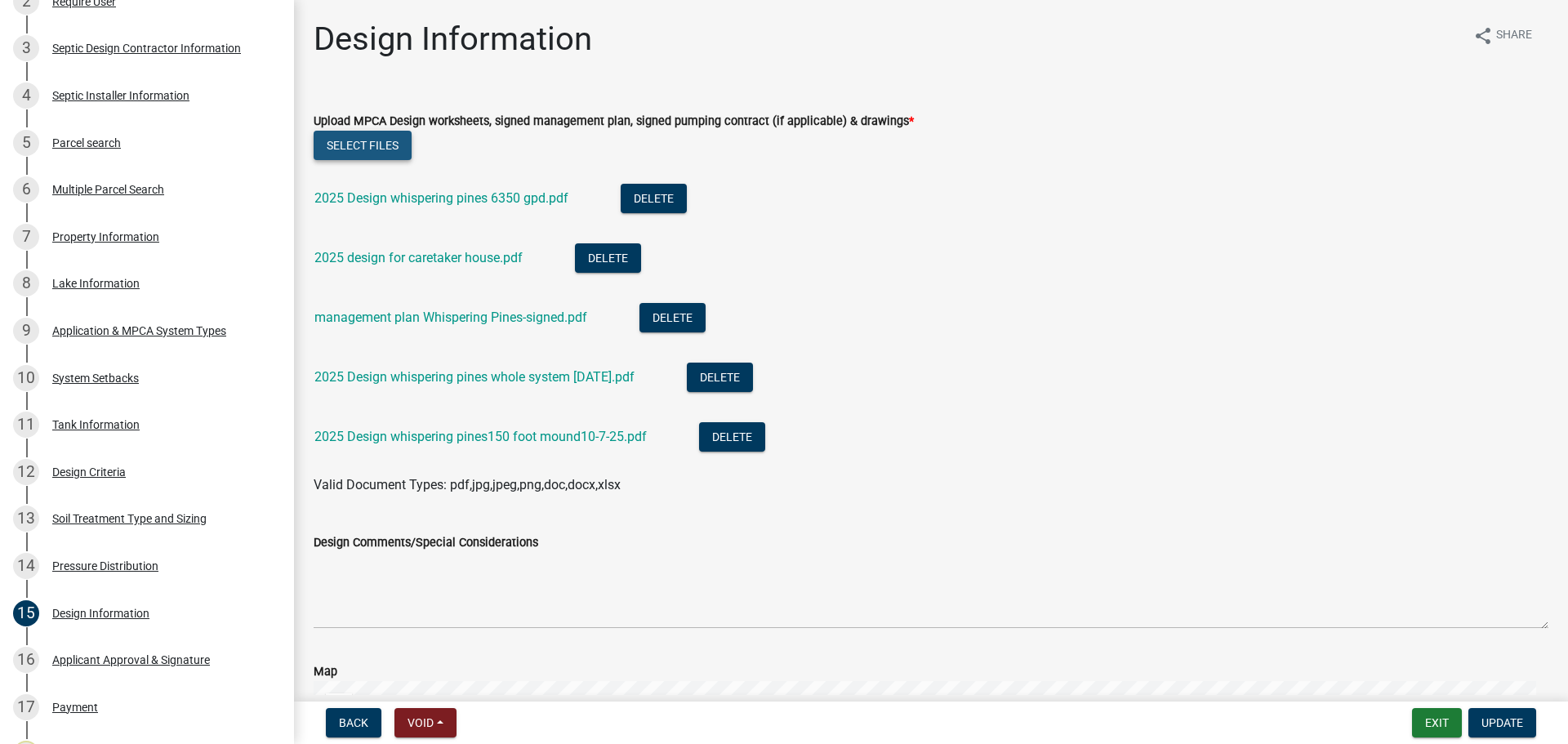
click at [371, 140] on button "Select files" at bounding box center [363, 145] width 98 height 29
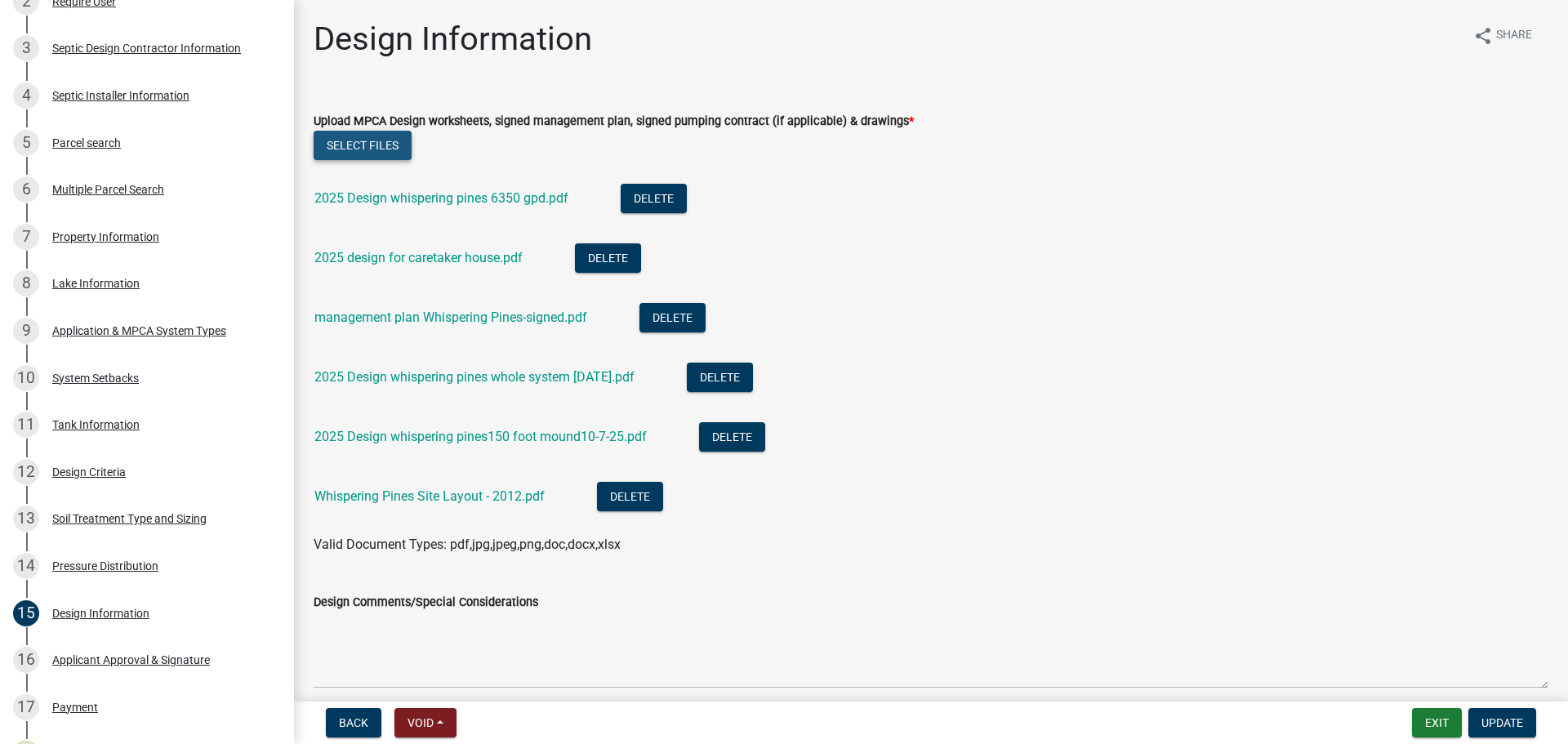
click at [359, 142] on button "Select files" at bounding box center [363, 145] width 98 height 29
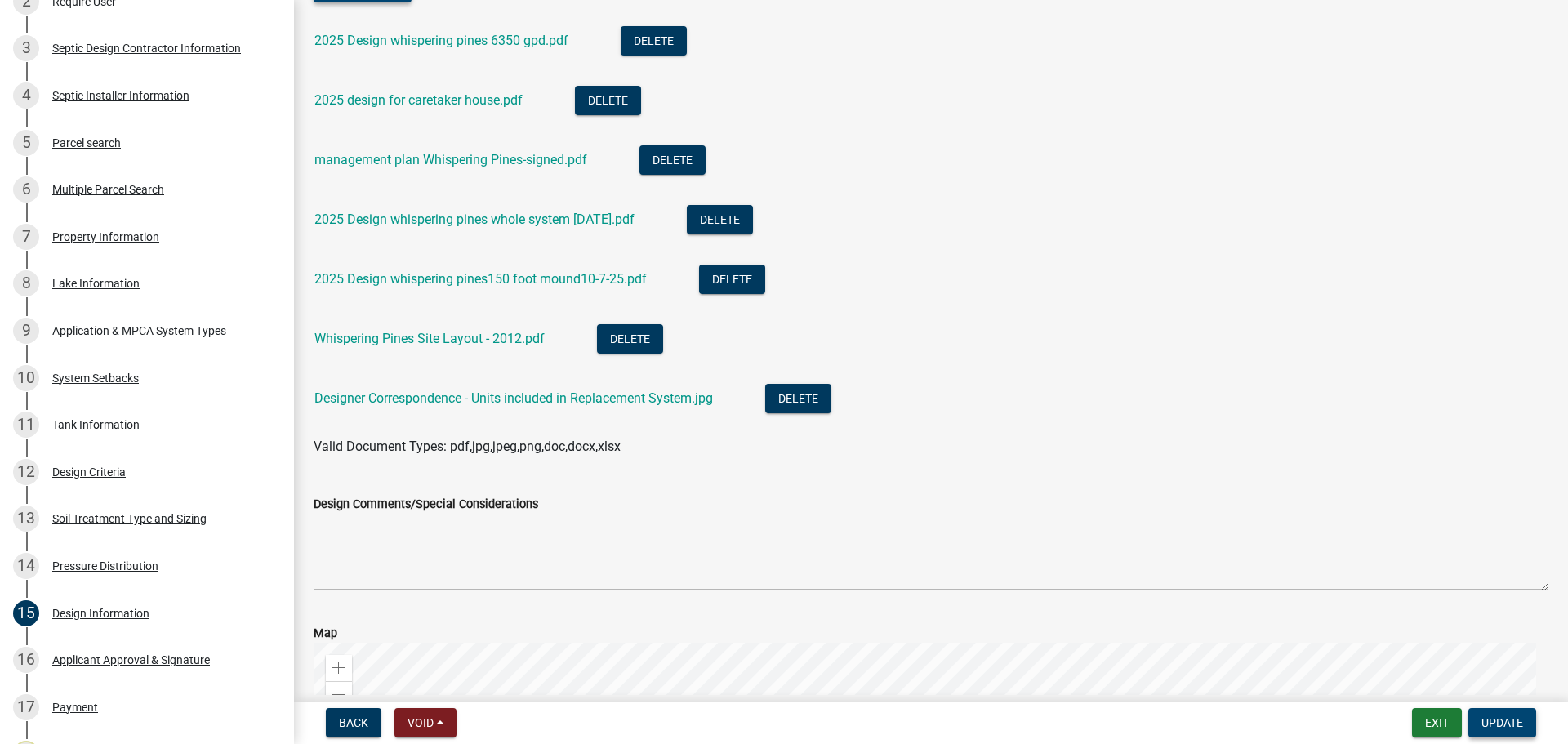
scroll to position [163, 0]
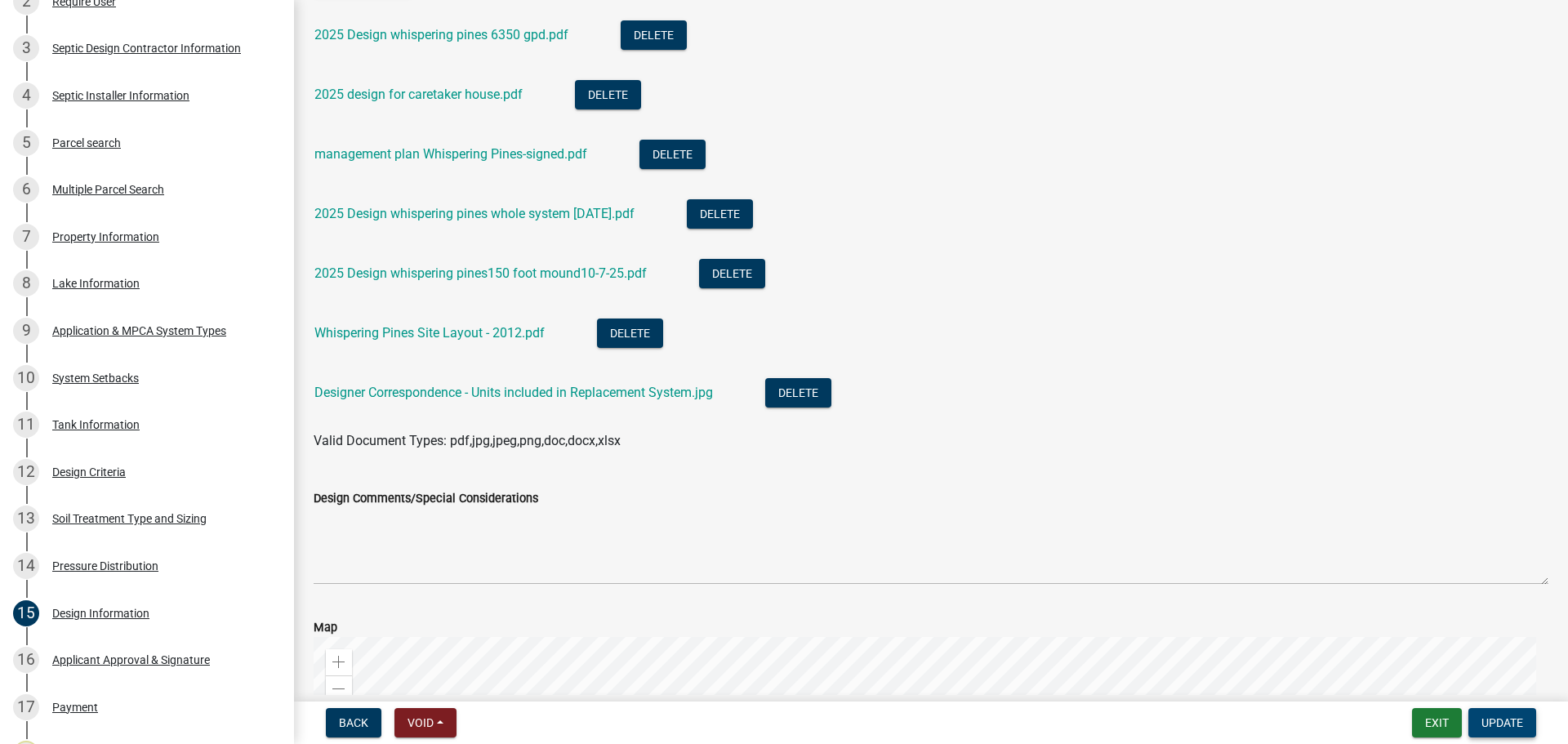
click at [1507, 724] on span "Update" at bounding box center [1502, 722] width 41 height 13
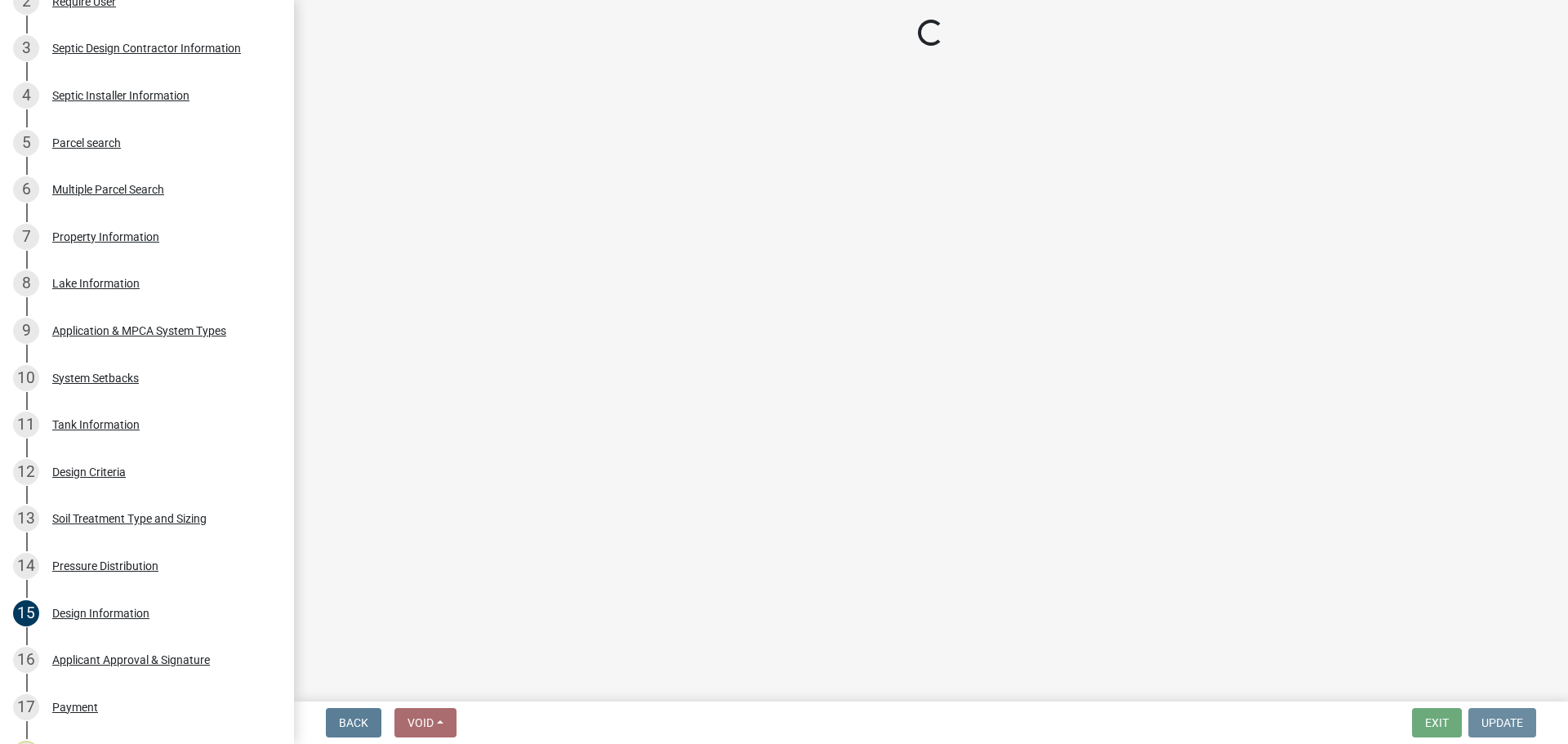
scroll to position [0, 0]
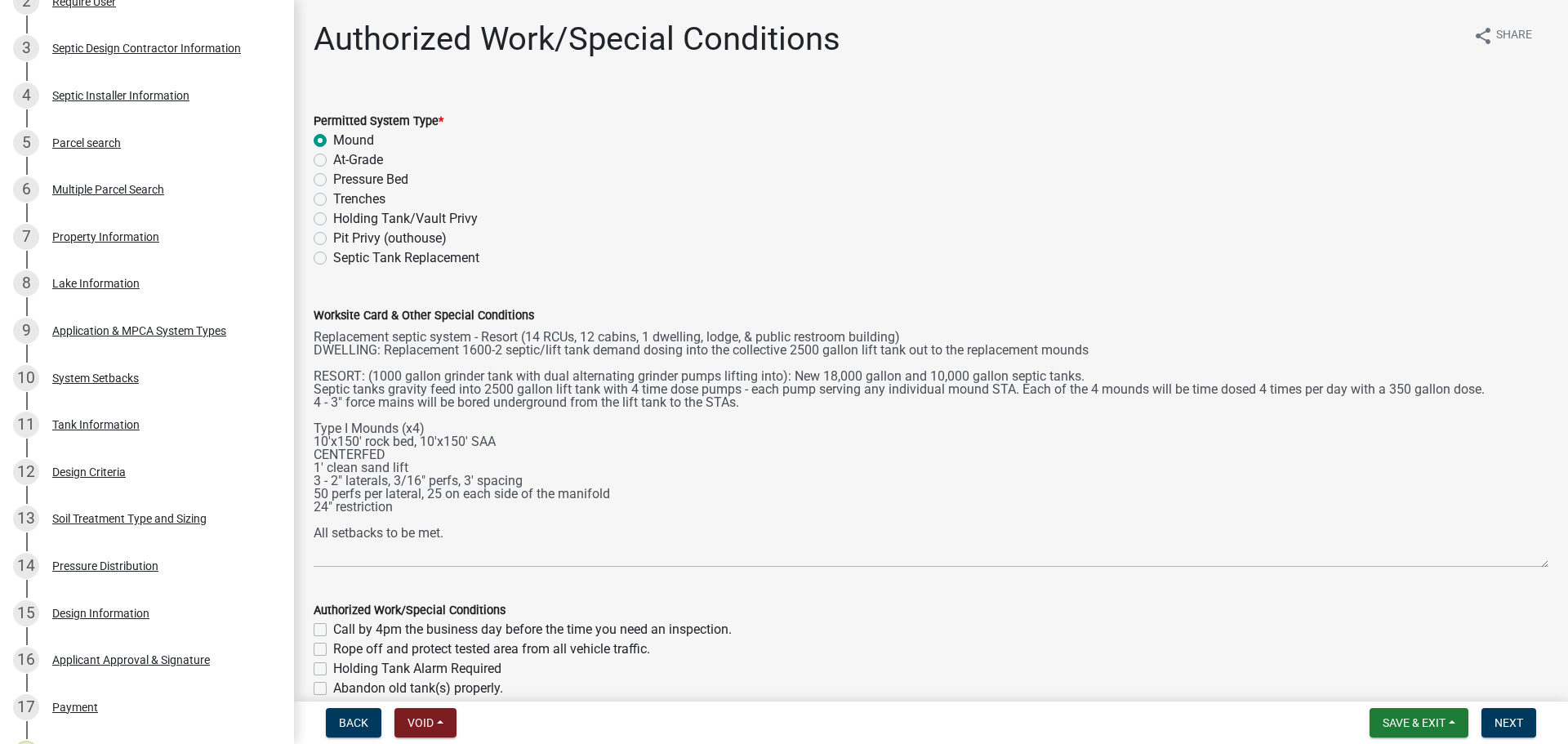
drag, startPoint x: 1527, startPoint y: 398, endPoint x: 1552, endPoint y: 565, distance: 168.9
click at [1552, 565] on div "Authorized Work/Special Conditions share Share Permitted System Type * Mound At…" at bounding box center [931, 516] width 1274 height 994
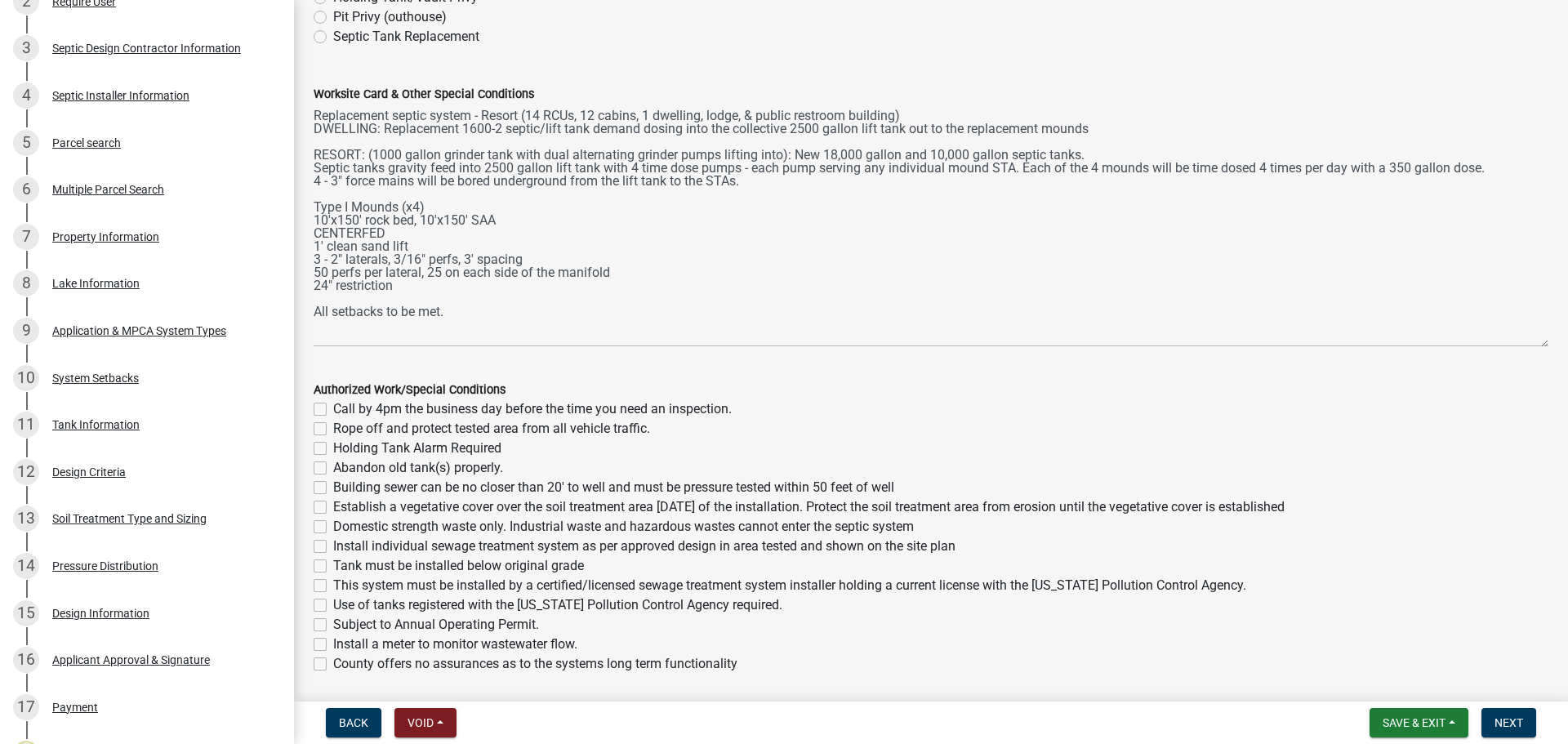
scroll to position [369, 0]
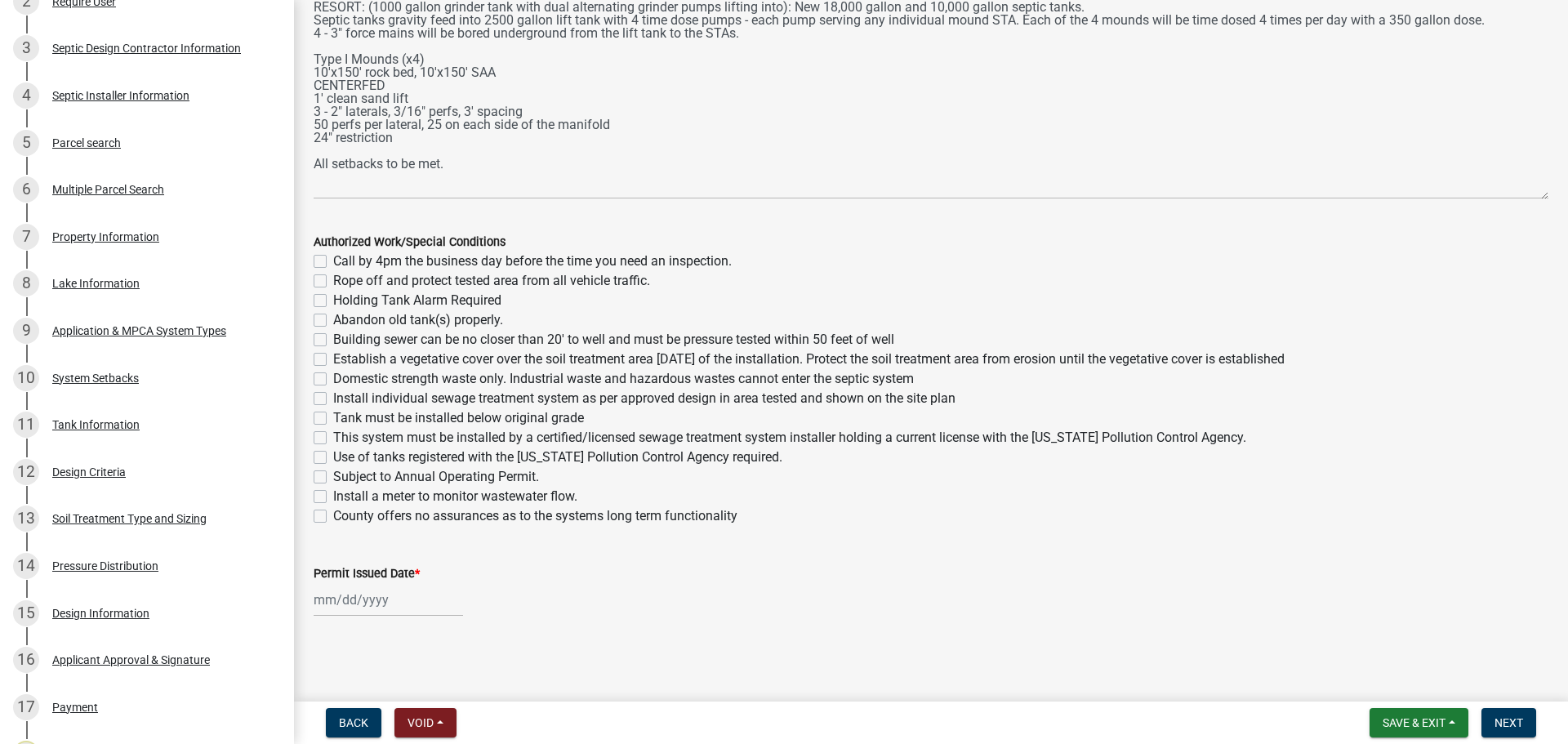
click at [333, 259] on label "Call by 4pm the business day before the time you need an inspection." at bounding box center [532, 261] width 398 height 20
click at [333, 259] on input "Call by 4pm the business day before the time you need an inspection." at bounding box center [338, 257] width 10 height 10
checkbox input "true"
checkbox input "false"
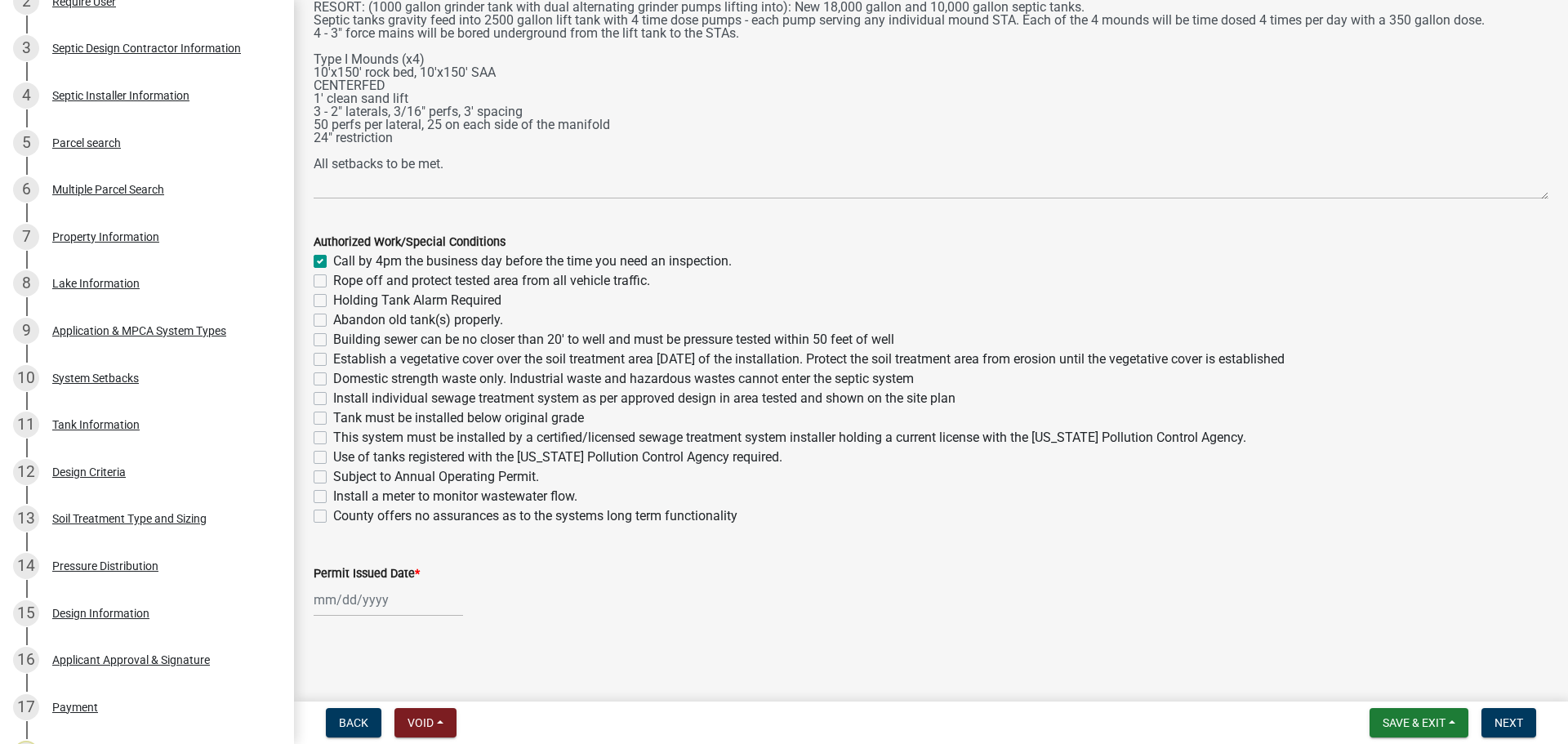
checkbox input "false"
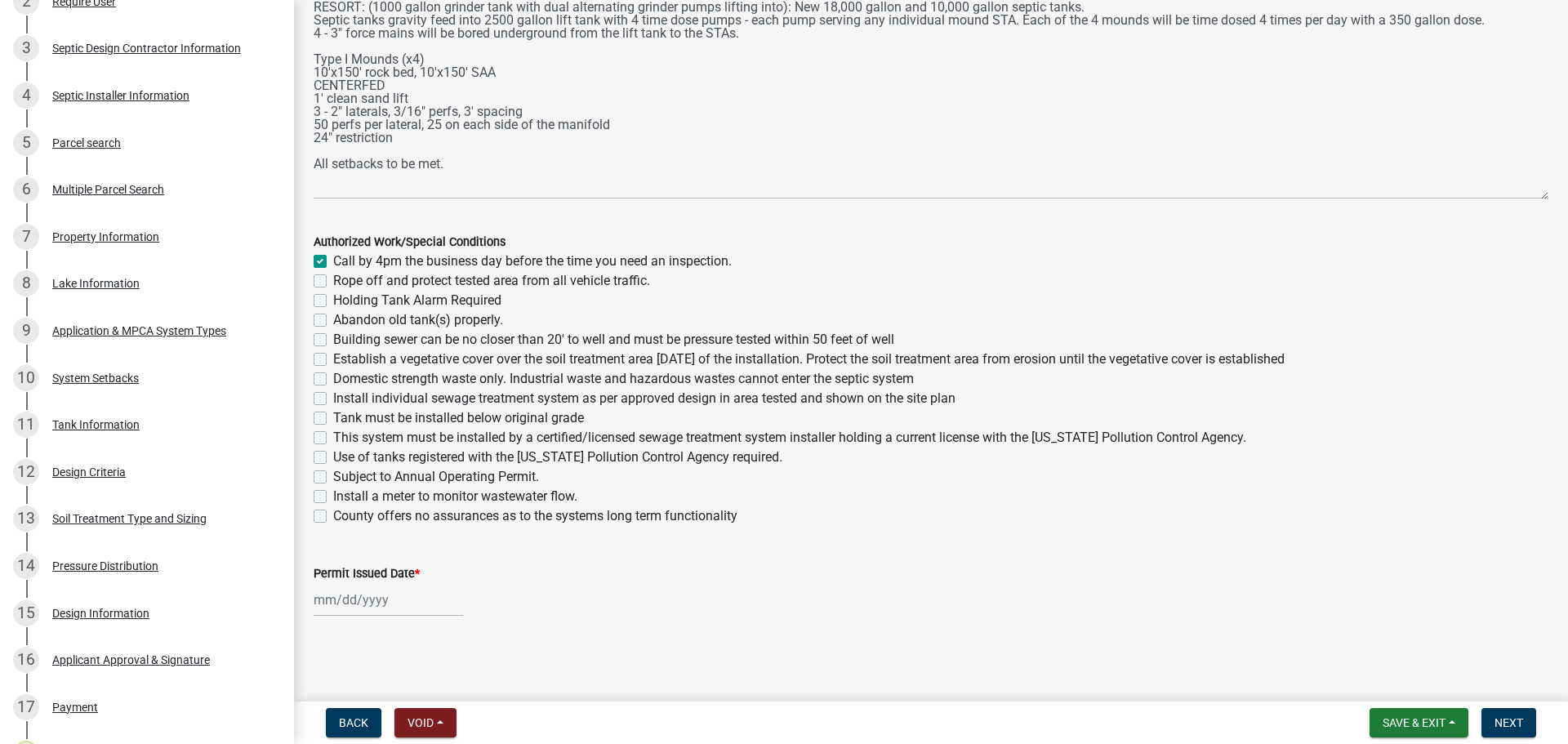
checkbox input "false"
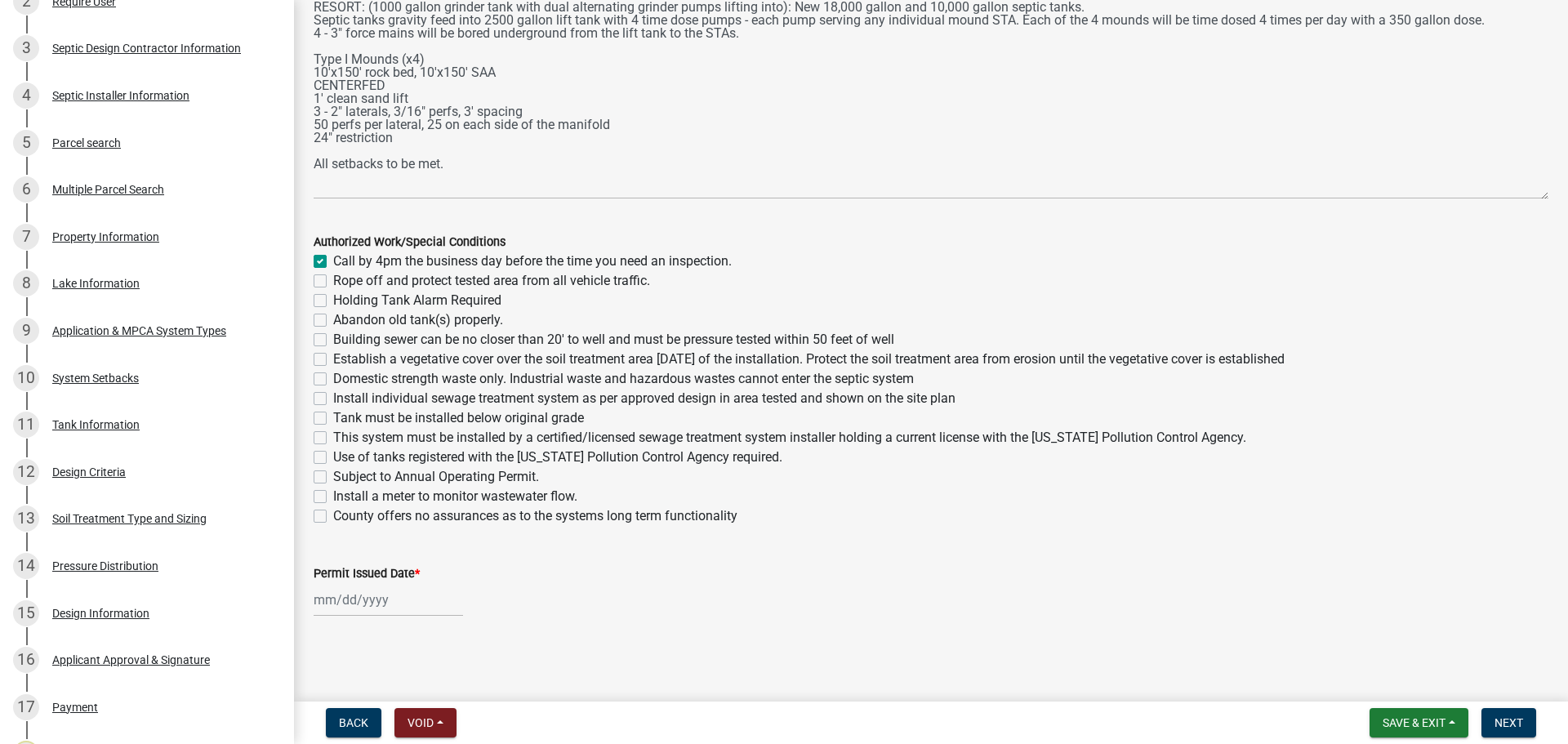
checkbox input "false"
click at [333, 322] on label "Abandon old tank(s) properly." at bounding box center [417, 320] width 170 height 20
click at [333, 321] on input "Abandon old tank(s) properly." at bounding box center [338, 316] width 10 height 10
checkbox input "true"
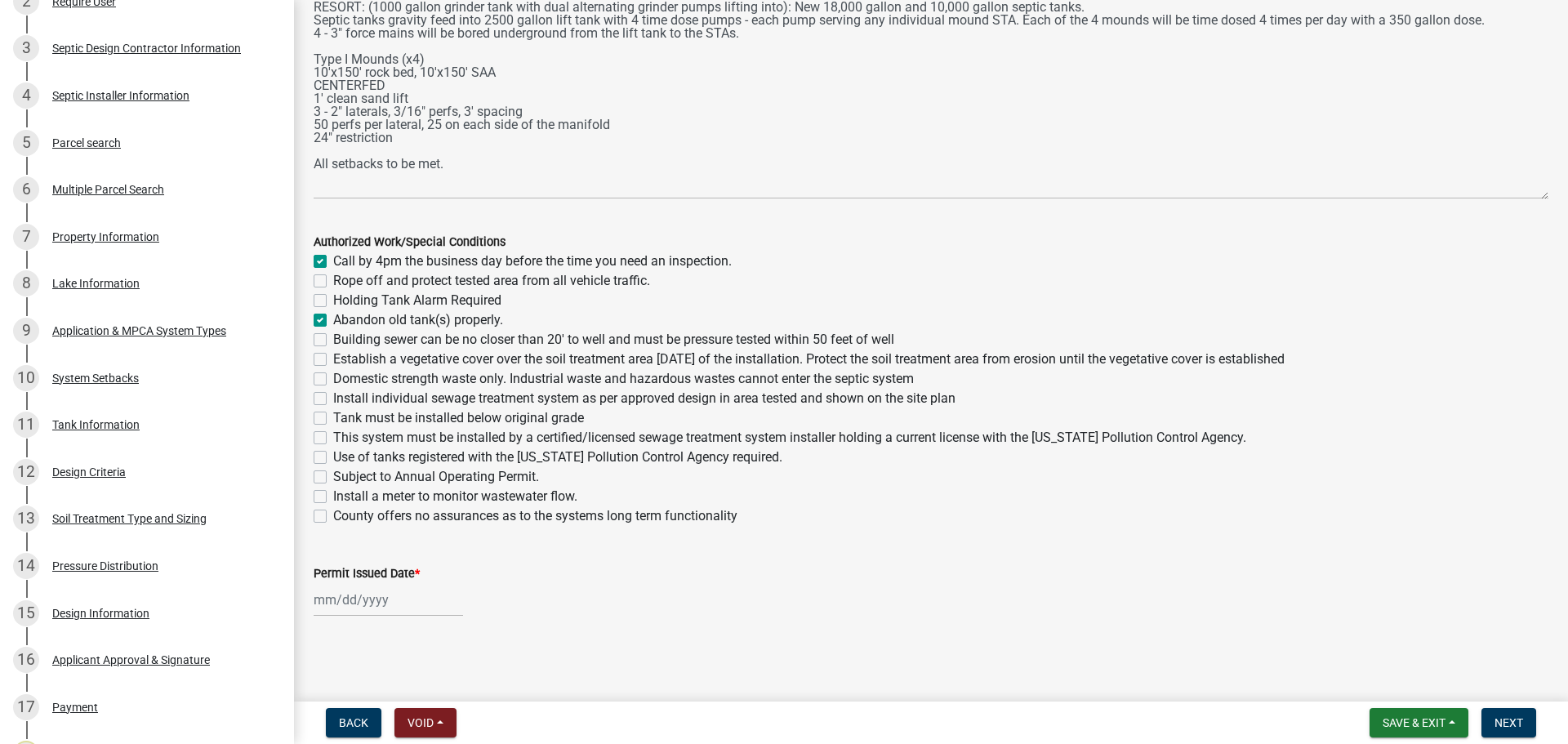
checkbox input "false"
checkbox input "true"
checkbox input "false"
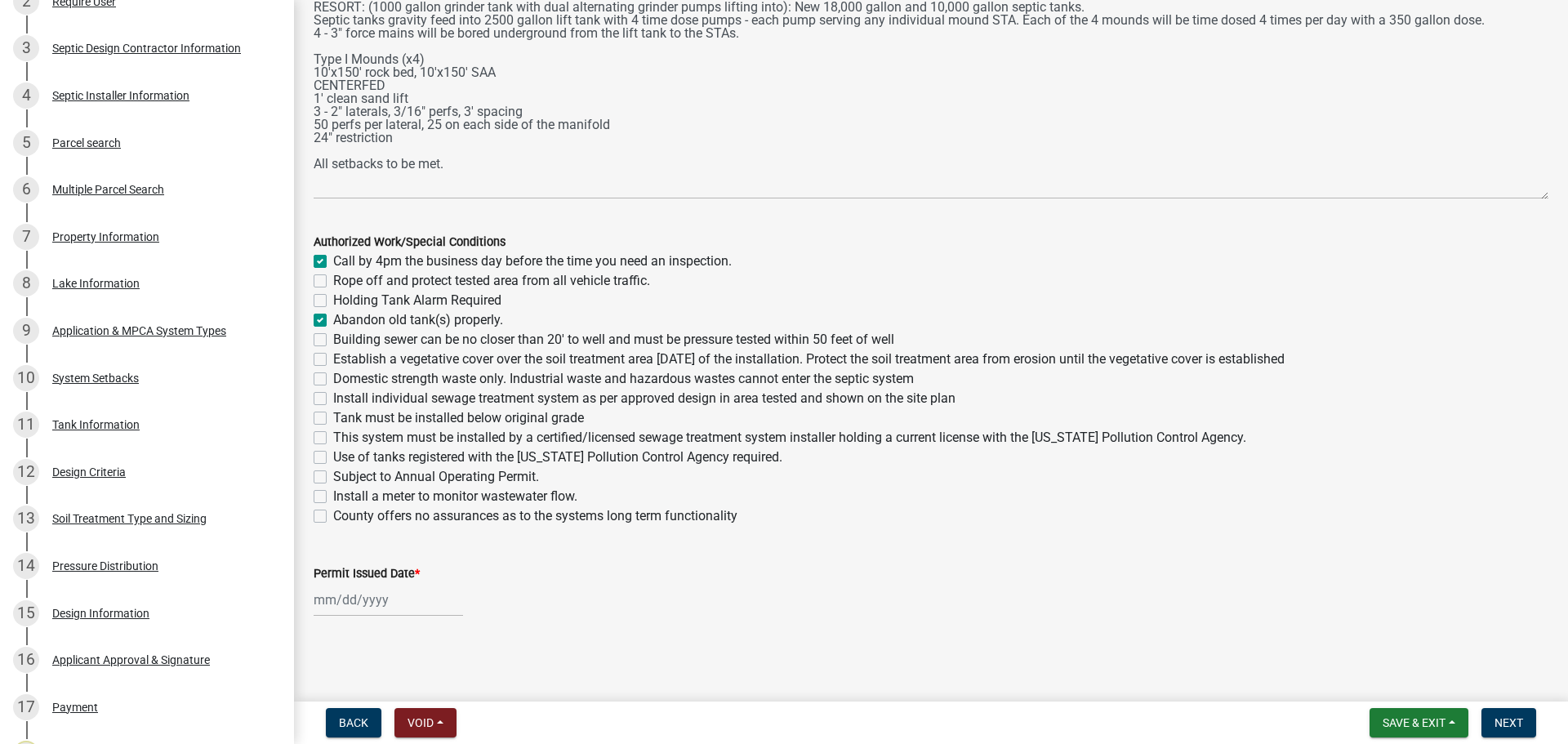
checkbox input "false"
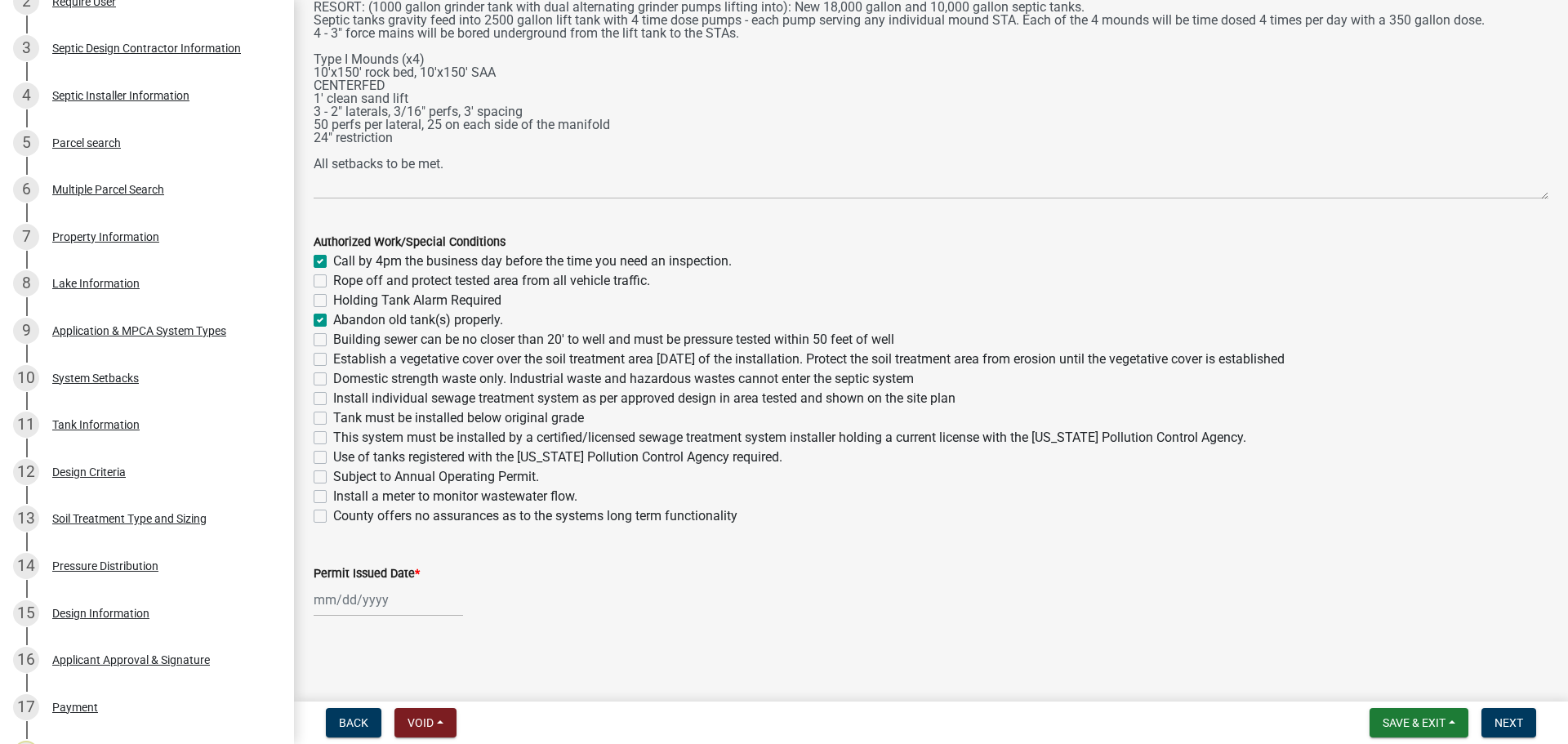
checkbox input "false"
click at [333, 335] on label "Building sewer can be no closer than 20' to well and must be pressure tested wi…" at bounding box center [613, 339] width 561 height 20
click at [333, 335] on input "Building sewer can be no closer than 20' to well and must be pressure tested wi…" at bounding box center [338, 334] width 10 height 10
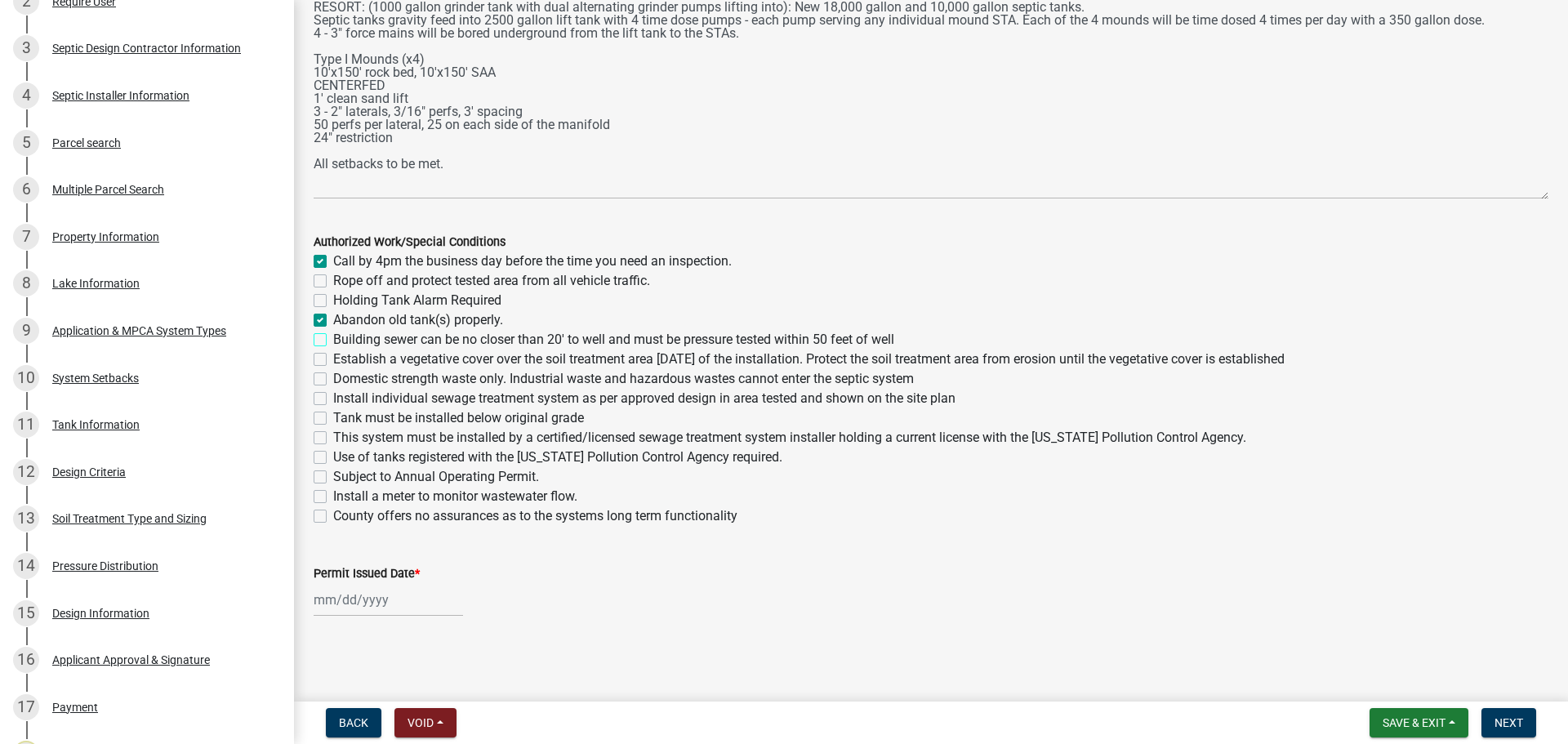
checkbox input "true"
checkbox input "false"
checkbox input "true"
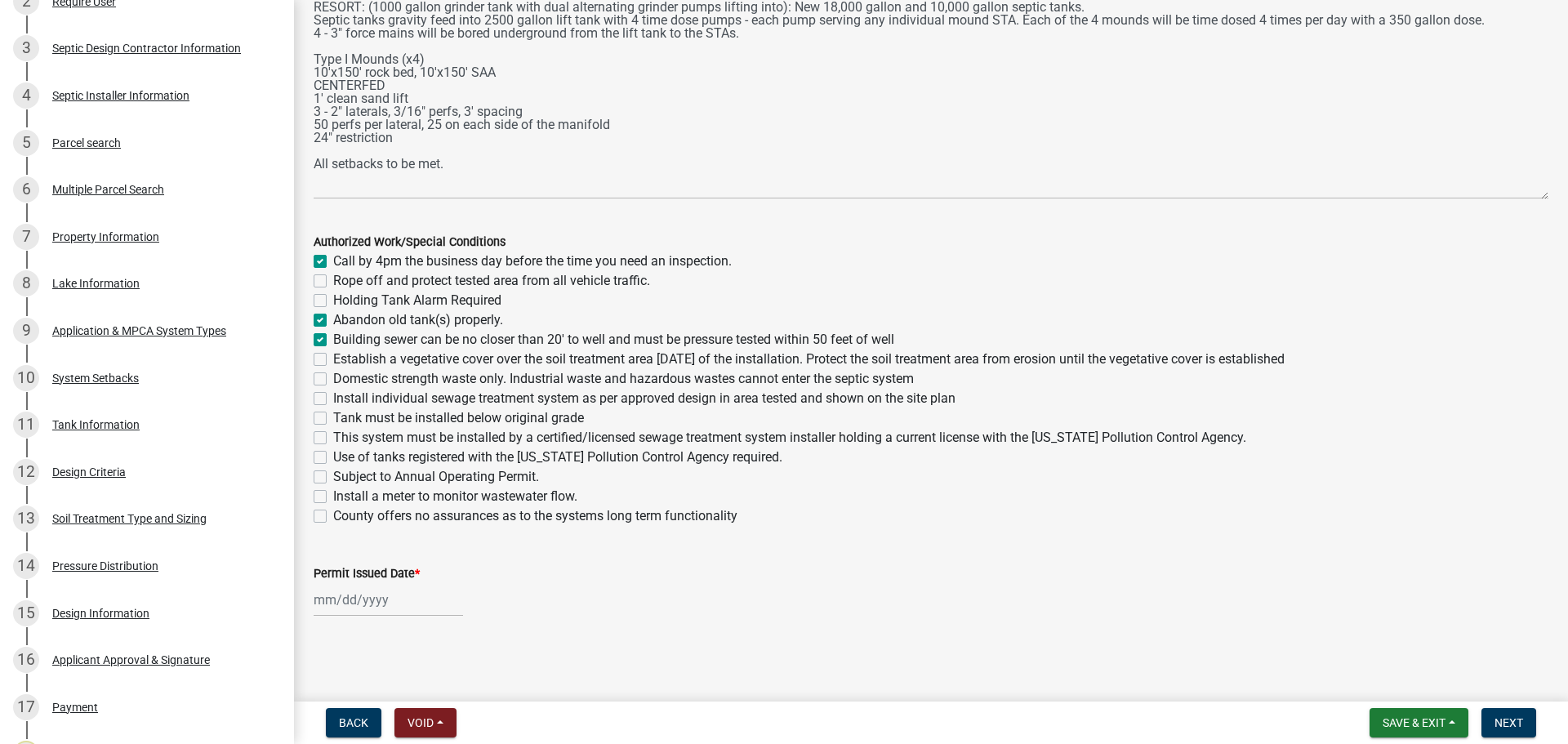
checkbox input "true"
checkbox input "false"
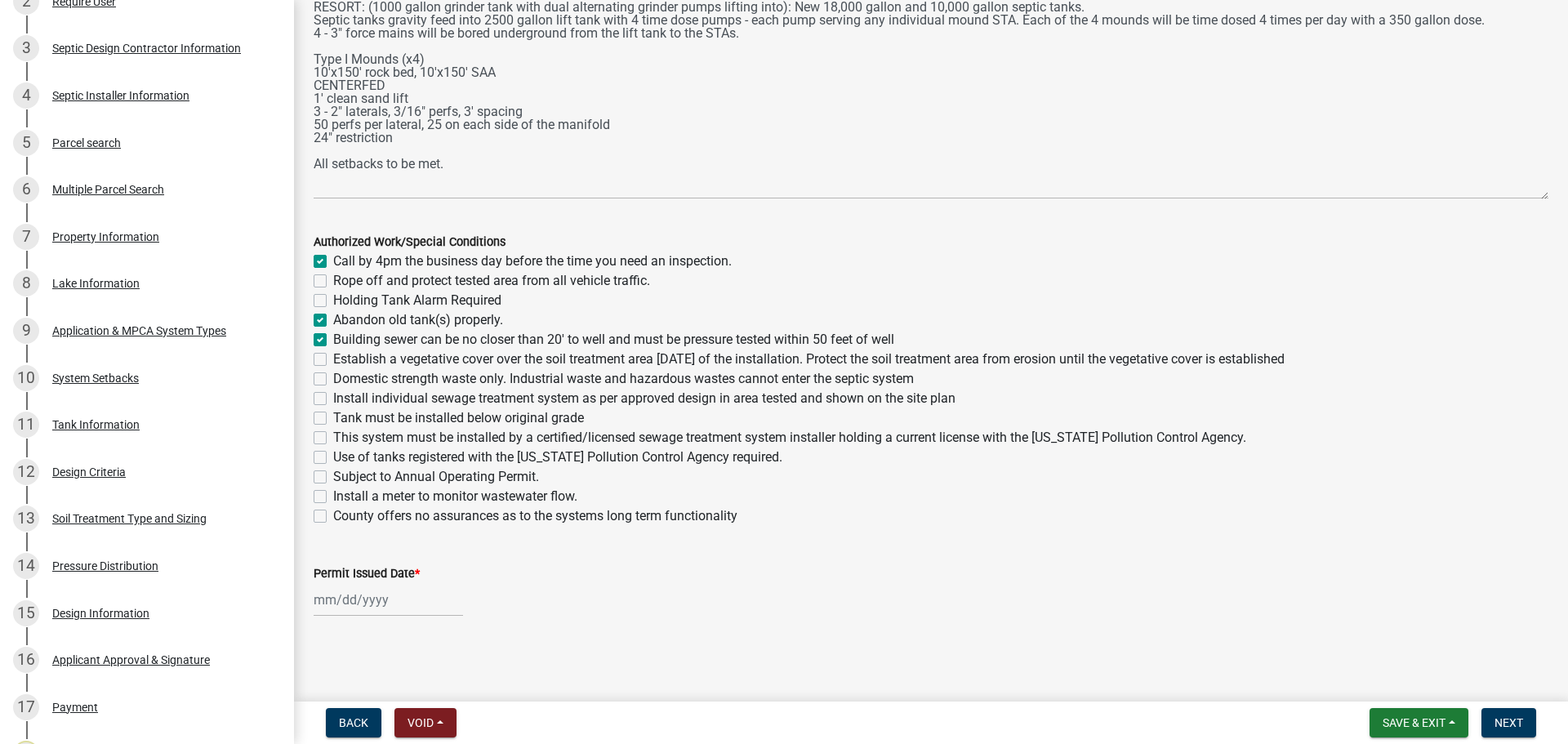
checkbox input "false"
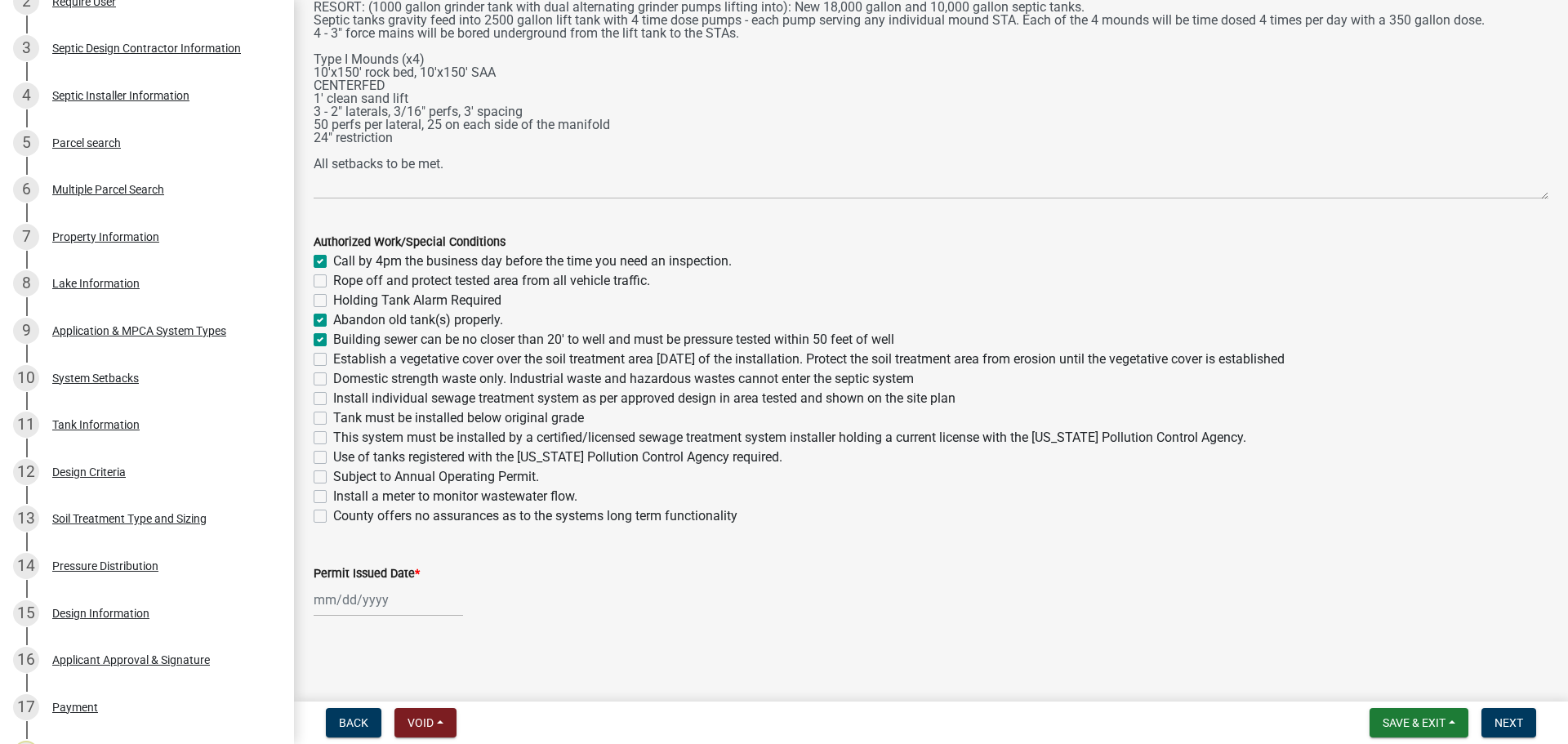
click at [333, 356] on label "Establish a vegetative cover over the soil treatment area [DATE] of the install…" at bounding box center [808, 359] width 951 height 20
click at [333, 356] on input "Establish a vegetative cover over the soil treatment area [DATE] of the install…" at bounding box center [338, 354] width 10 height 10
checkbox input "true"
checkbox input "false"
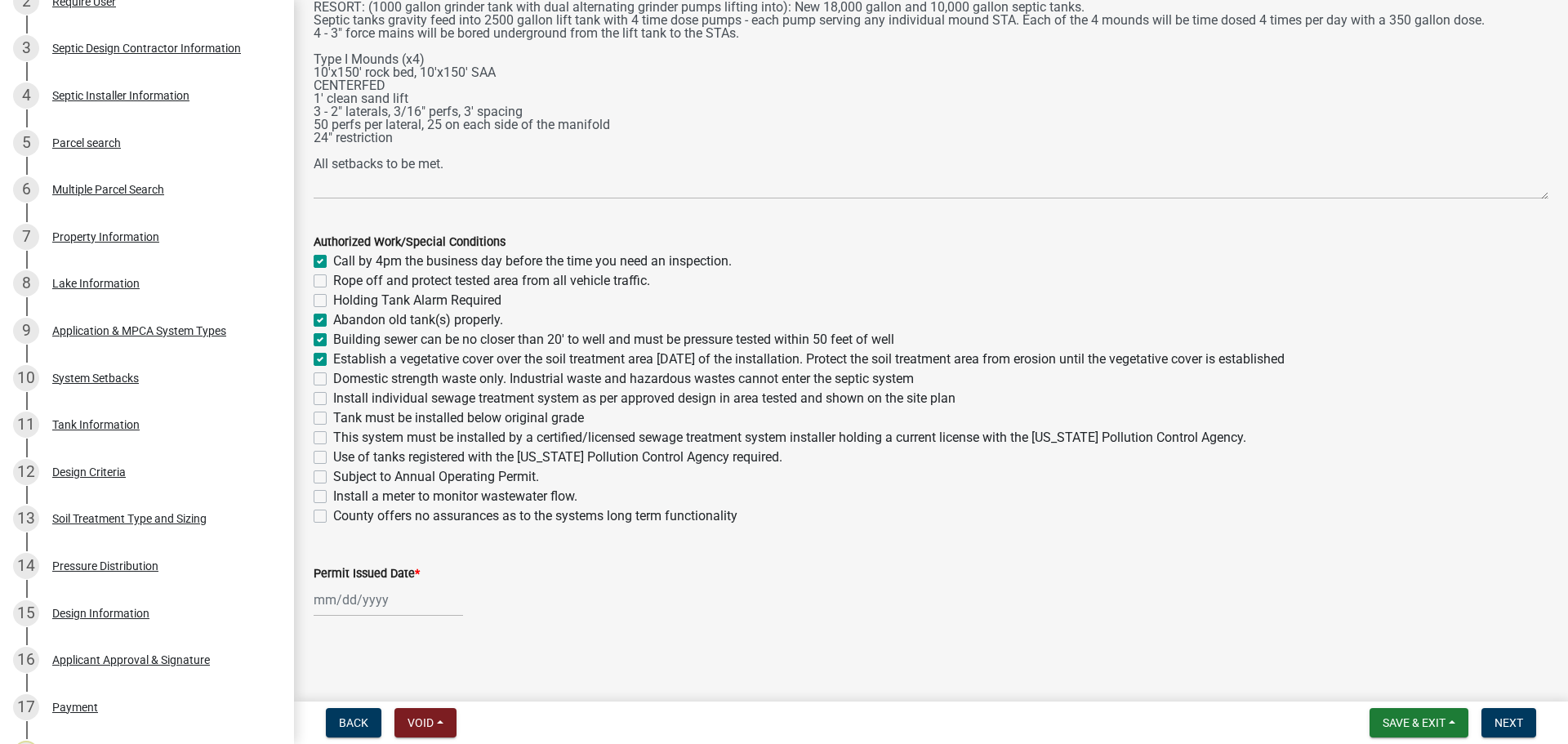
checkbox input "false"
checkbox input "true"
checkbox input "false"
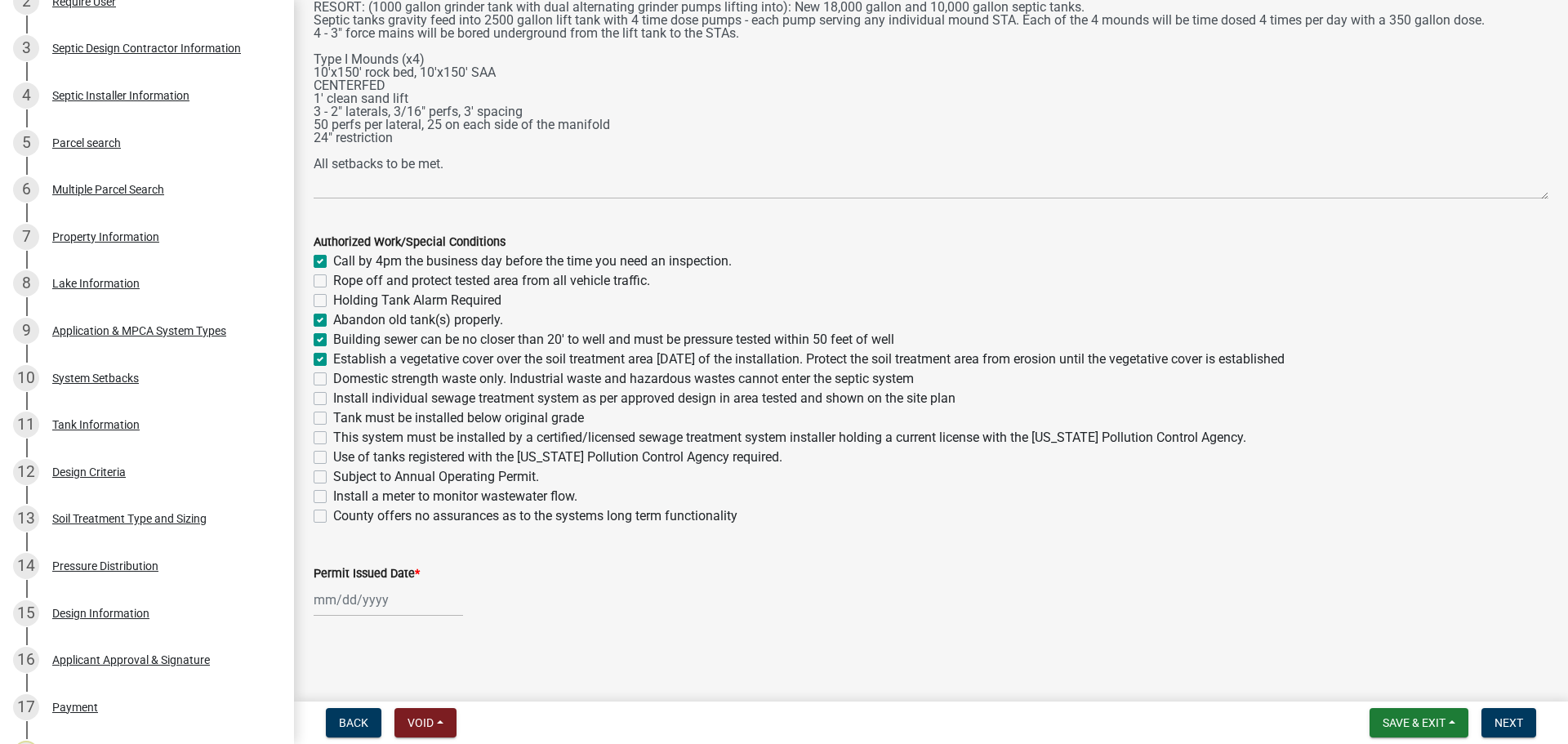
checkbox input "false"
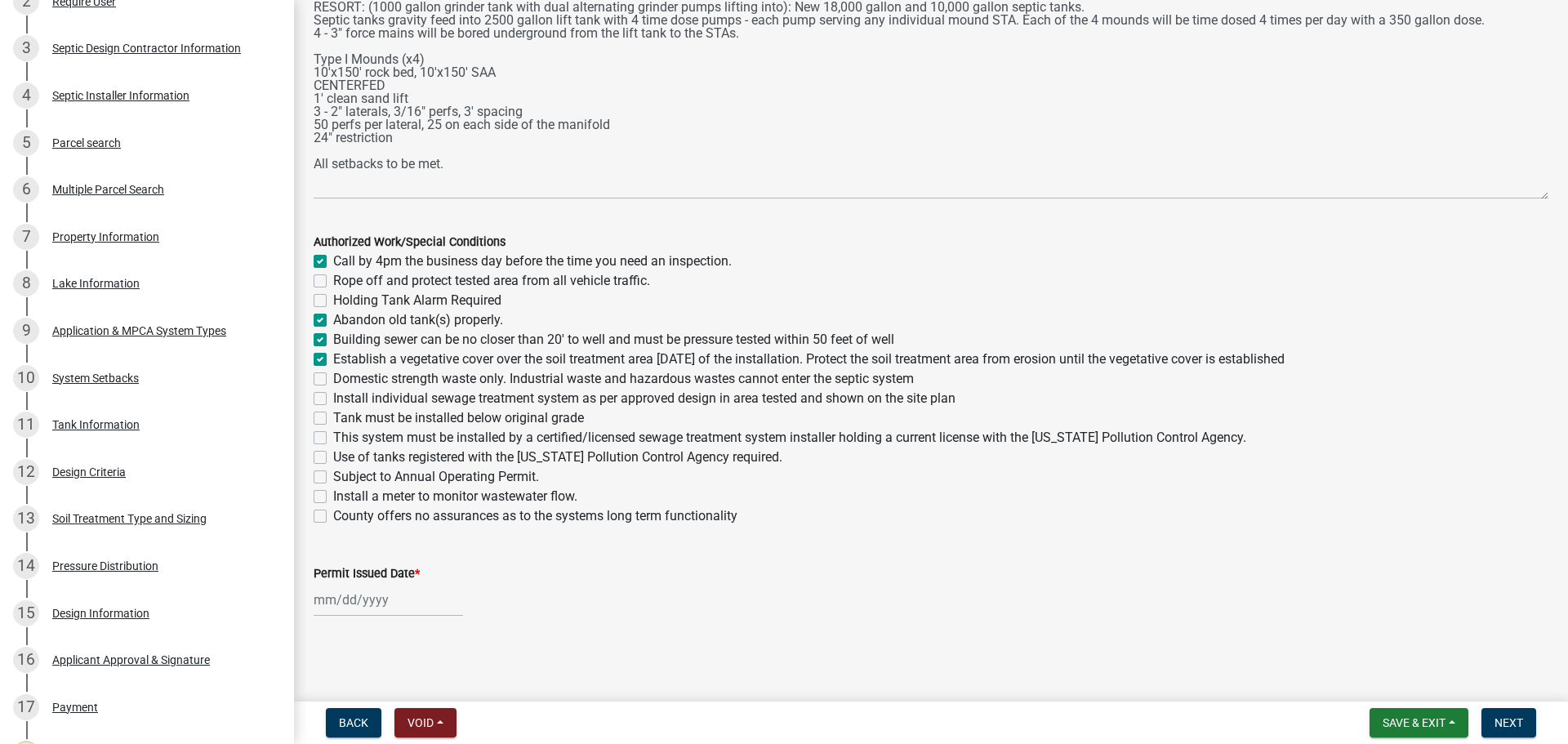
checkbox input "false"
click at [333, 382] on label "Domestic strength waste only. Industrial waste and hazardous wastes cannot ente…" at bounding box center [623, 378] width 580 height 20
click at [333, 379] on input "Domestic strength waste only. Industrial waste and hazardous wastes cannot ente…" at bounding box center [338, 374] width 10 height 10
checkbox input "true"
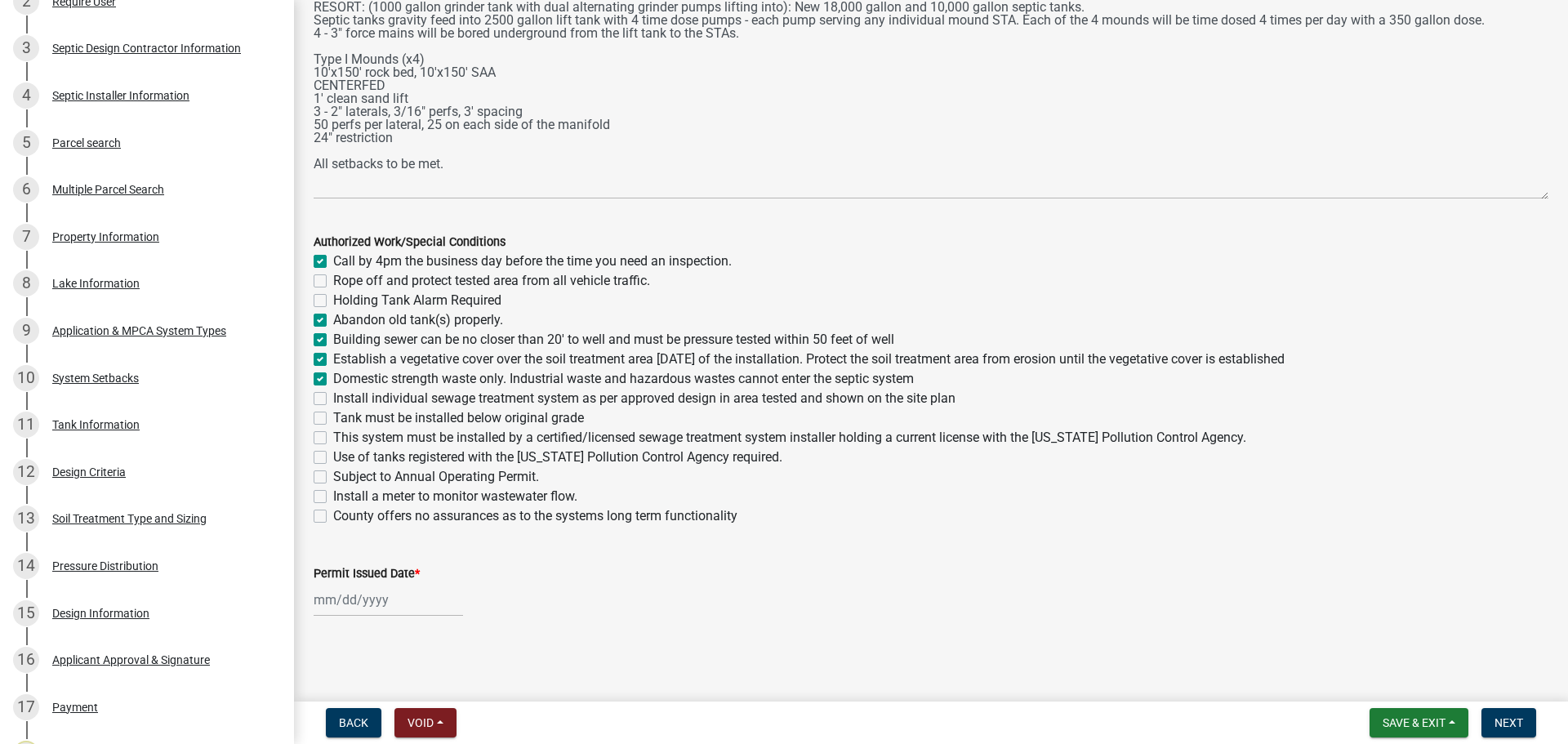
checkbox input "true"
checkbox input "false"
checkbox input "true"
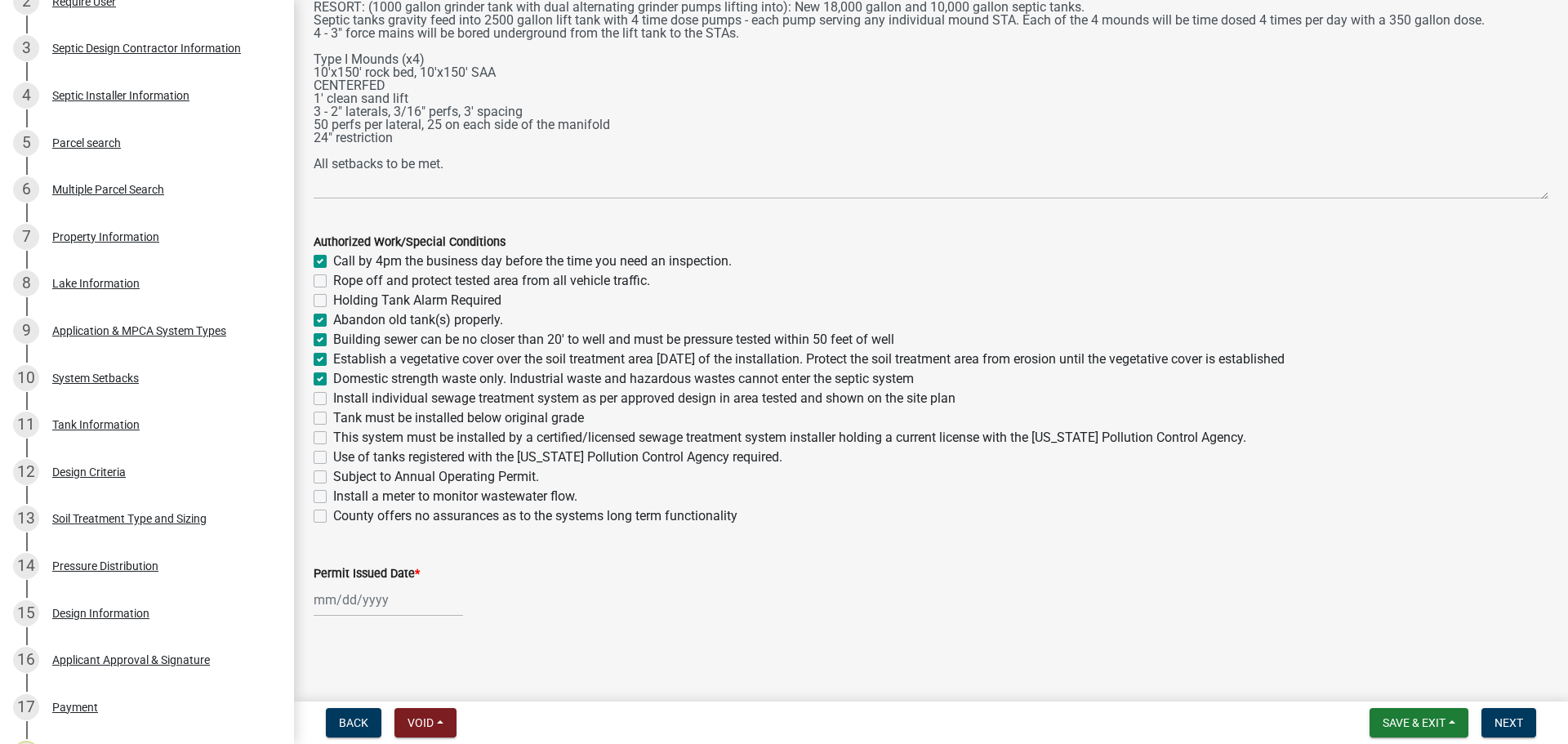
checkbox input "true"
checkbox input "false"
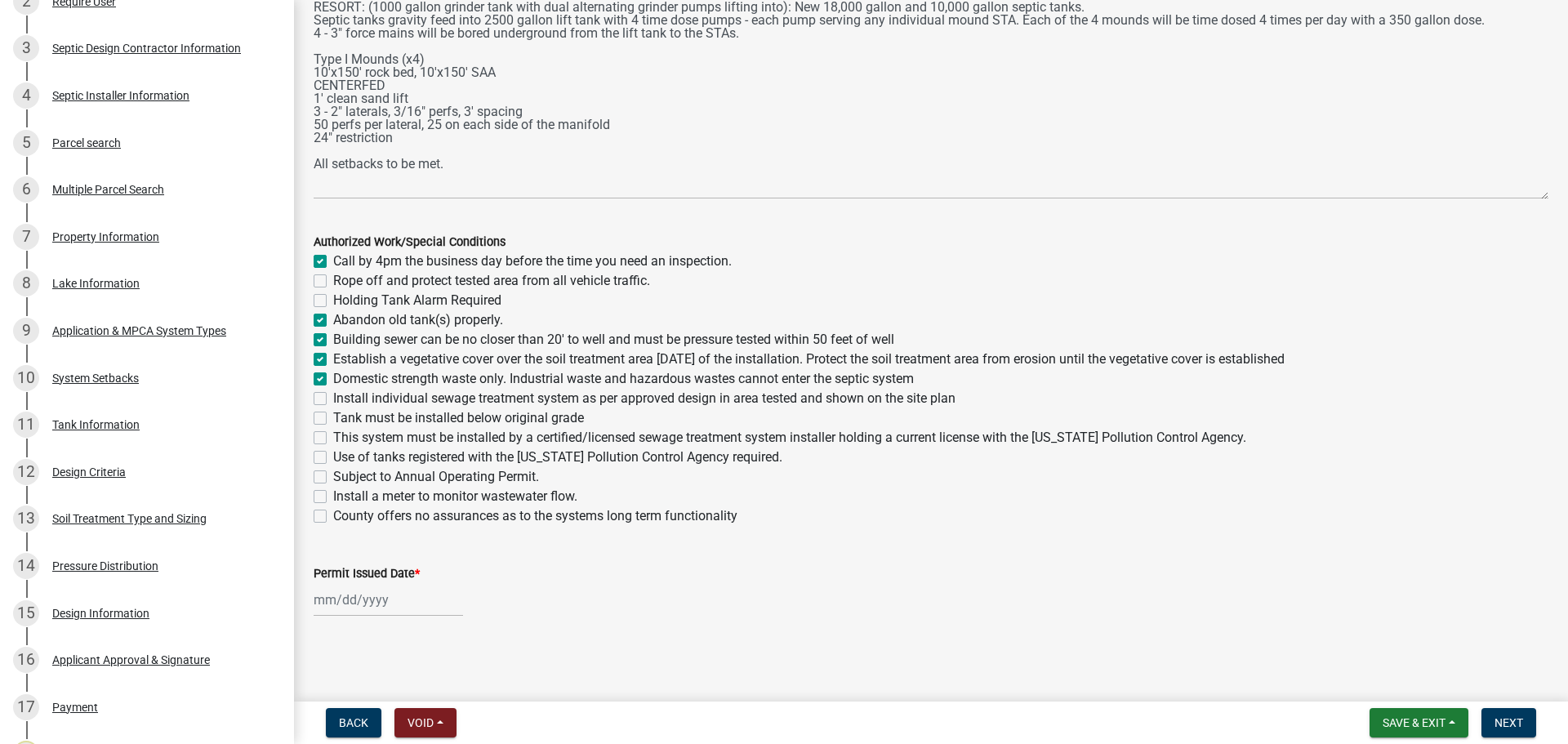
checkbox input "false"
click at [333, 399] on label "Install individual sewage treatment system as per approved design in area teste…" at bounding box center [643, 398] width 622 height 20
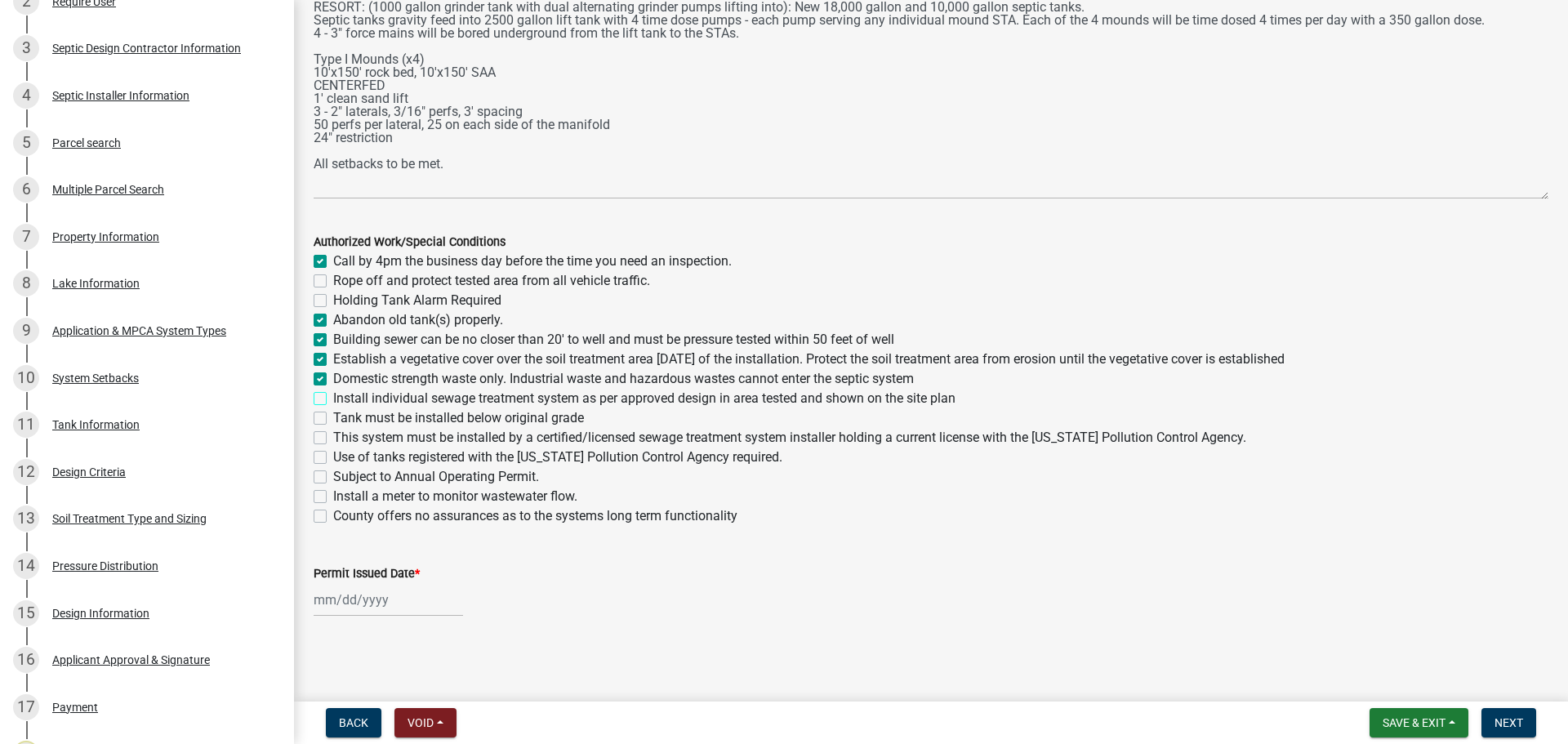
click at [333, 399] on input "Install individual sewage treatment system as per approved design in area teste…" at bounding box center [338, 394] width 10 height 10
checkbox input "true"
checkbox input "false"
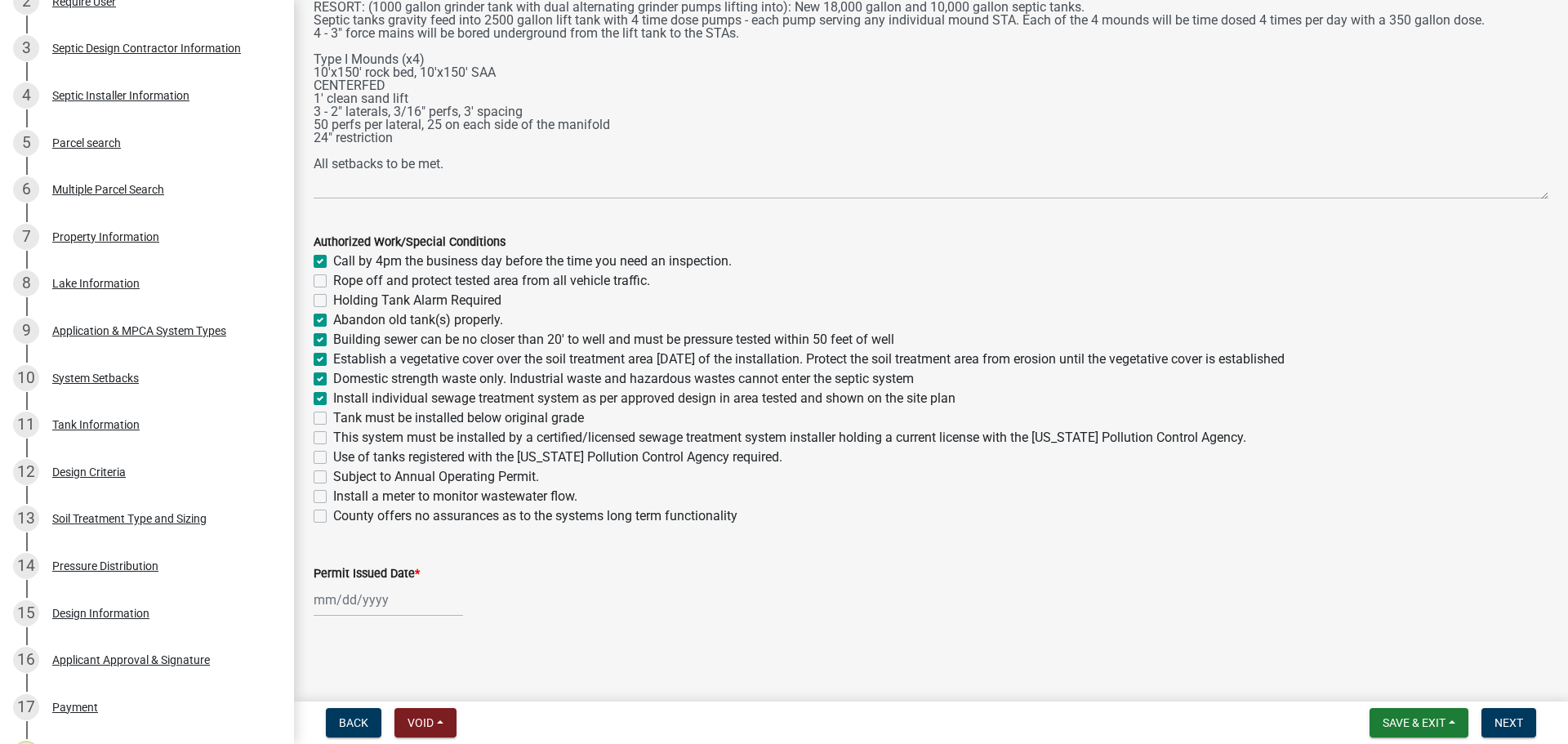
checkbox input "true"
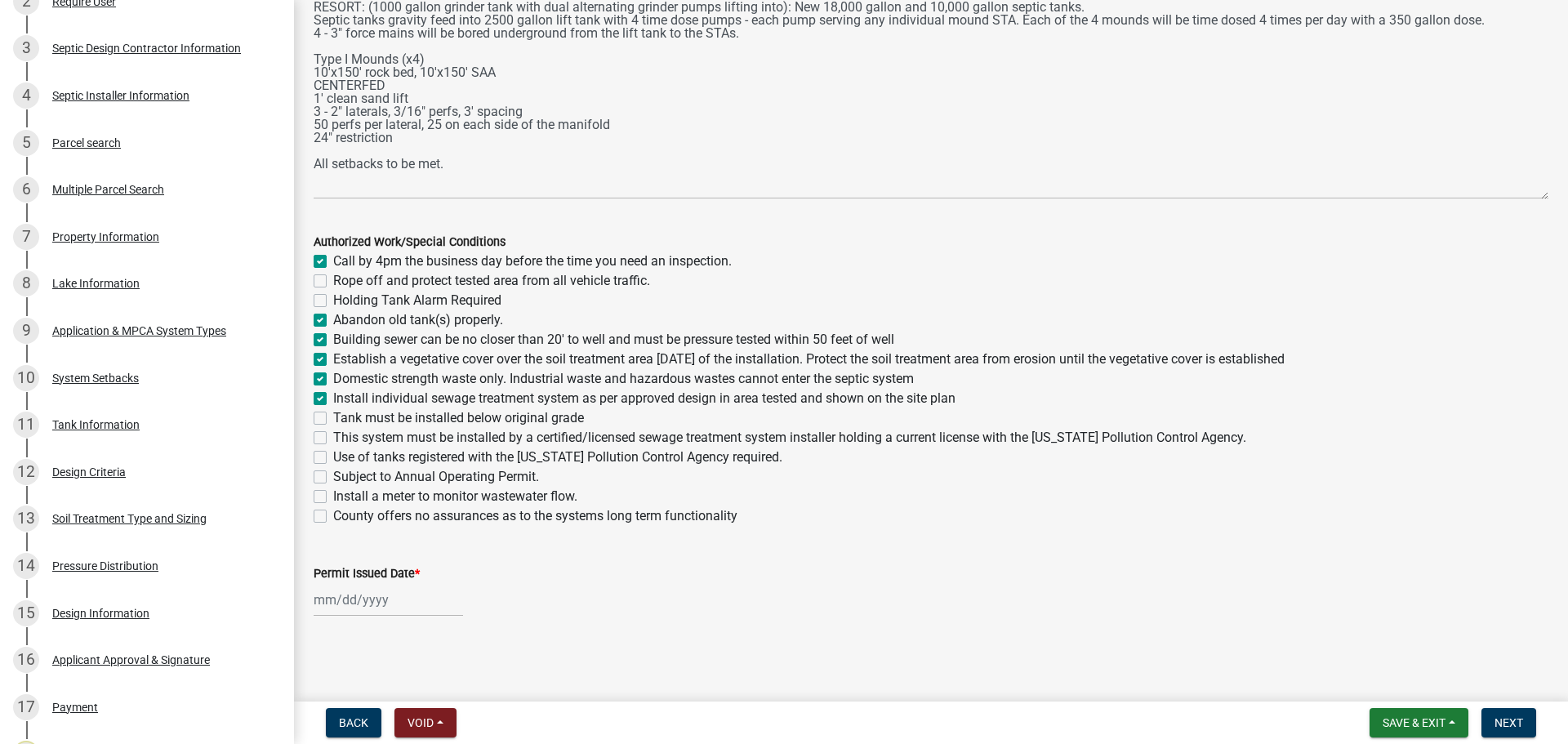
checkbox input "false"
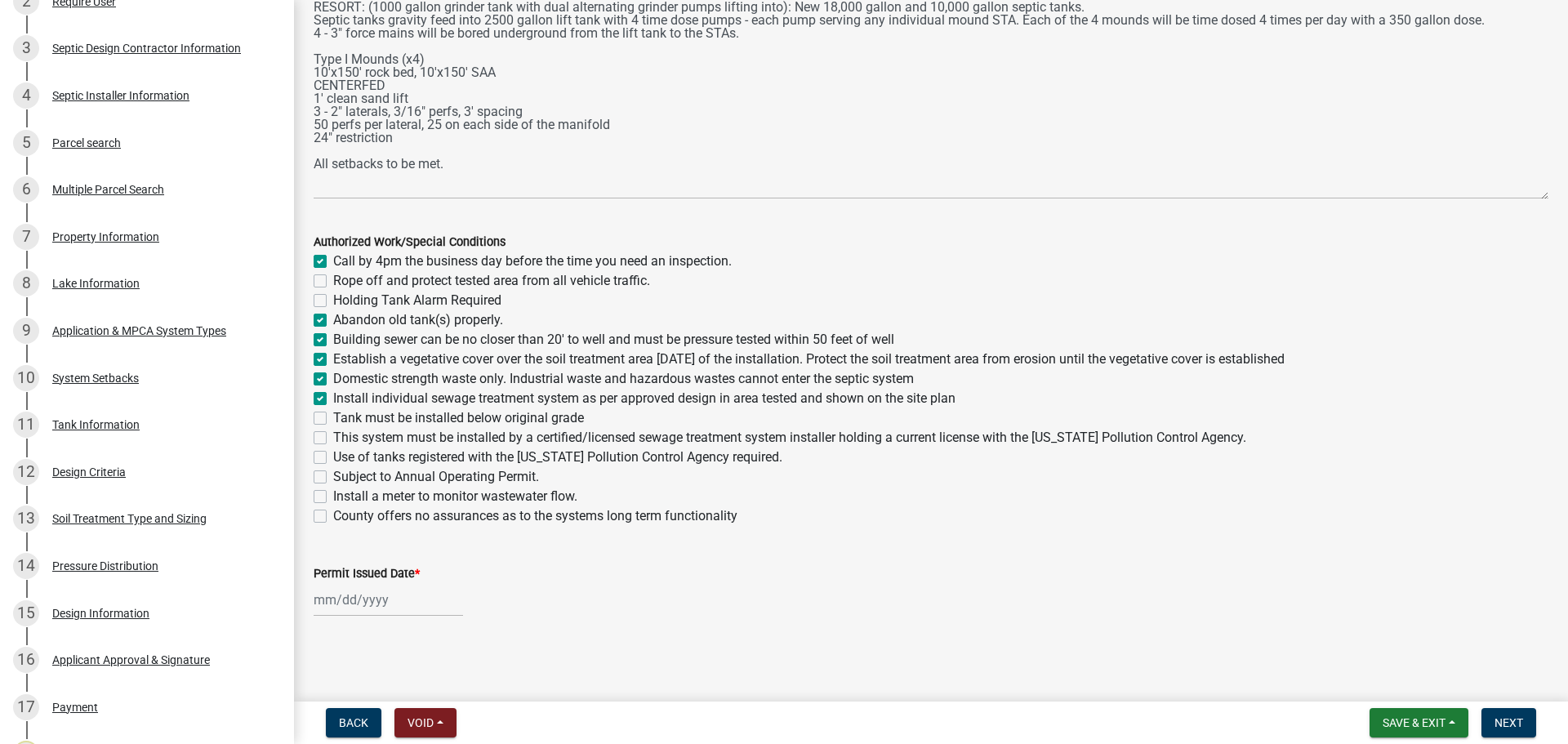
checkbox input "false"
click at [333, 418] on label "Tank must be installed below original grade" at bounding box center [458, 417] width 251 height 20
click at [333, 418] on input "Tank must be installed below original grade" at bounding box center [338, 413] width 10 height 10
checkbox input "true"
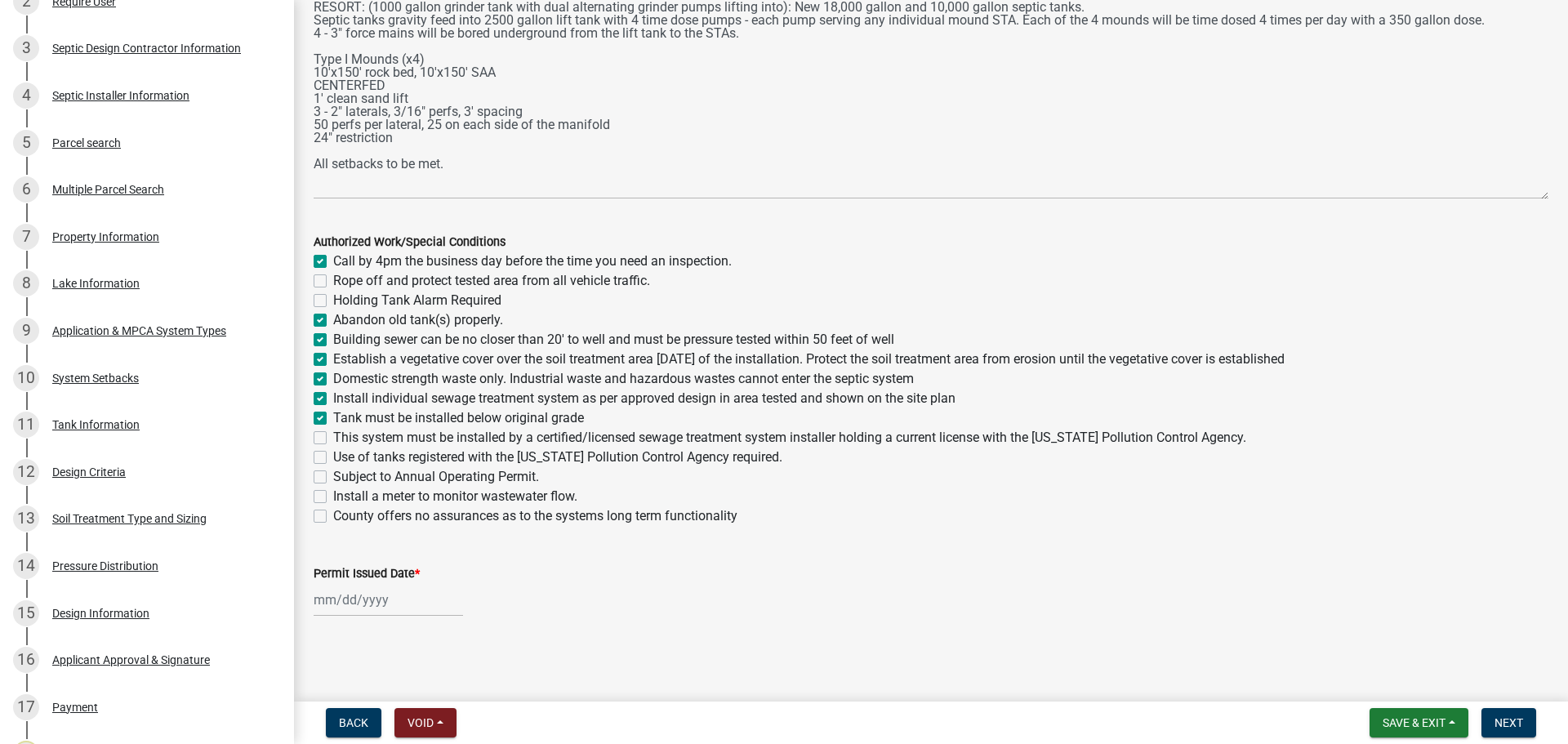
checkbox input "false"
checkbox input "true"
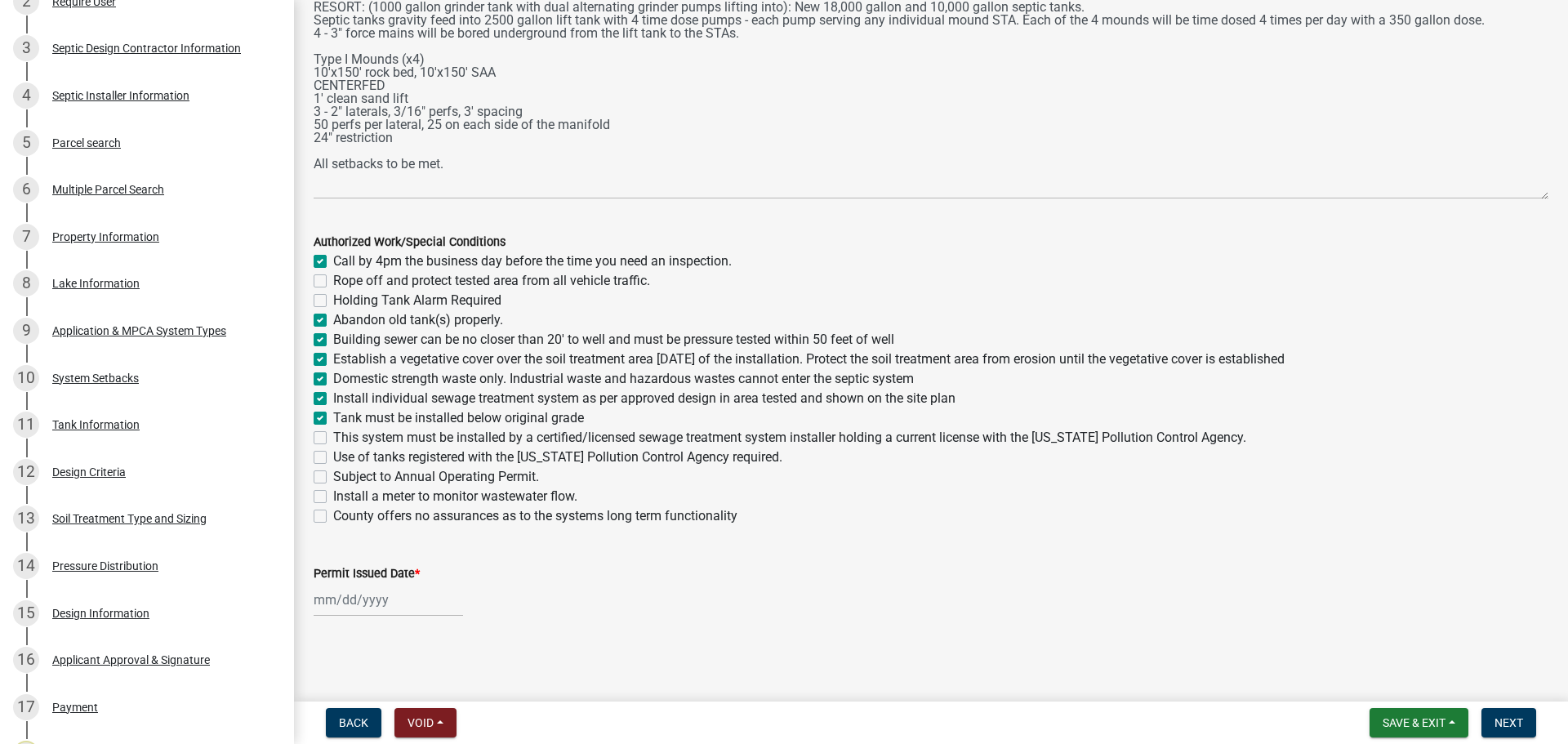
checkbox input "true"
checkbox input "false"
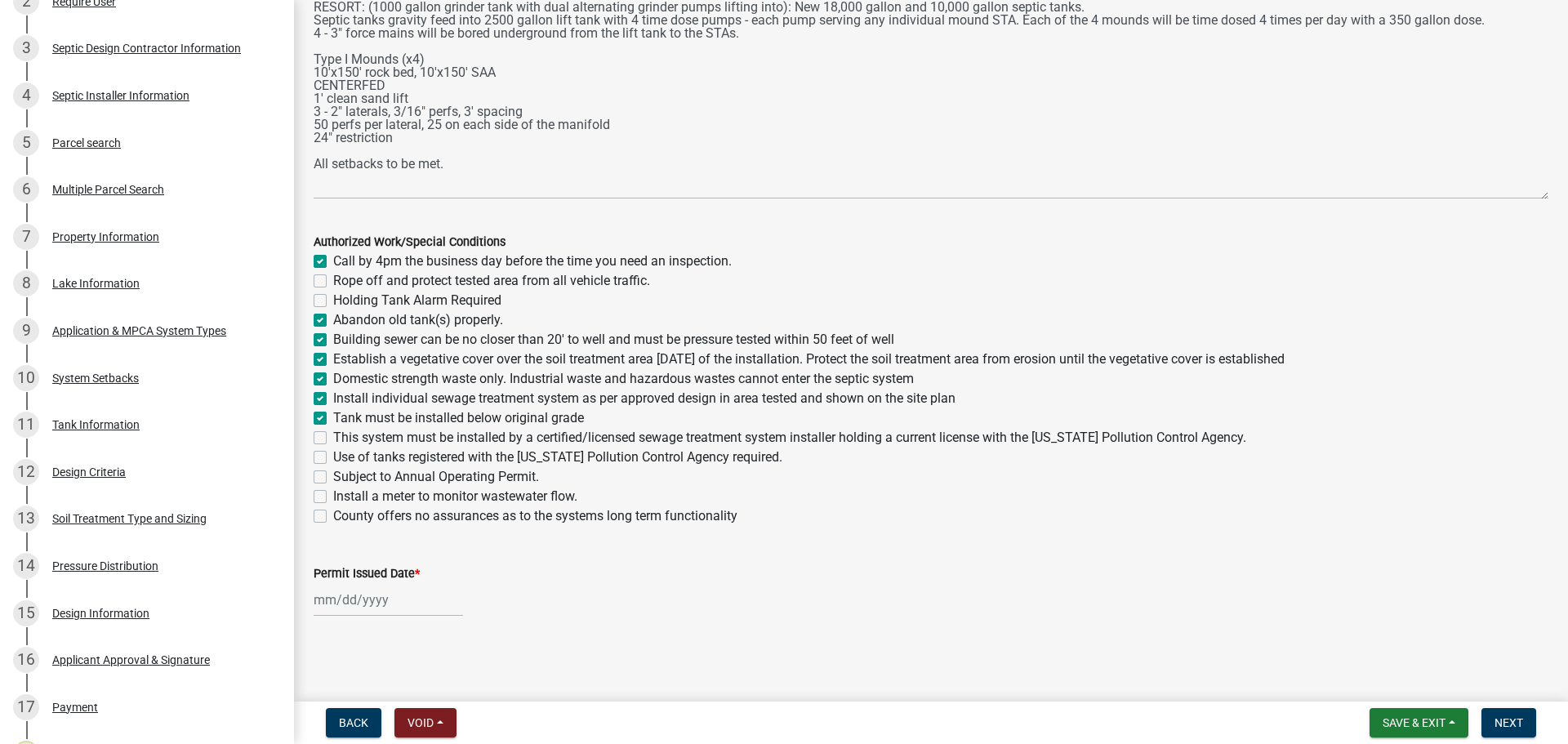
checkbox input "false"
click at [333, 441] on label "This system must be installed by a certified/licensed sewage treatment system i…" at bounding box center [789, 437] width 913 height 20
click at [333, 438] on input "This system must be installed by a certified/licensed sewage treatment system i…" at bounding box center [338, 433] width 10 height 10
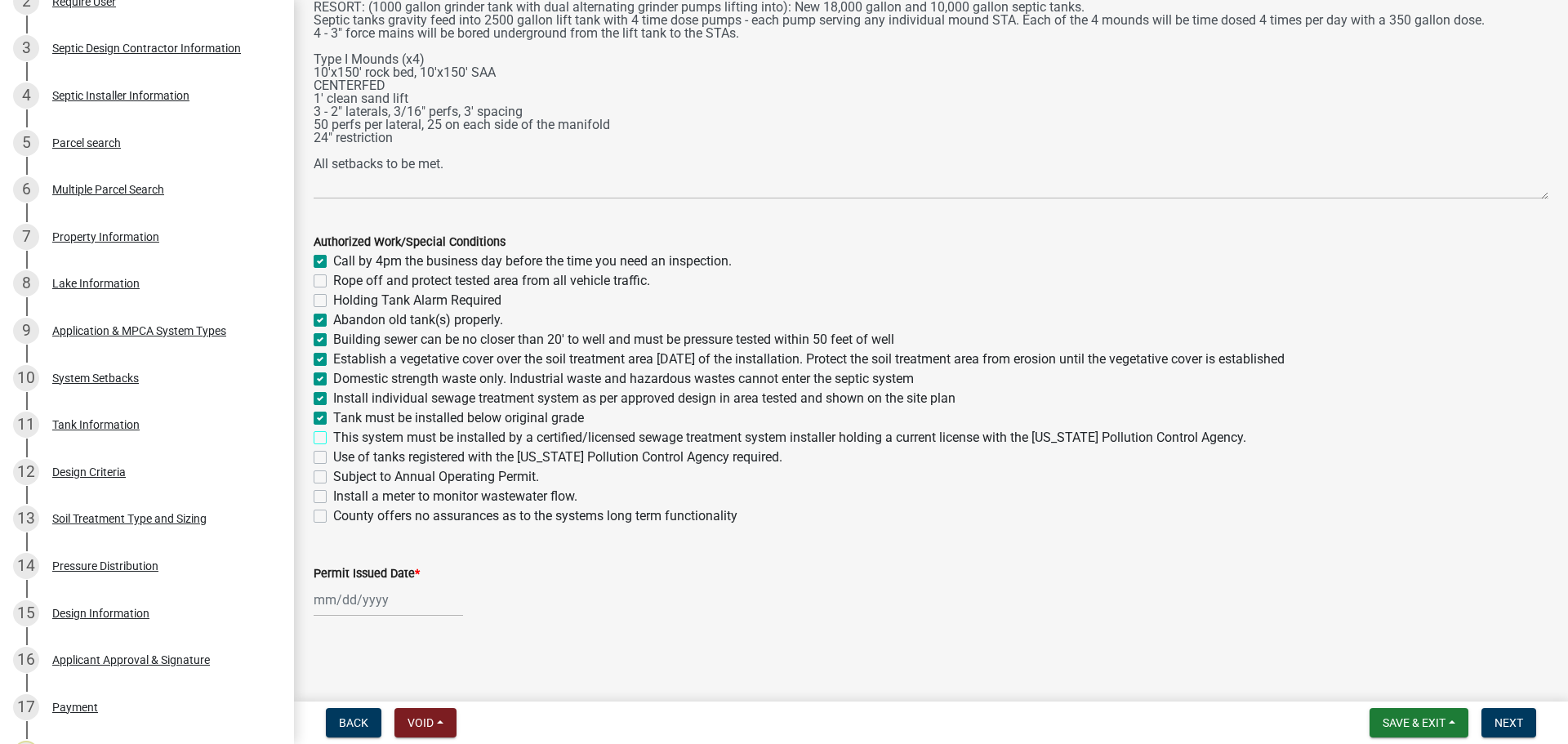
checkbox input "true"
checkbox input "false"
checkbox input "true"
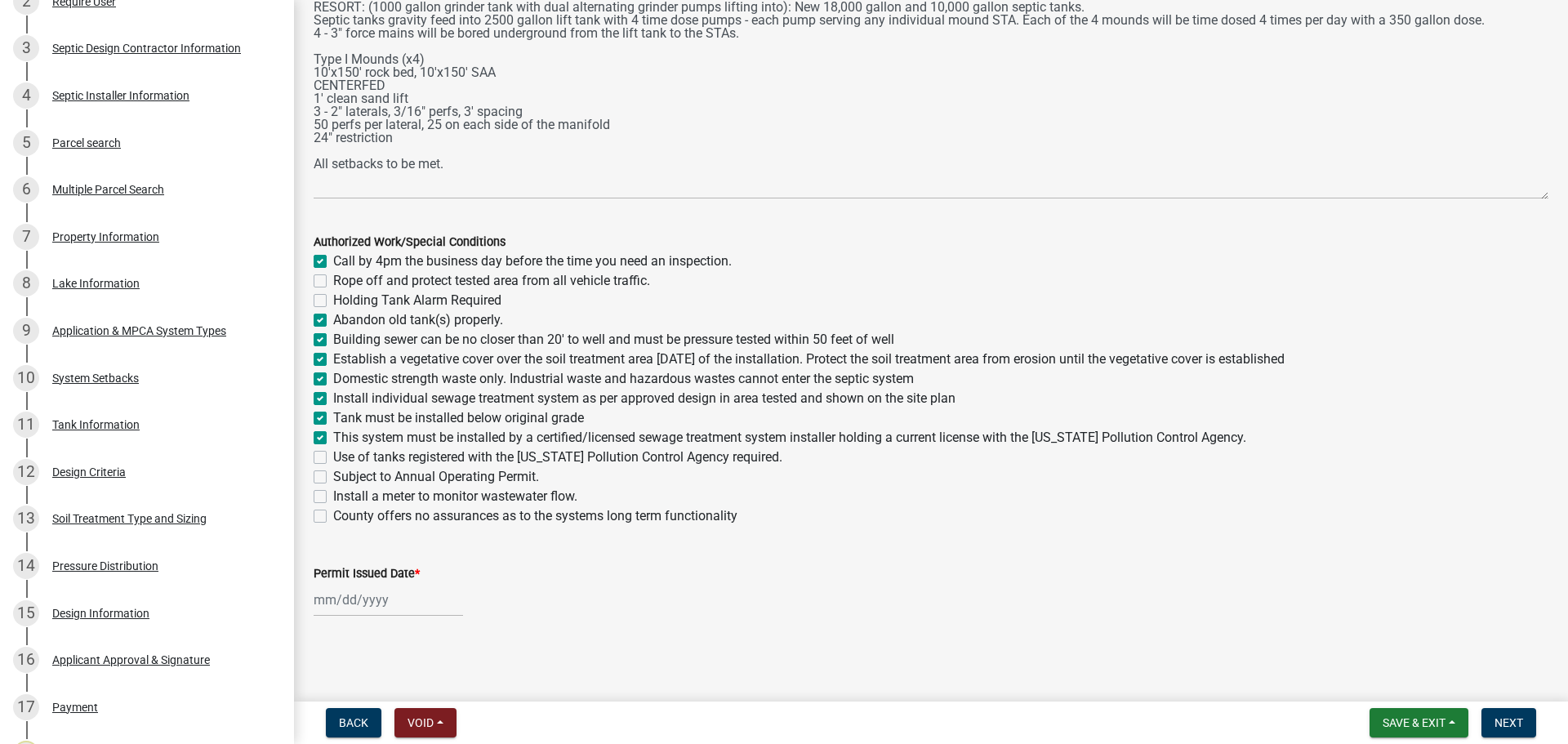
checkbox input "true"
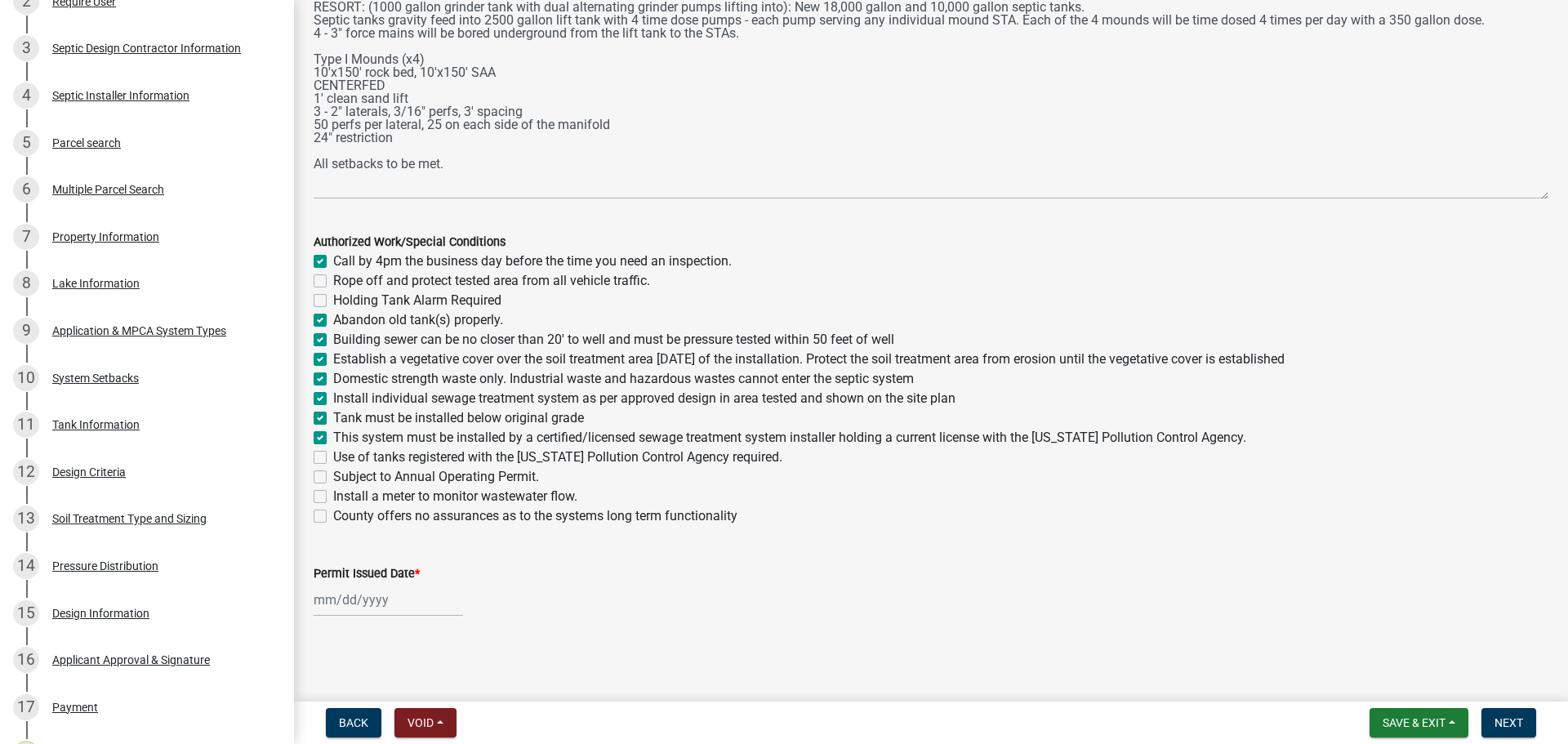
checkbox input "true"
checkbox input "false"
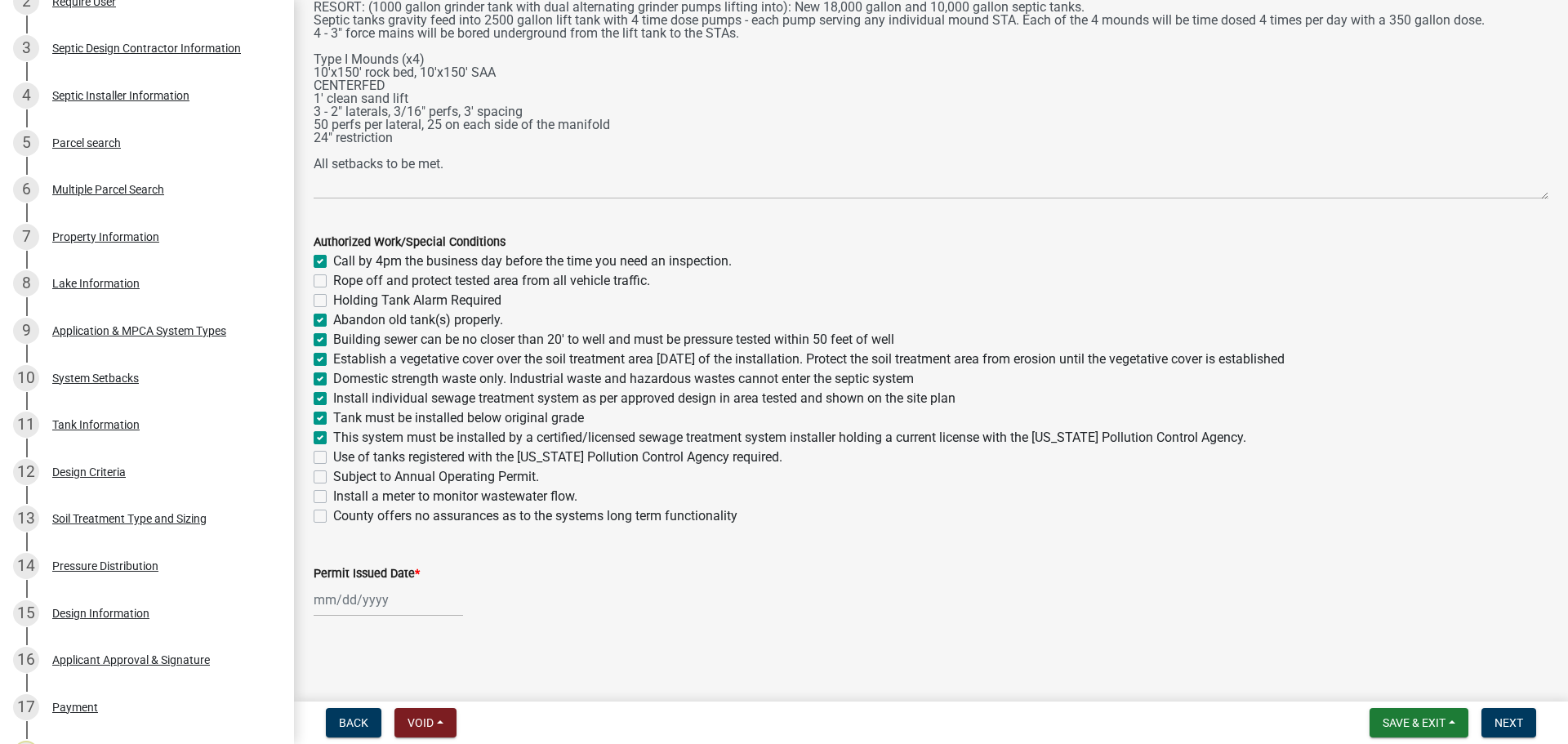
click at [333, 459] on label "Use of tanks registered with the [US_STATE] Pollution Control Agency required." at bounding box center [557, 457] width 449 height 20
click at [333, 458] on input "Use of tanks registered with the [US_STATE] Pollution Control Agency required." at bounding box center [338, 453] width 10 height 10
checkbox input "true"
checkbox input "false"
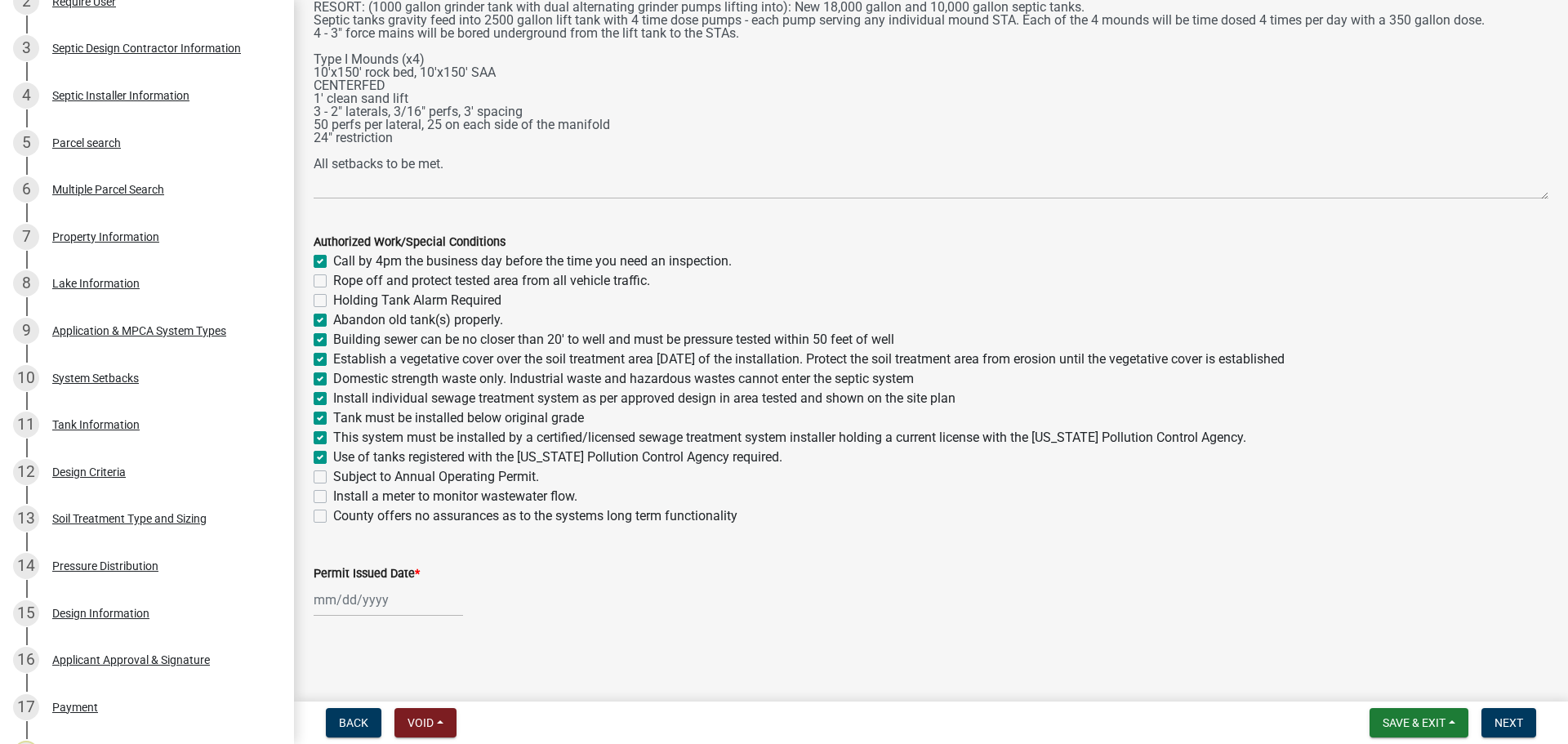
checkbox input "false"
checkbox input "true"
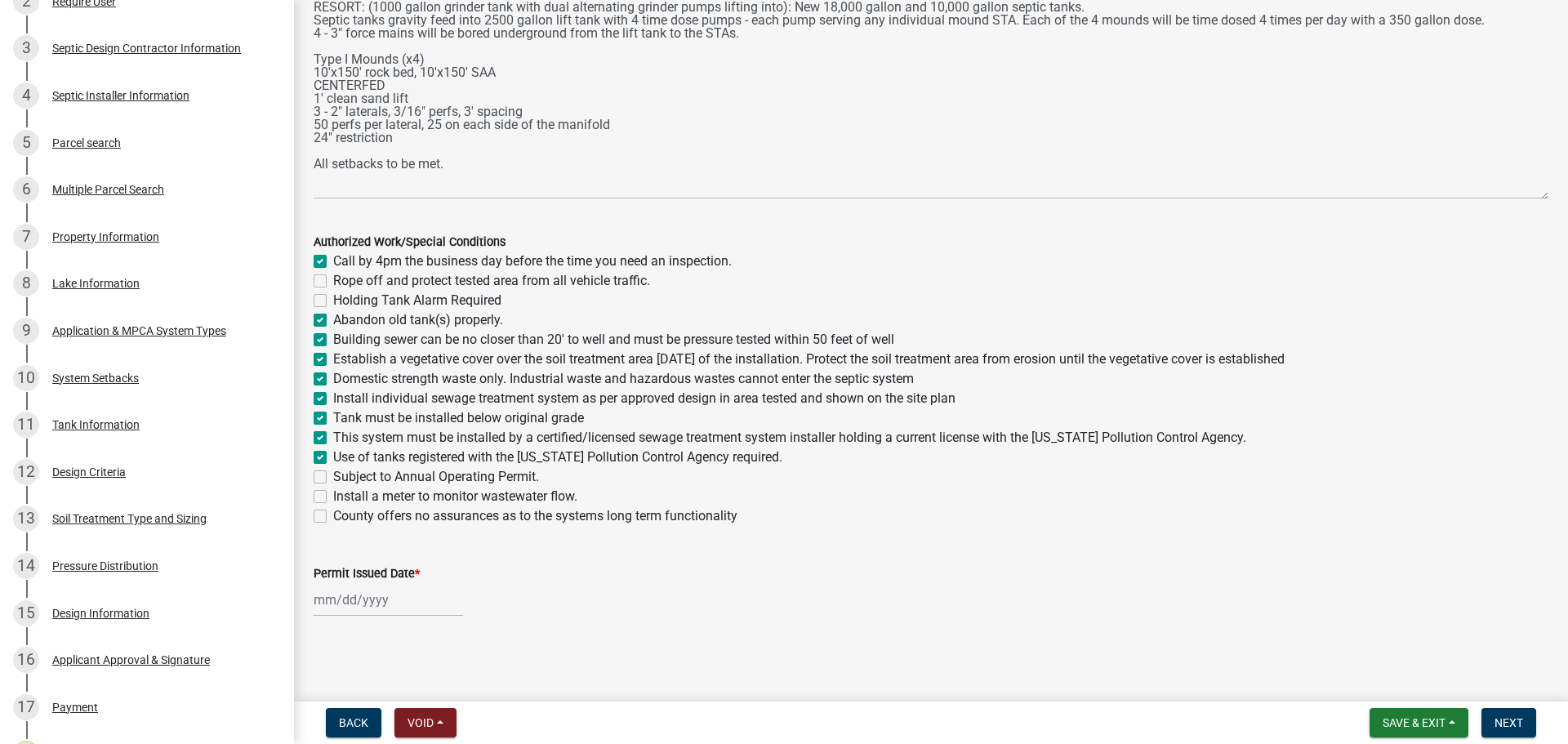
checkbox input "true"
checkbox input "false"
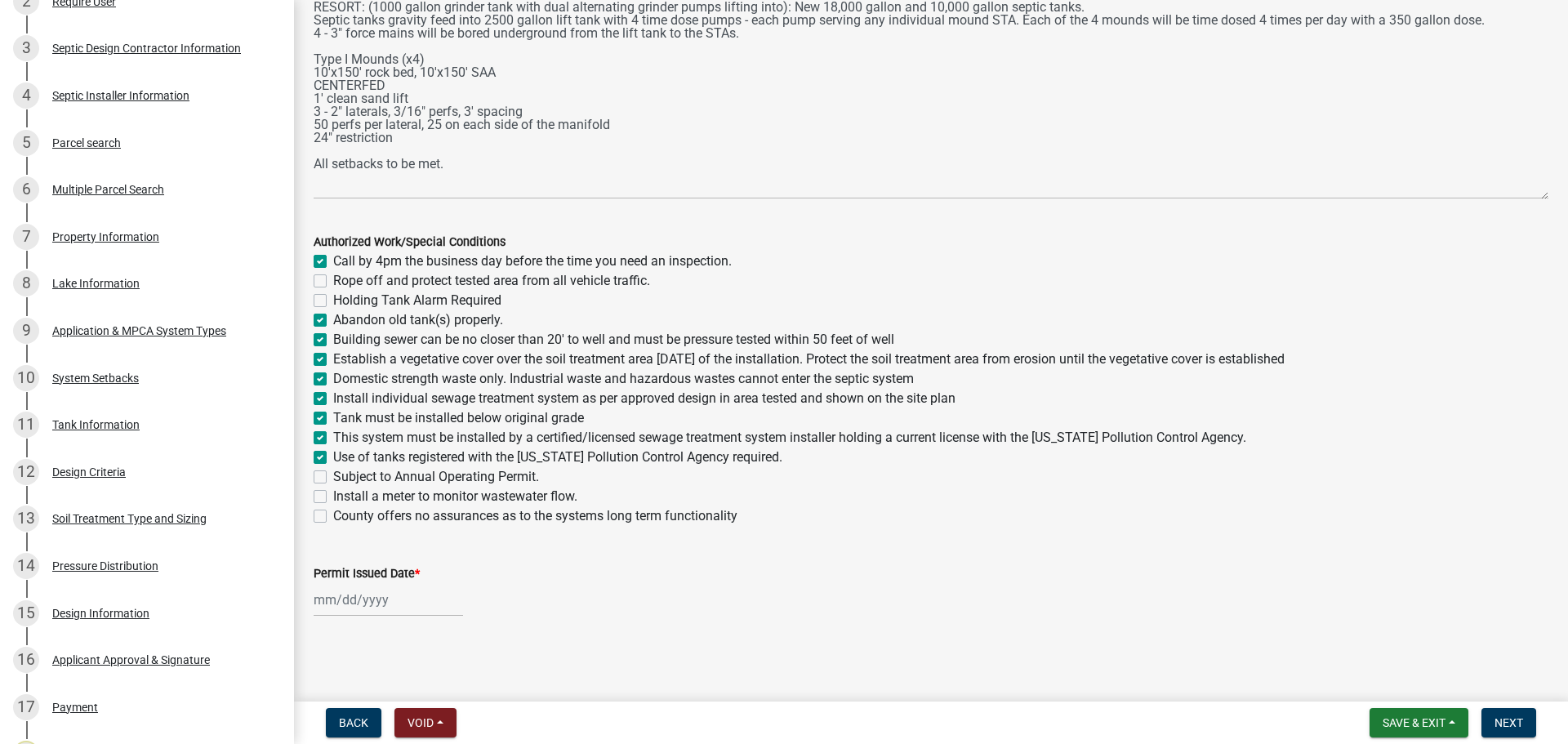
checkbox input "false"
click at [333, 496] on label "Install a meter to monitor wastewater flow." at bounding box center [455, 496] width 244 height 20
click at [333, 496] on input "Install a meter to monitor wastewater flow." at bounding box center [338, 491] width 10 height 10
checkbox input "true"
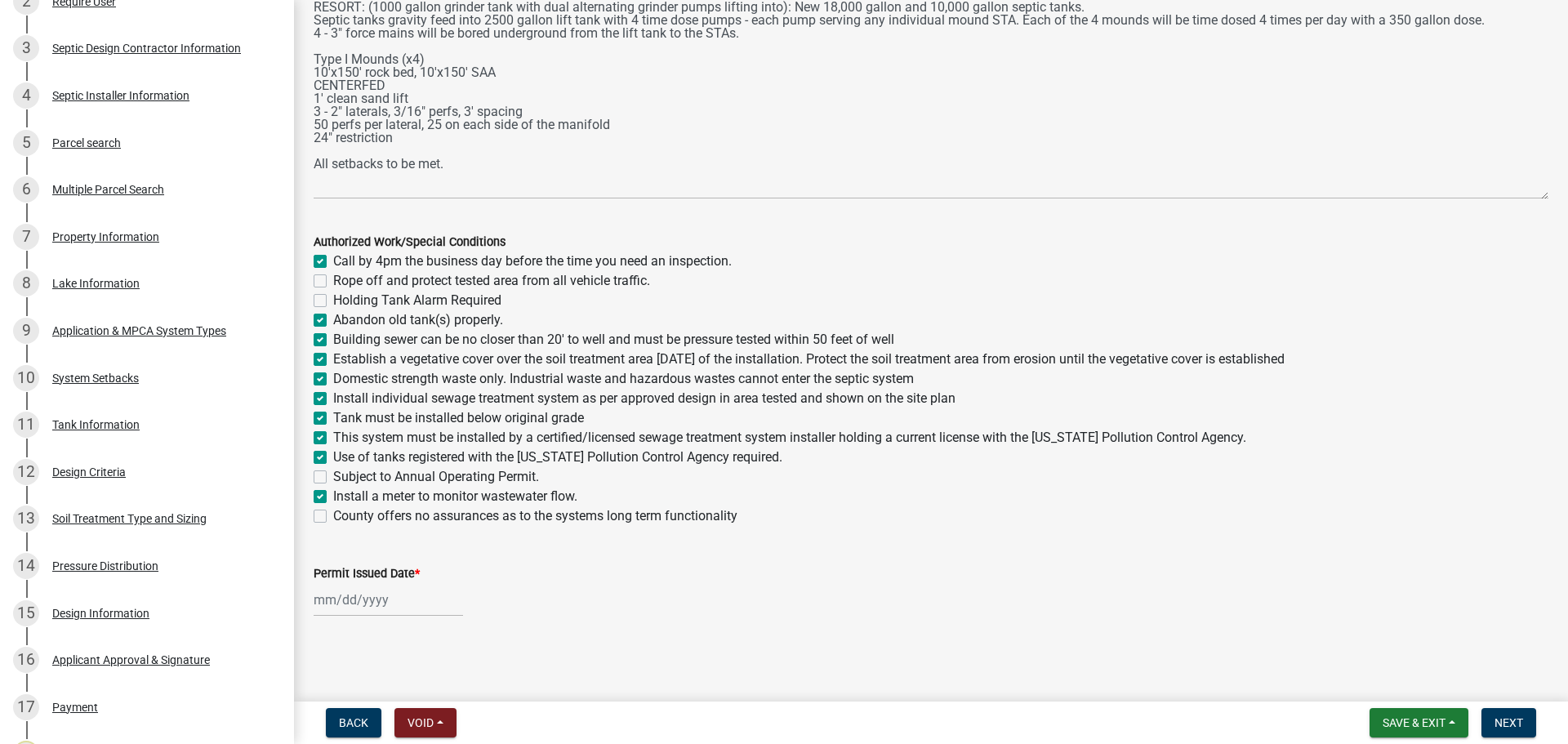
checkbox input "true"
checkbox input "false"
checkbox input "true"
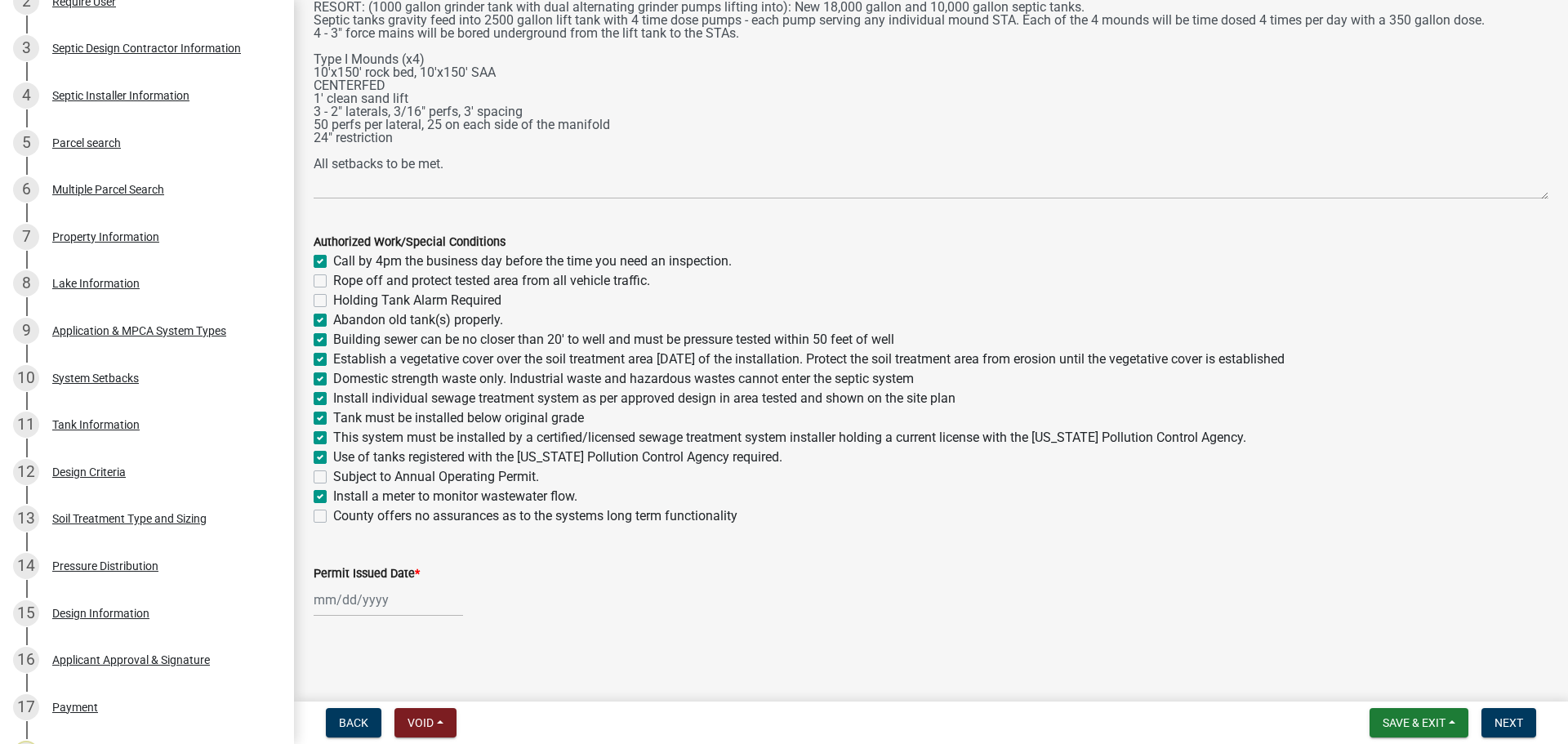
checkbox input "true"
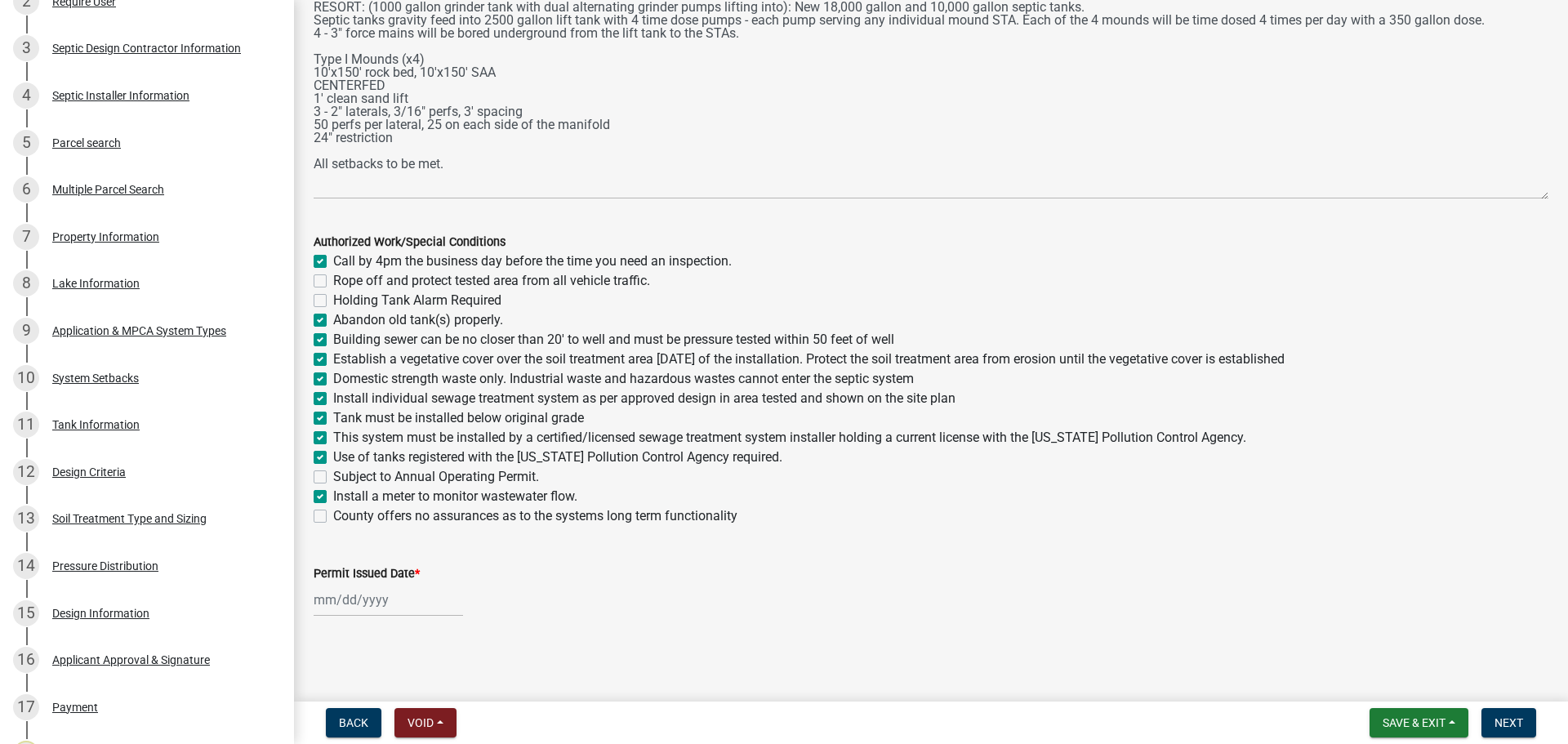
checkbox input "true"
checkbox input "false"
checkbox input "true"
checkbox input "false"
select select "10"
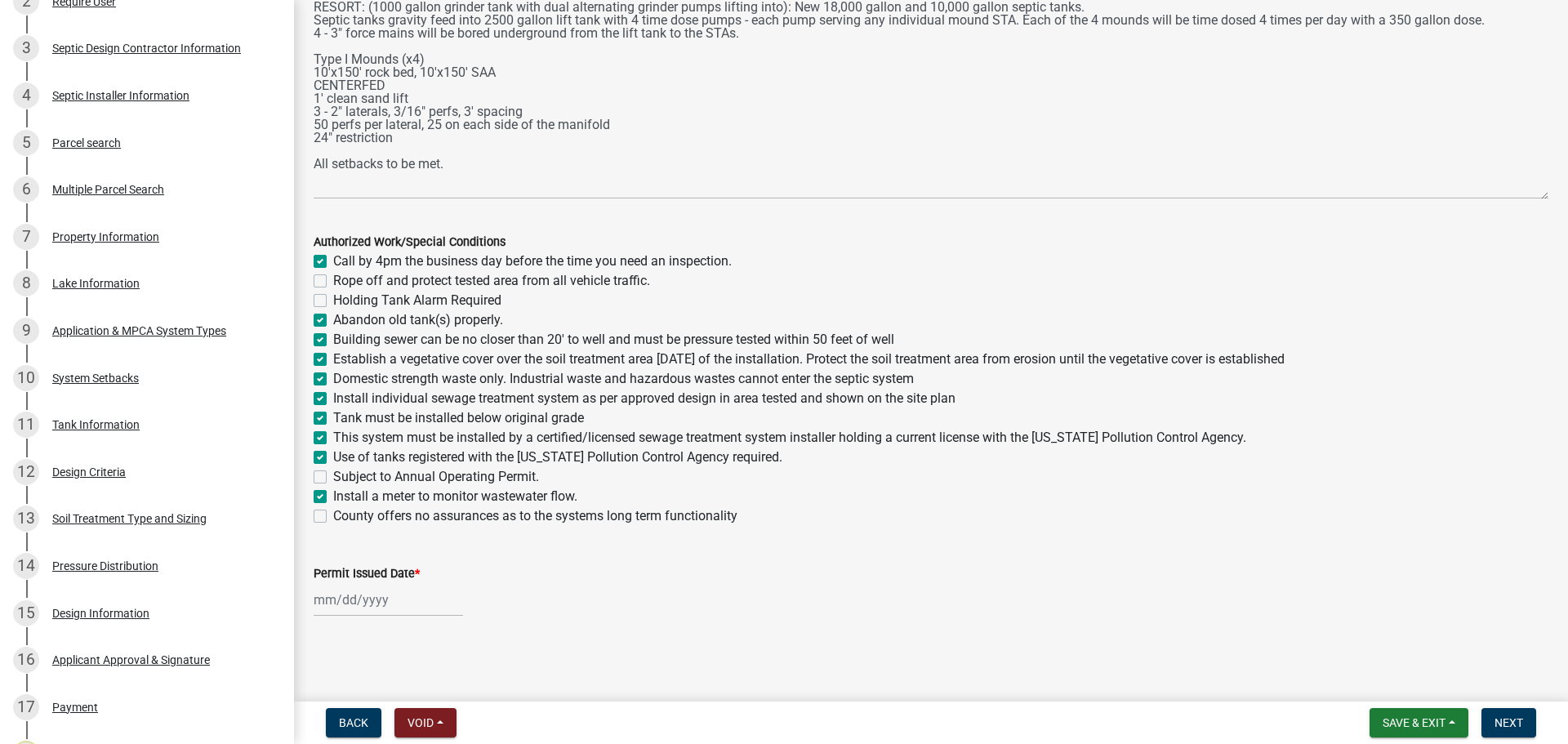
select select "2025"
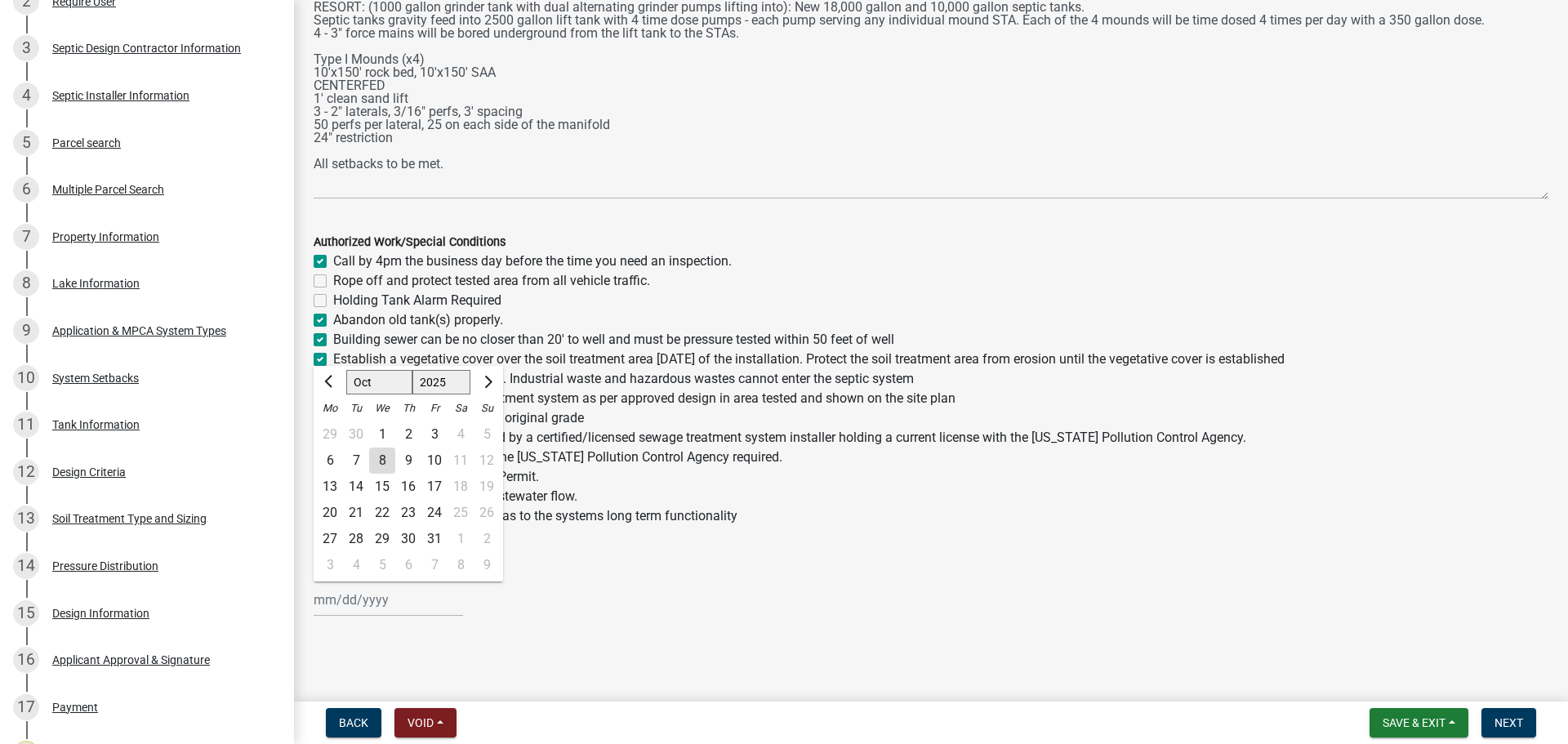
click at [400, 590] on div "[PERSON_NAME] Feb Mar Apr [PERSON_NAME][DATE] Oct Nov [DATE] 1526 1527 1528 152…" at bounding box center [388, 599] width 149 height 34
click at [381, 452] on div "8" at bounding box center [382, 460] width 26 height 26
type input "[DATE]"
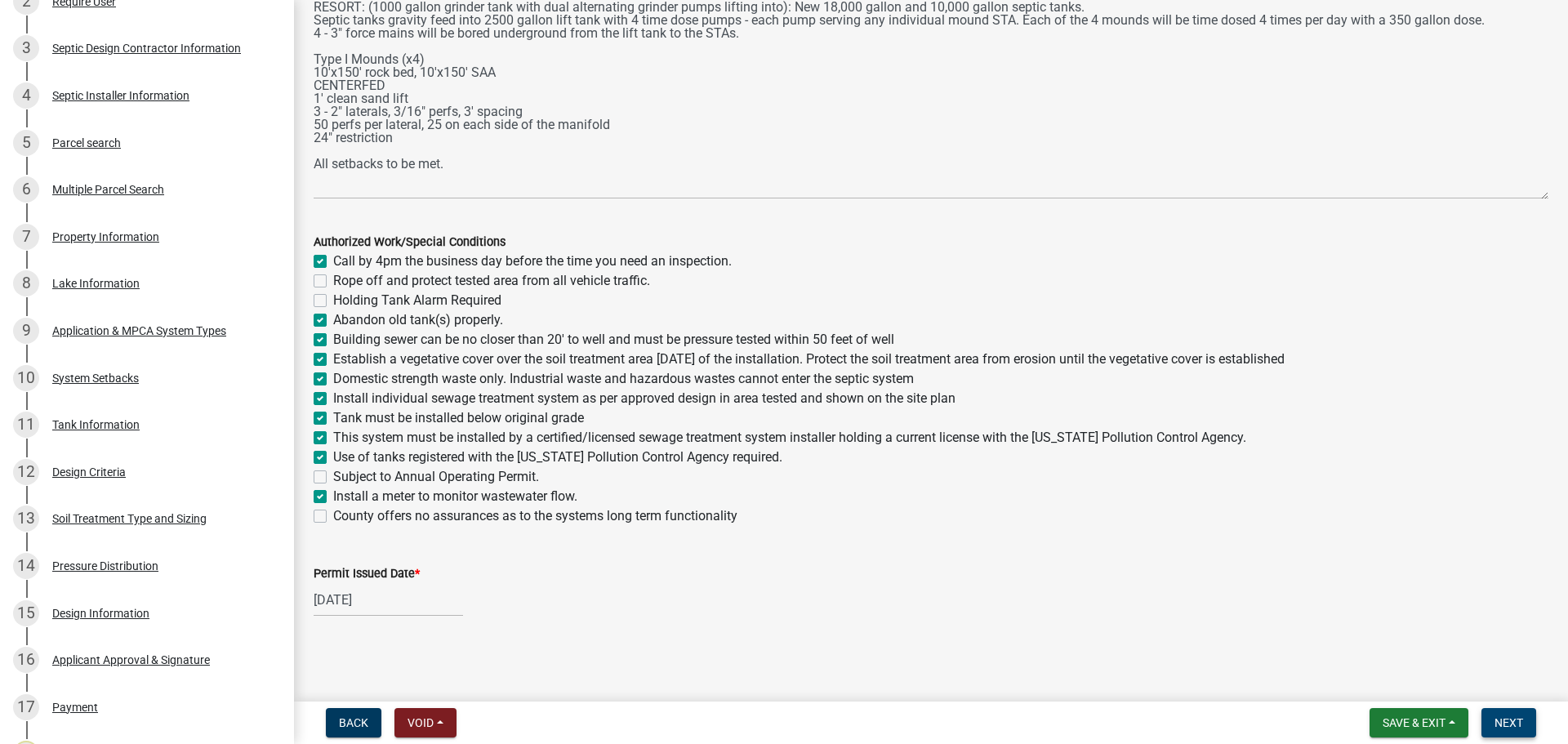
click at [1502, 722] on span "Next" at bounding box center [1508, 722] width 28 height 13
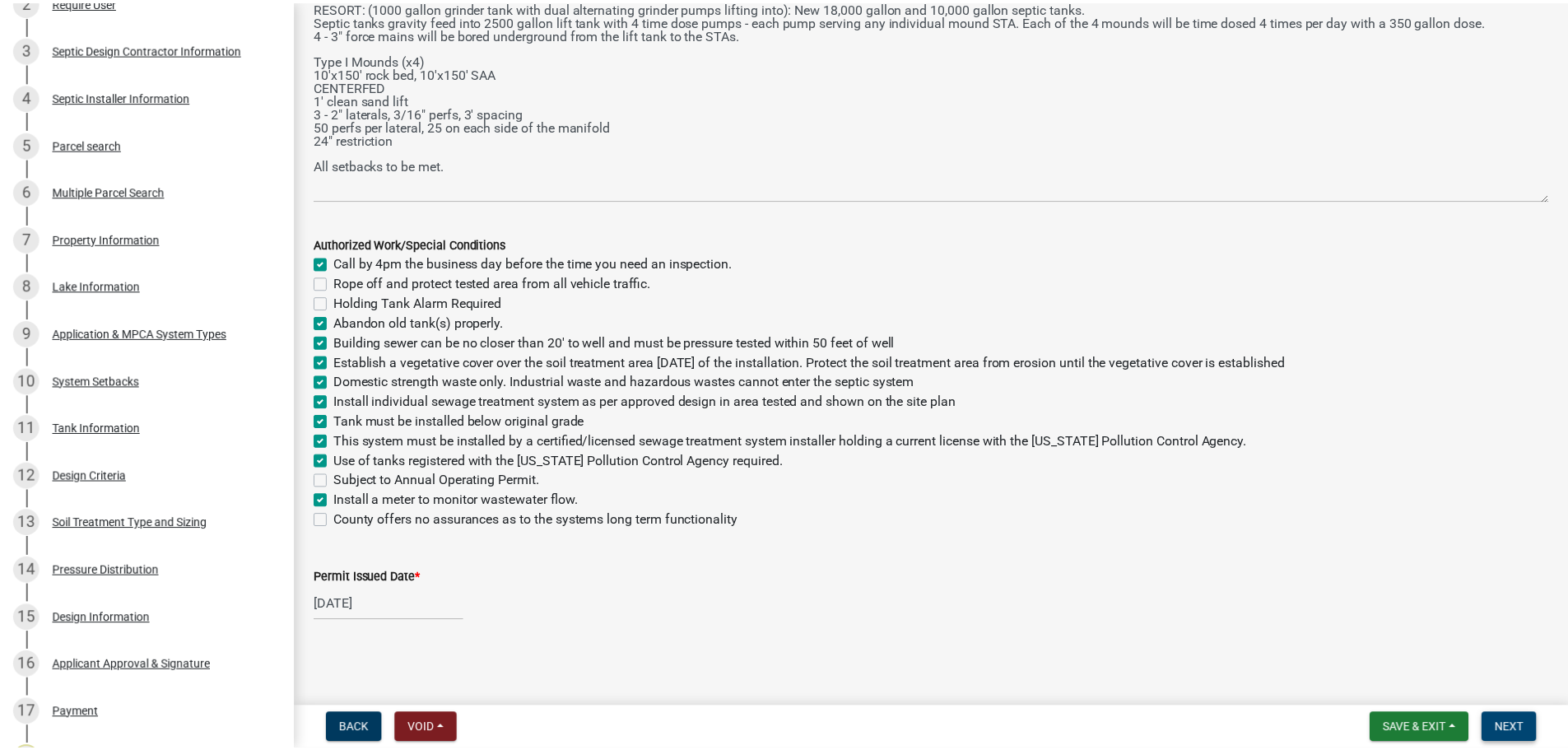
scroll to position [0, 0]
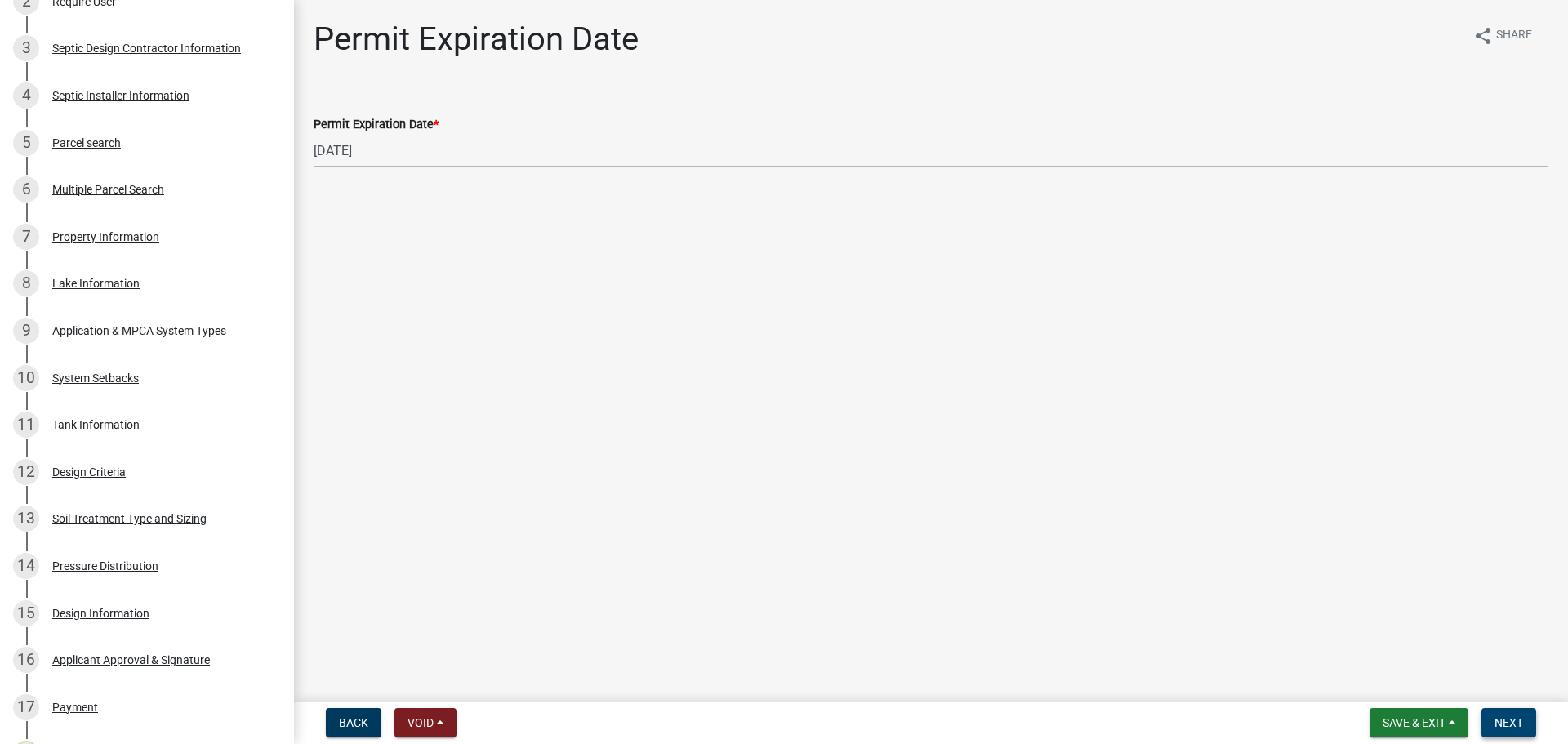
click at [1527, 723] on button "Next" at bounding box center [1508, 722] width 54 height 29
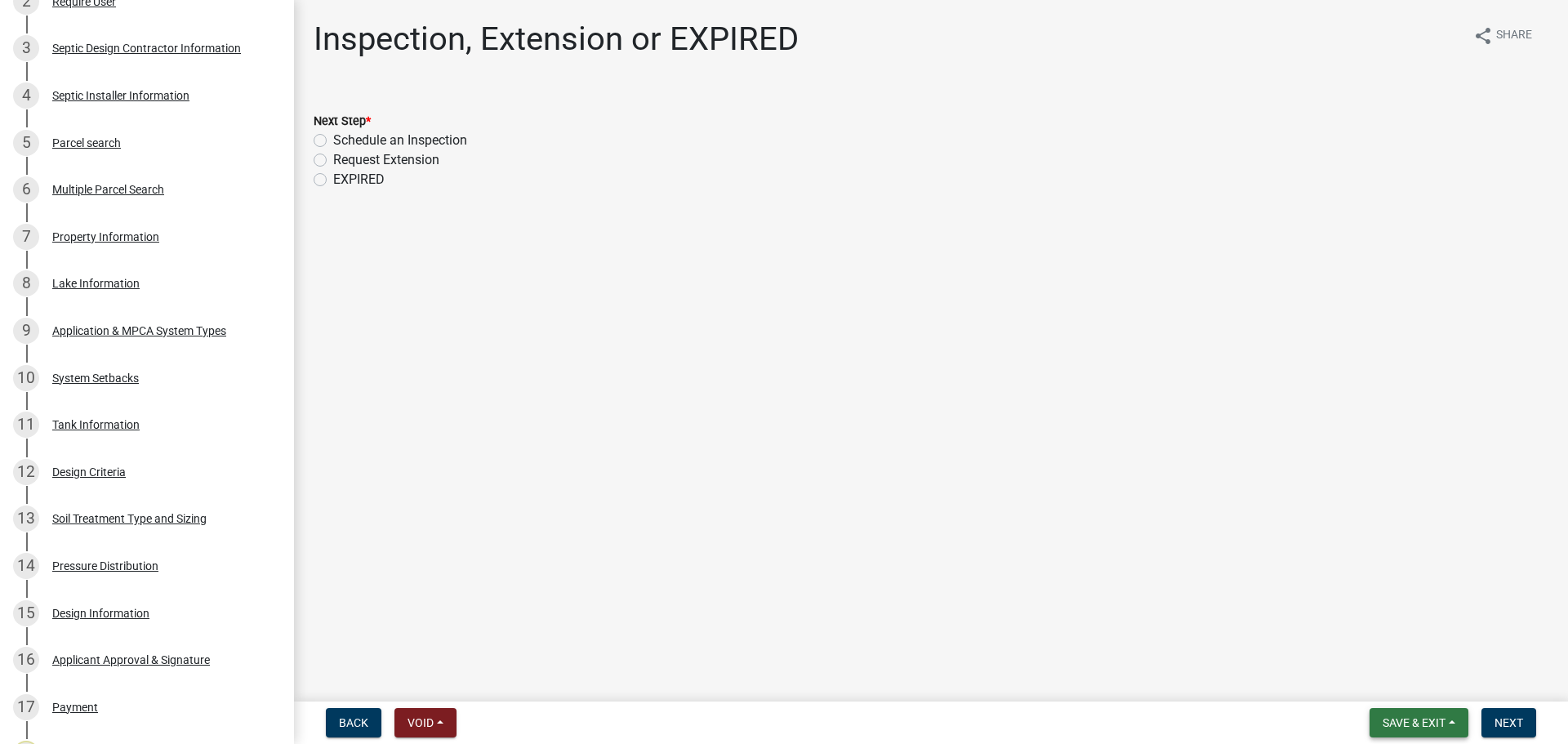
click at [1392, 716] on span "Save & Exit" at bounding box center [1414, 722] width 63 height 13
click at [1362, 682] on button "Save & Exit" at bounding box center [1402, 679] width 130 height 39
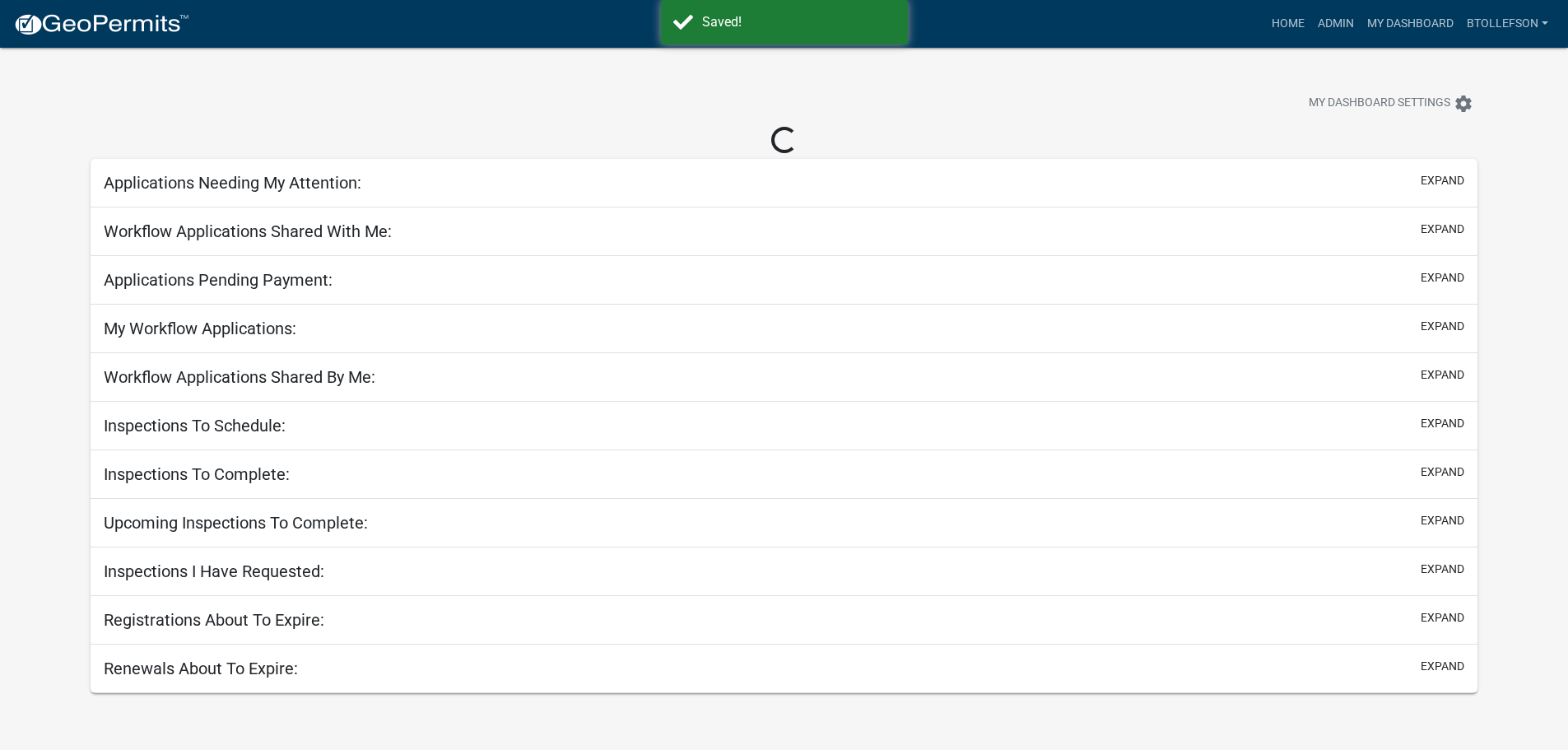
select select "3: 100"
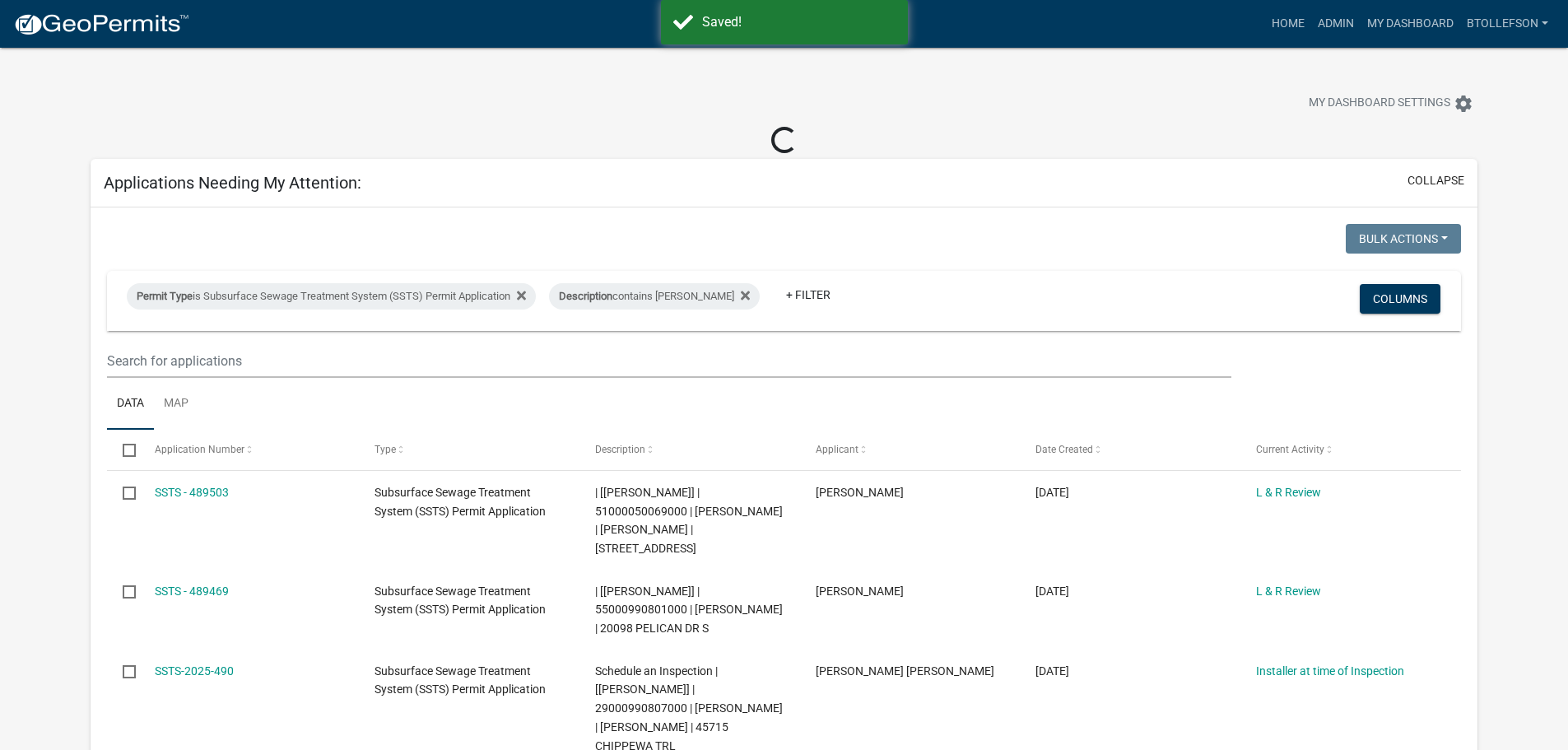
select select "3: 100"
